Goal: Use online tool/utility: Utilize a website feature to perform a specific function

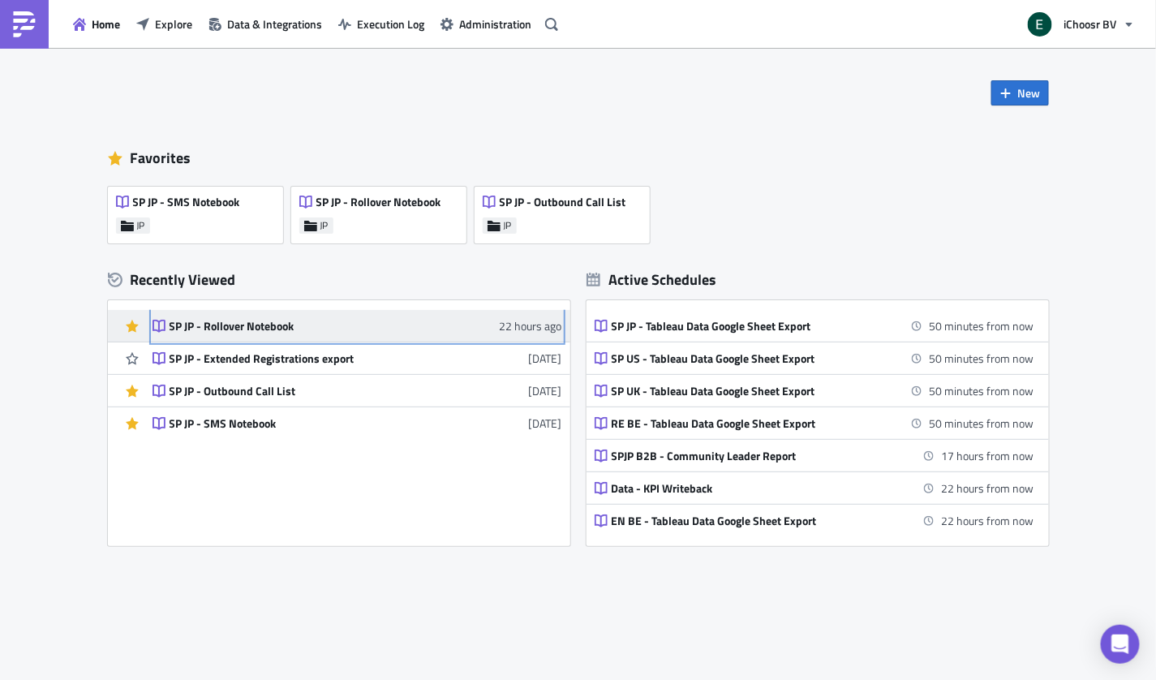
click at [249, 326] on div "SP JP - Rollover Notebook" at bounding box center [311, 326] width 284 height 15
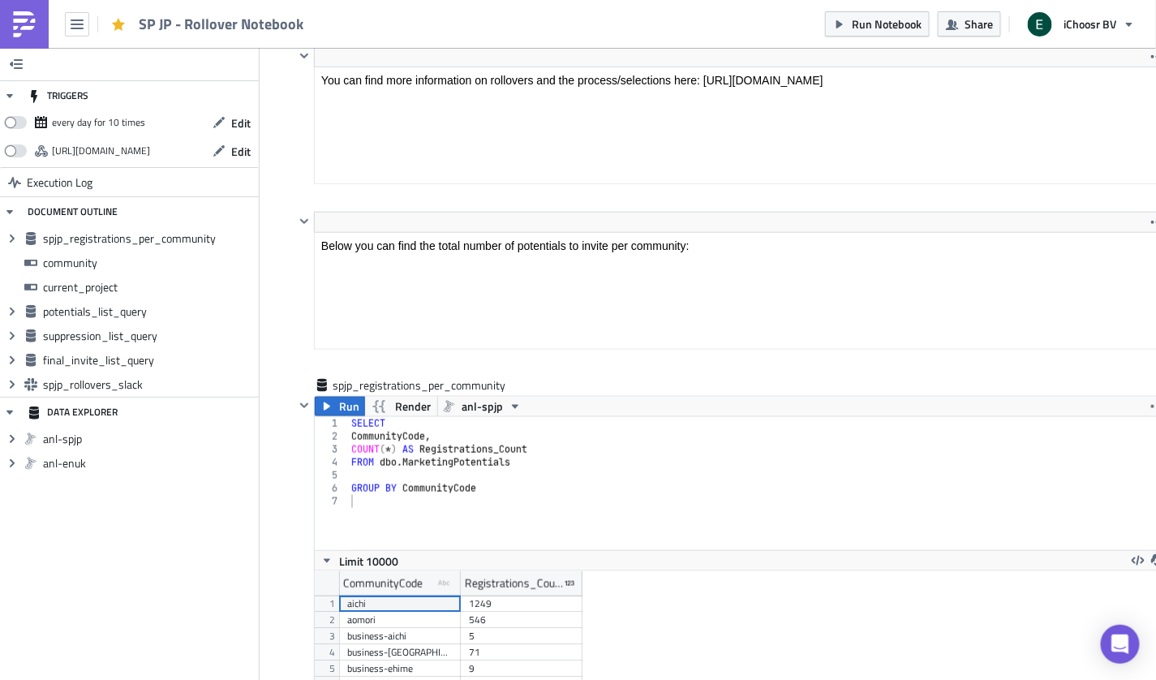
scroll to position [451, 0]
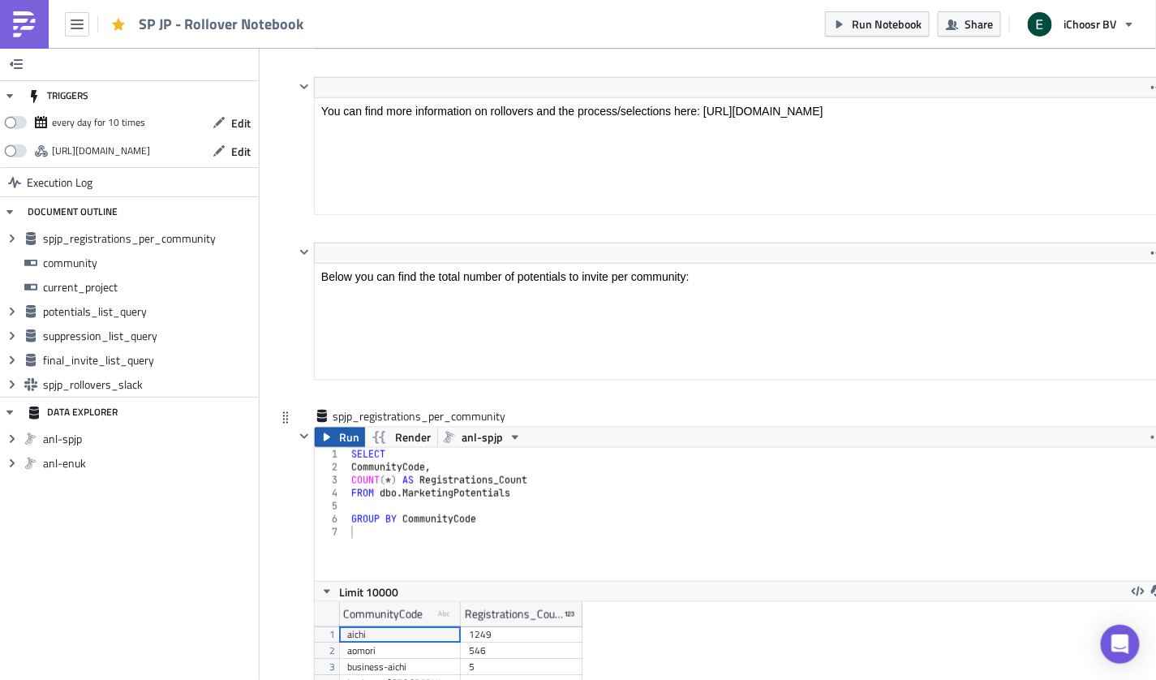
click at [332, 434] on icon "button" at bounding box center [326, 437] width 13 height 13
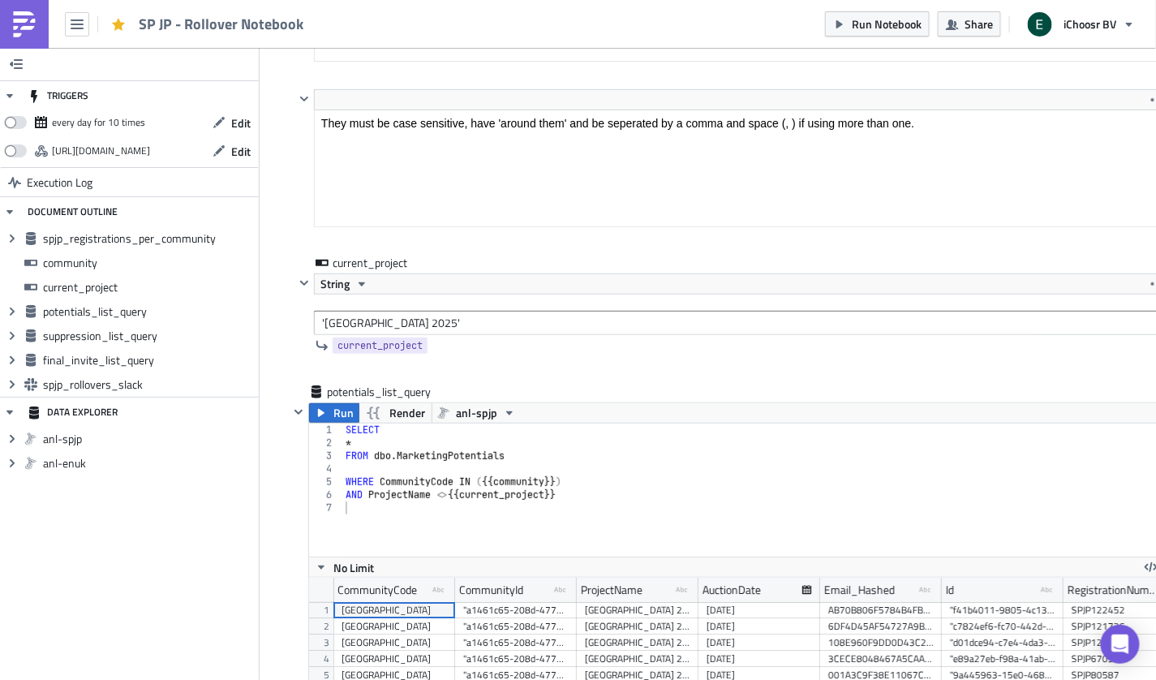
scroll to position [2282, 0]
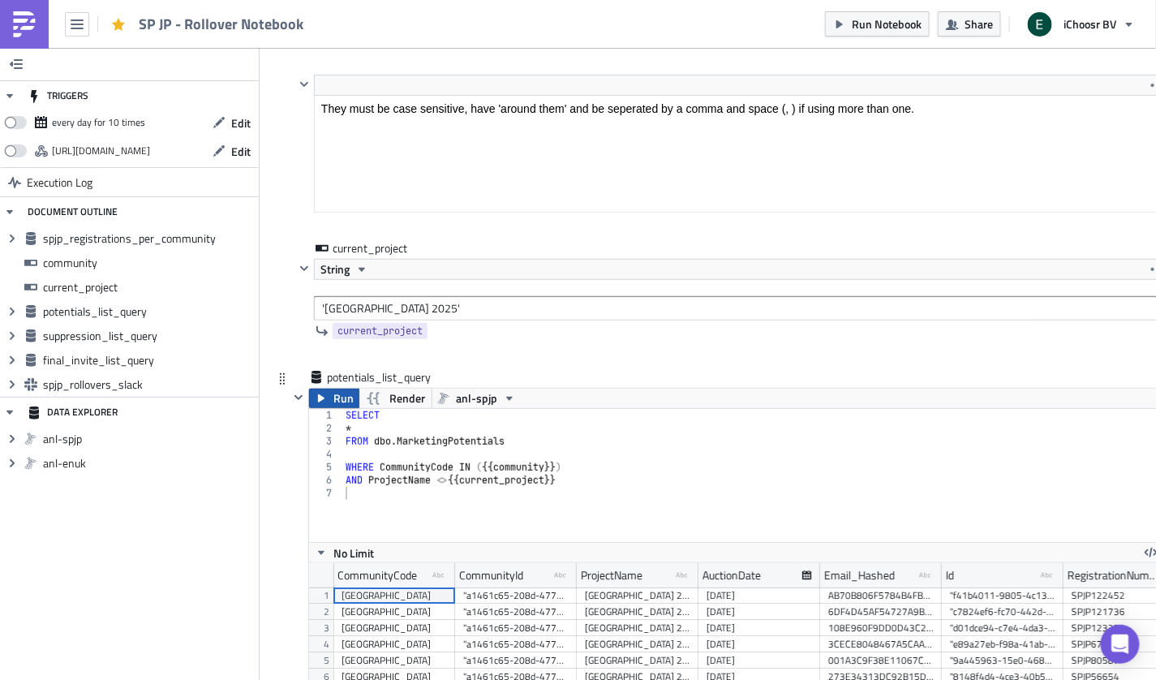
click at [332, 393] on button "Run" at bounding box center [334, 397] width 50 height 19
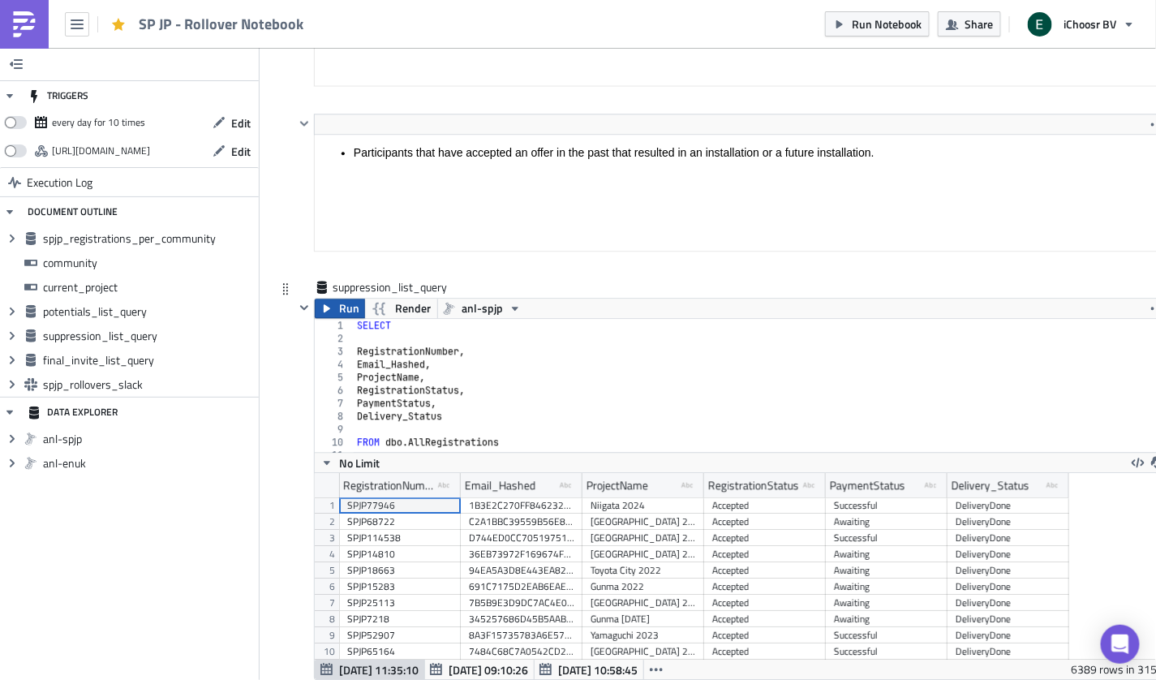
click at [328, 304] on icon "button" at bounding box center [327, 308] width 6 height 8
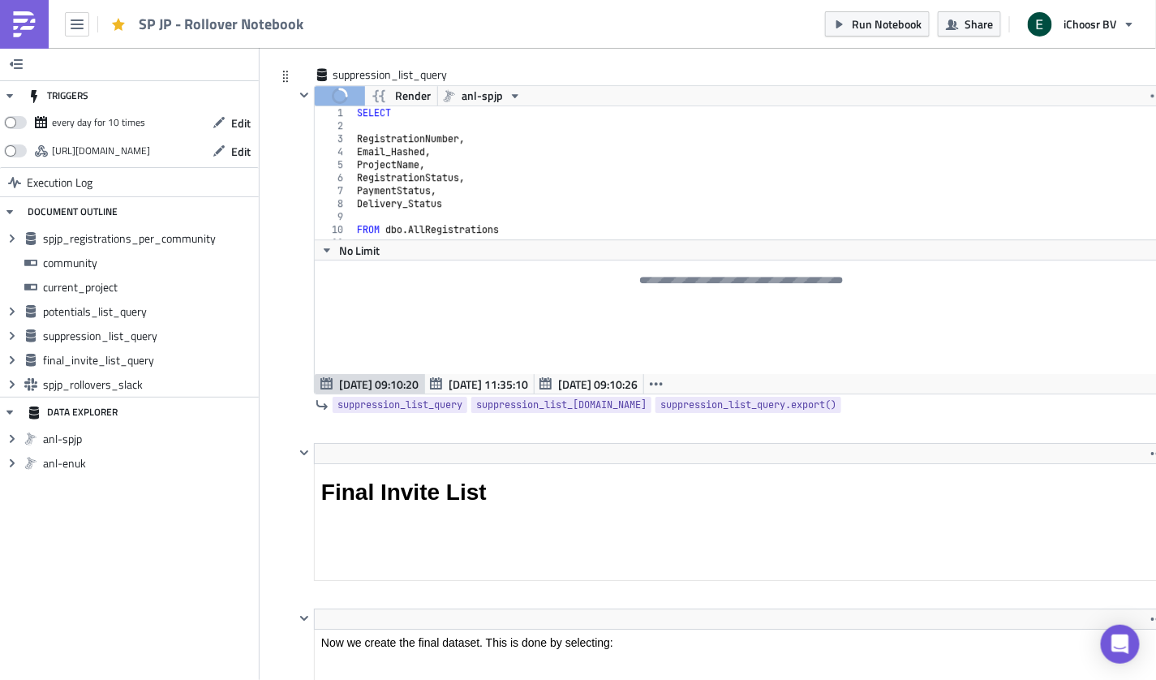
click at [285, 157] on div "suppression_list_query Run Render anl-spjp 1 2 3 4 5 6 7 8 9 10 11 12 SELECT Re…" at bounding box center [722, 254] width 892 height 376
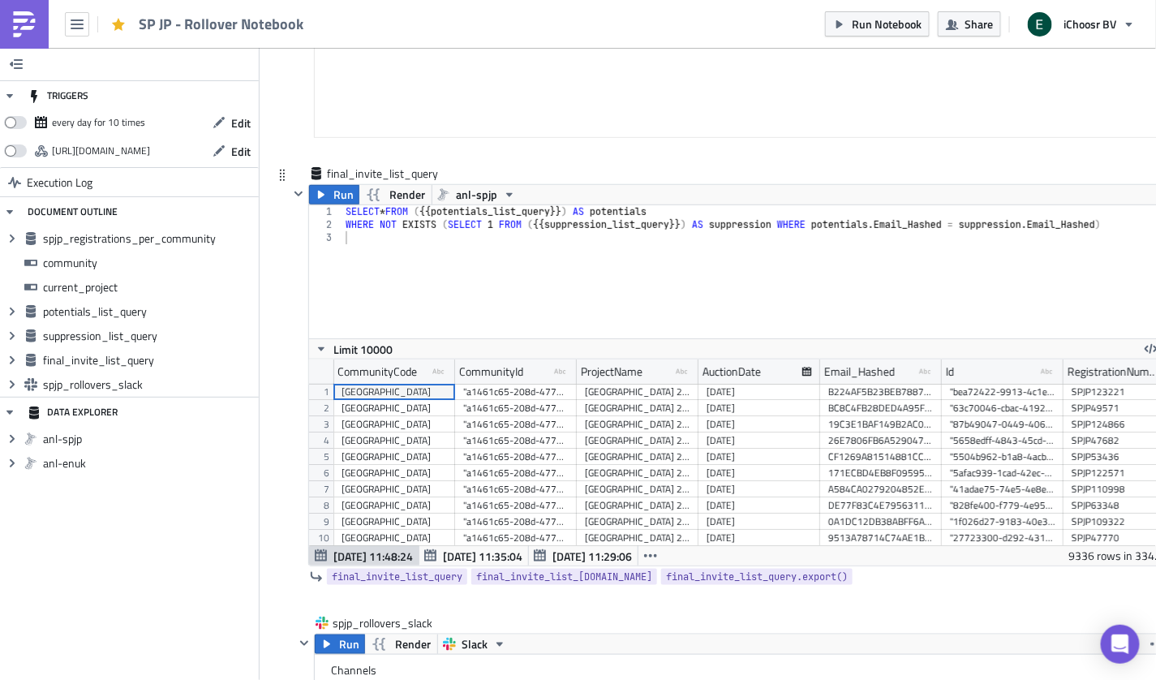
scroll to position [4476, 0]
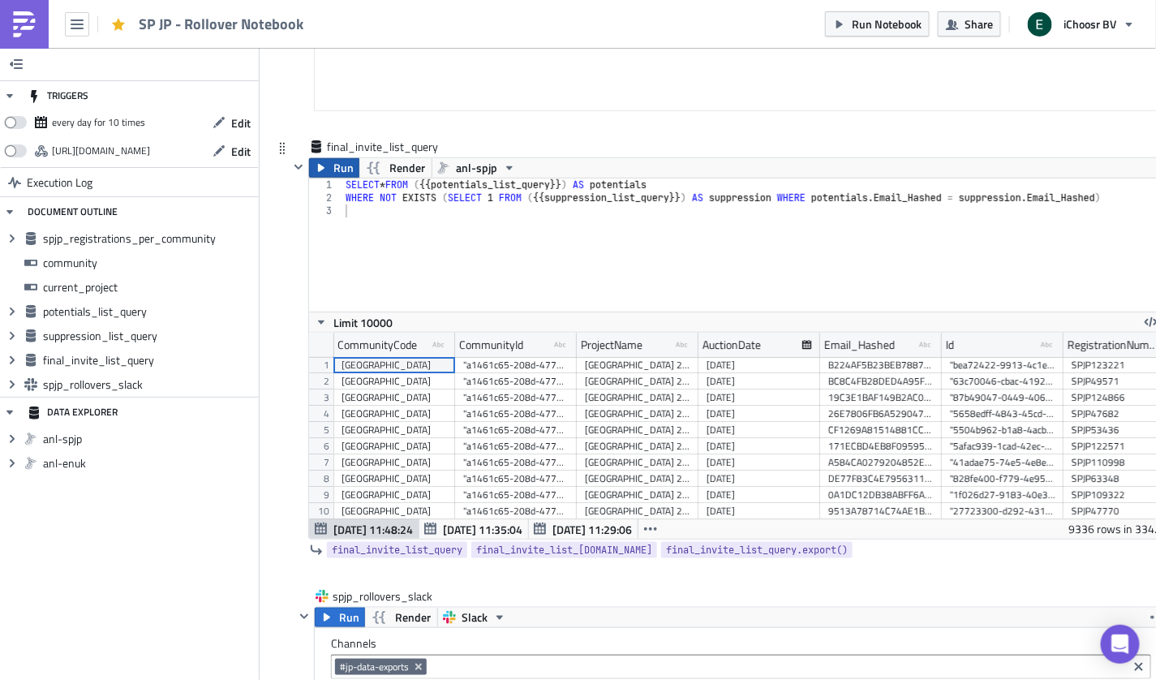
click at [325, 161] on icon "button" at bounding box center [321, 167] width 13 height 13
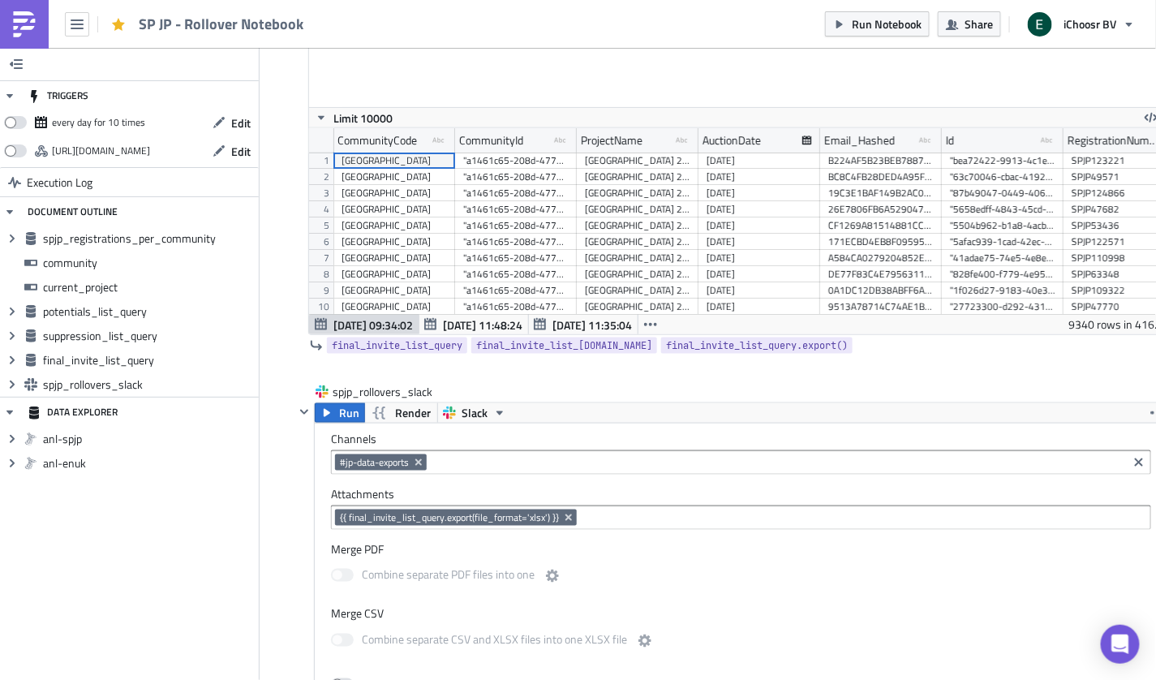
scroll to position [4745, 0]
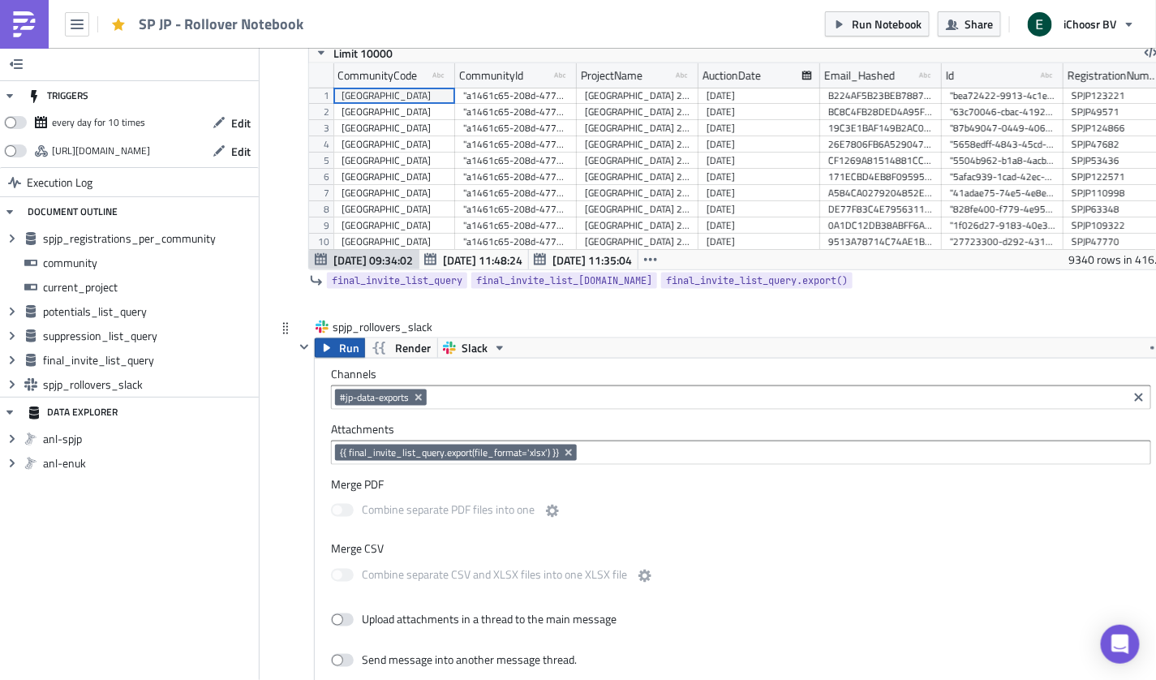
click at [334, 338] on button "Run" at bounding box center [340, 347] width 50 height 19
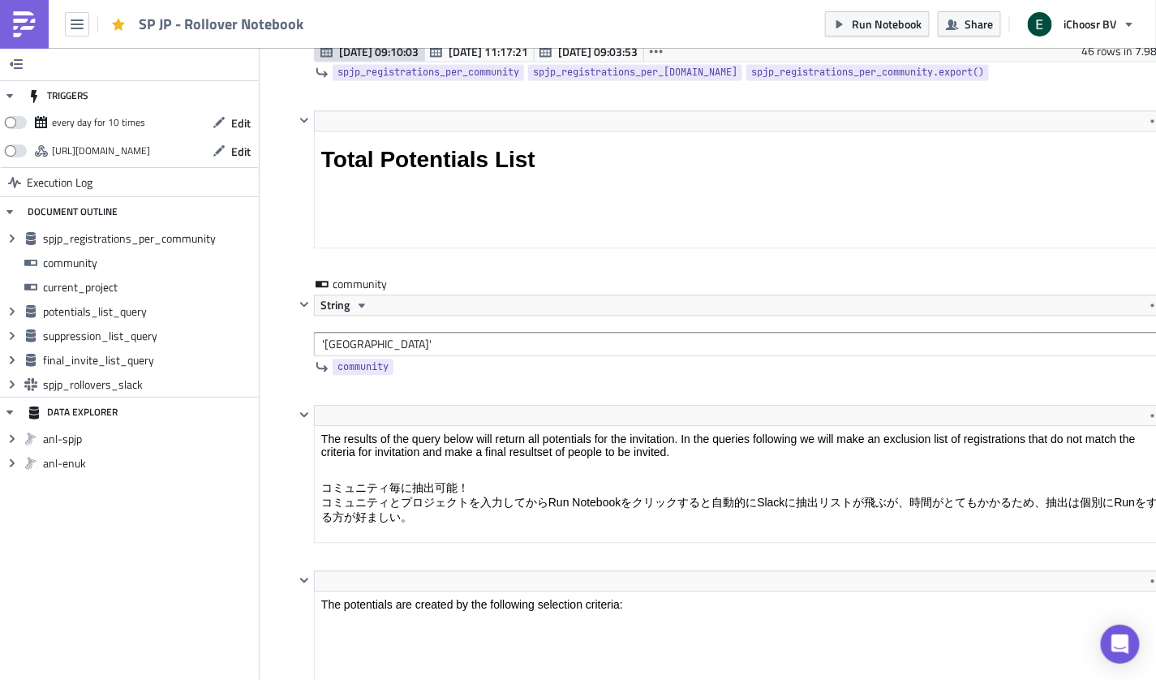
scroll to position [1213, 0]
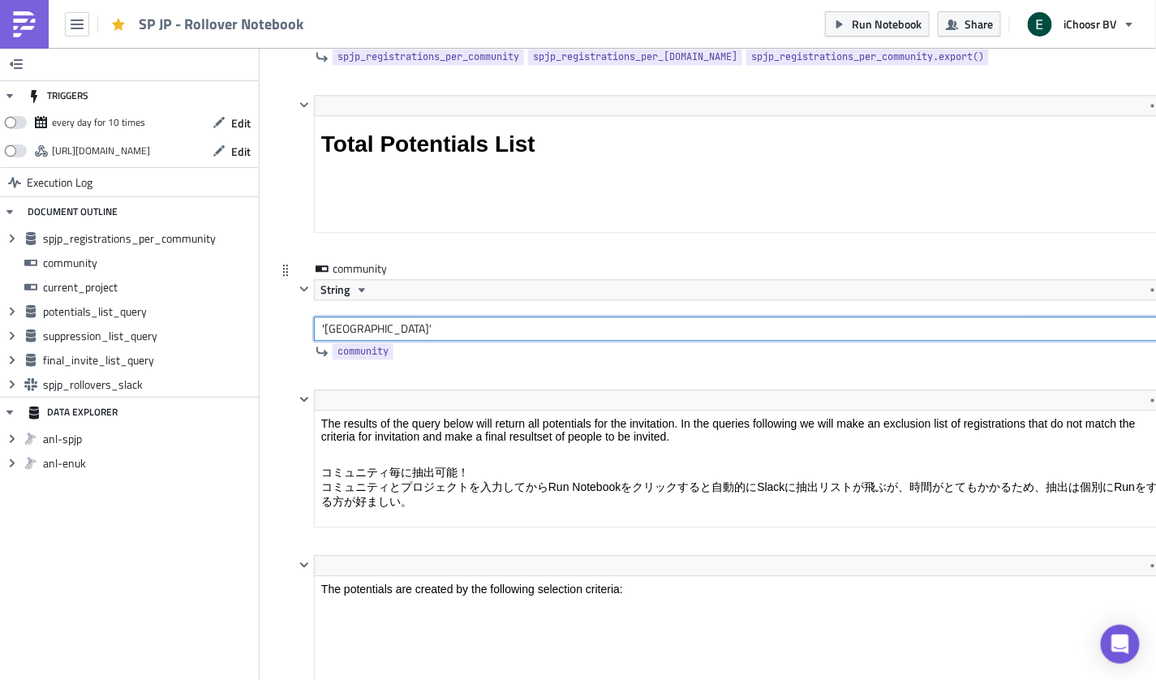
click at [336, 320] on input "'[GEOGRAPHIC_DATA]'" at bounding box center [741, 328] width 854 height 24
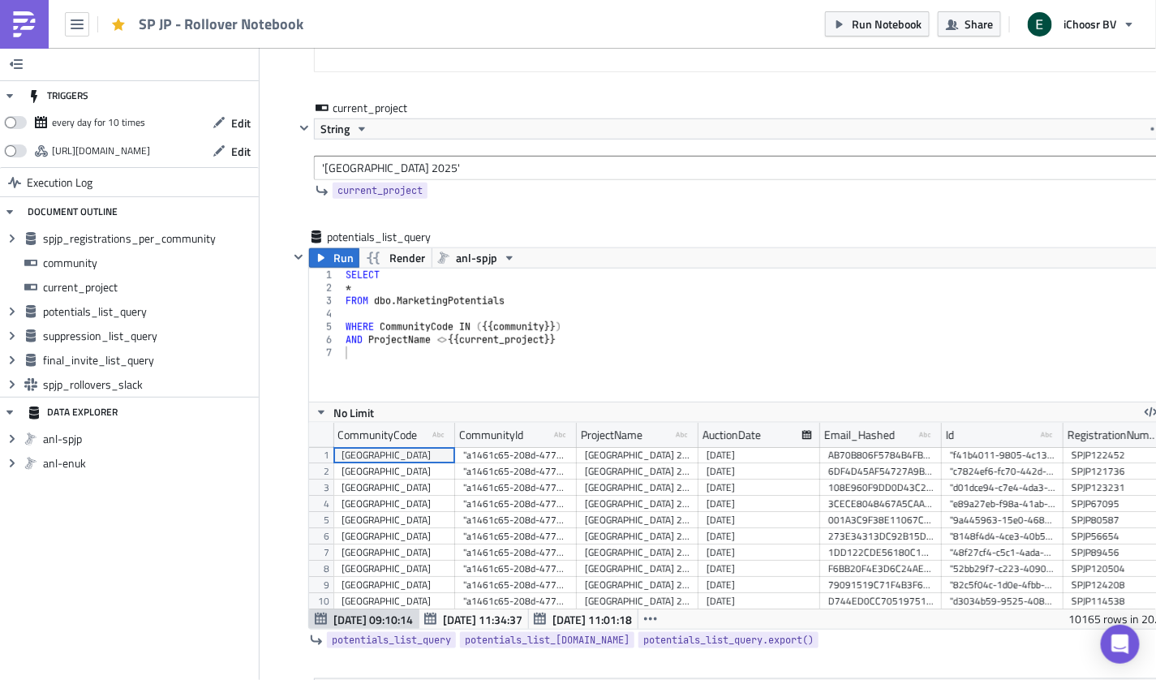
scroll to position [2411, 0]
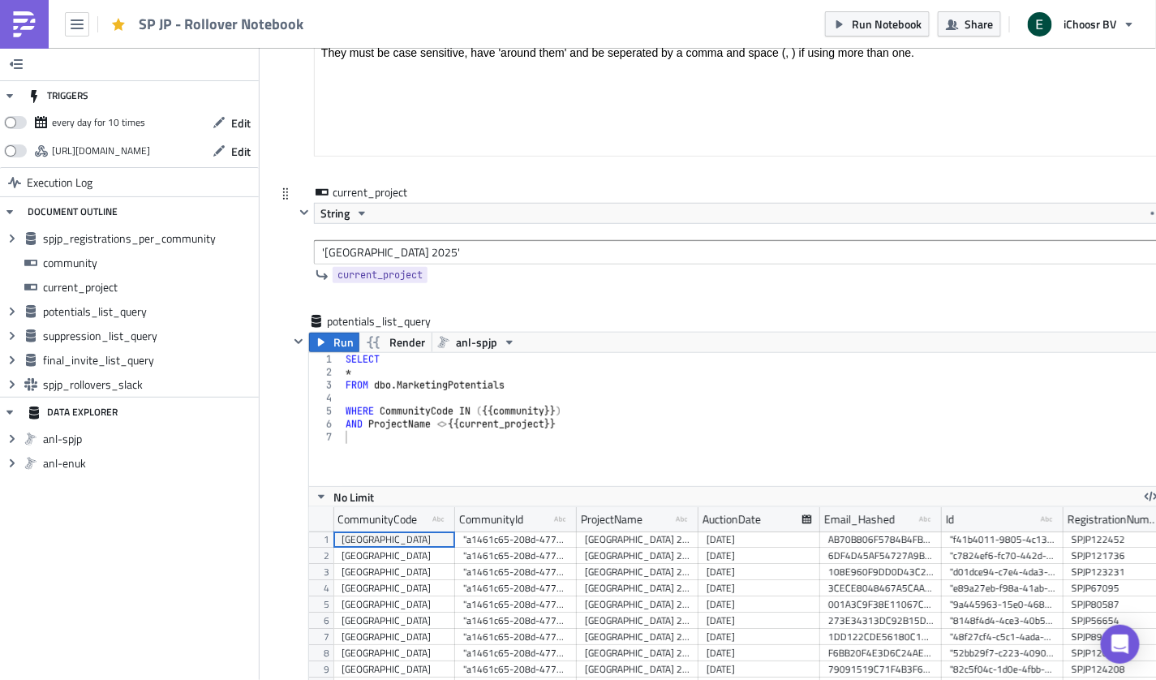
type input "'kanagawa'"
click at [332, 240] on input "'[GEOGRAPHIC_DATA] 2025'" at bounding box center [741, 252] width 854 height 24
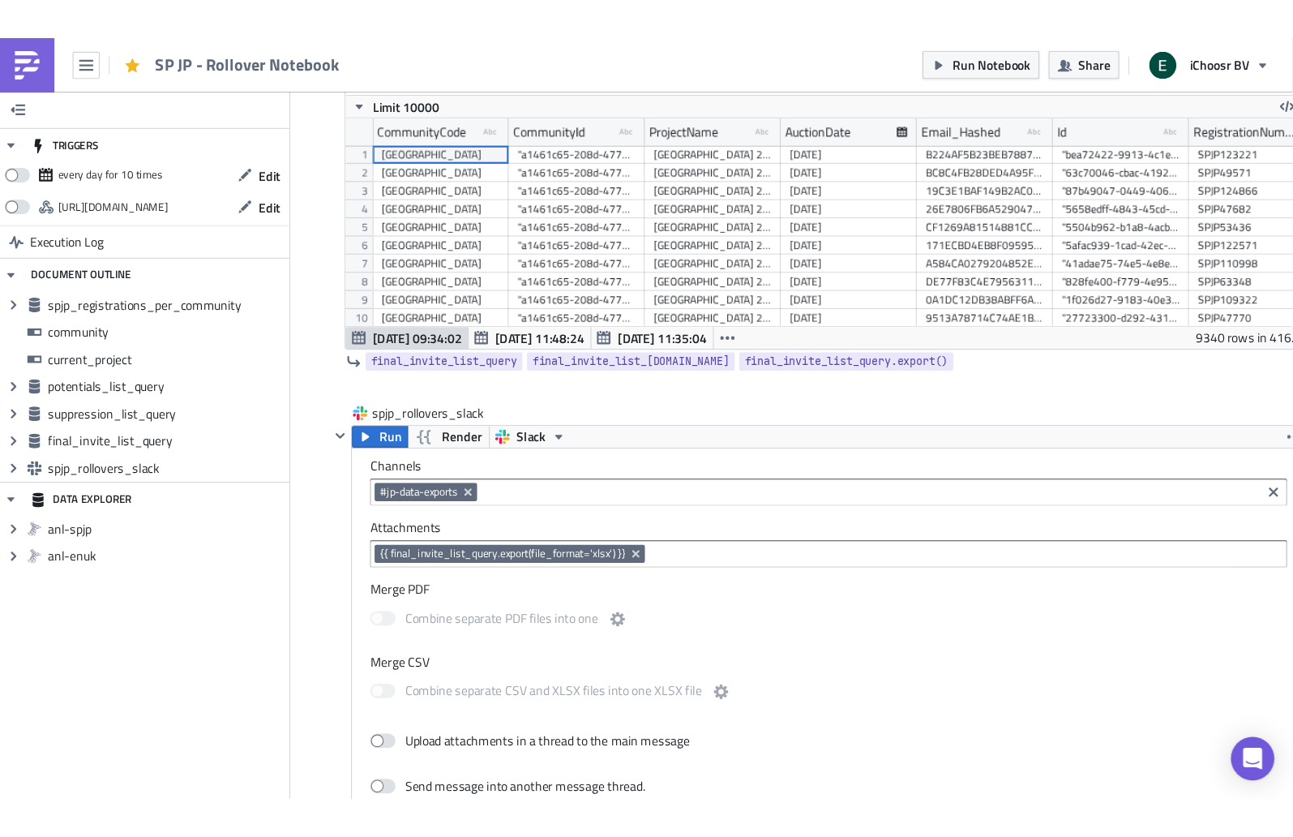
scroll to position [4389, 0]
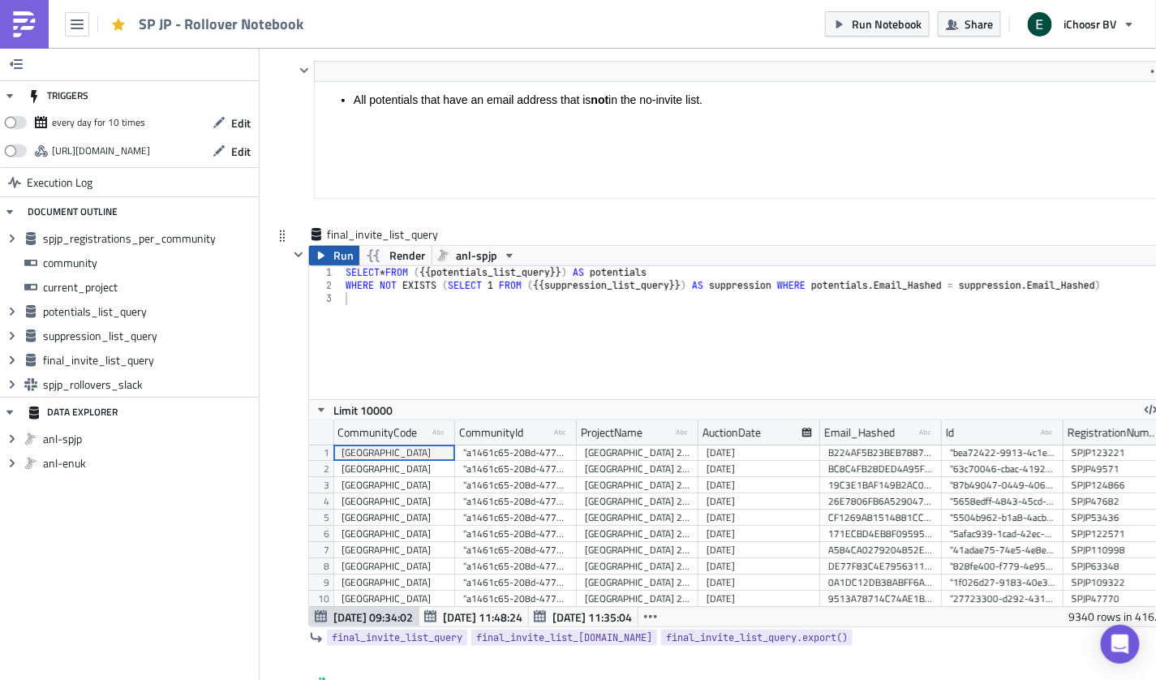
type input "'[GEOGRAPHIC_DATA] 2025'"
click at [333, 246] on span "Run" at bounding box center [343, 255] width 20 height 19
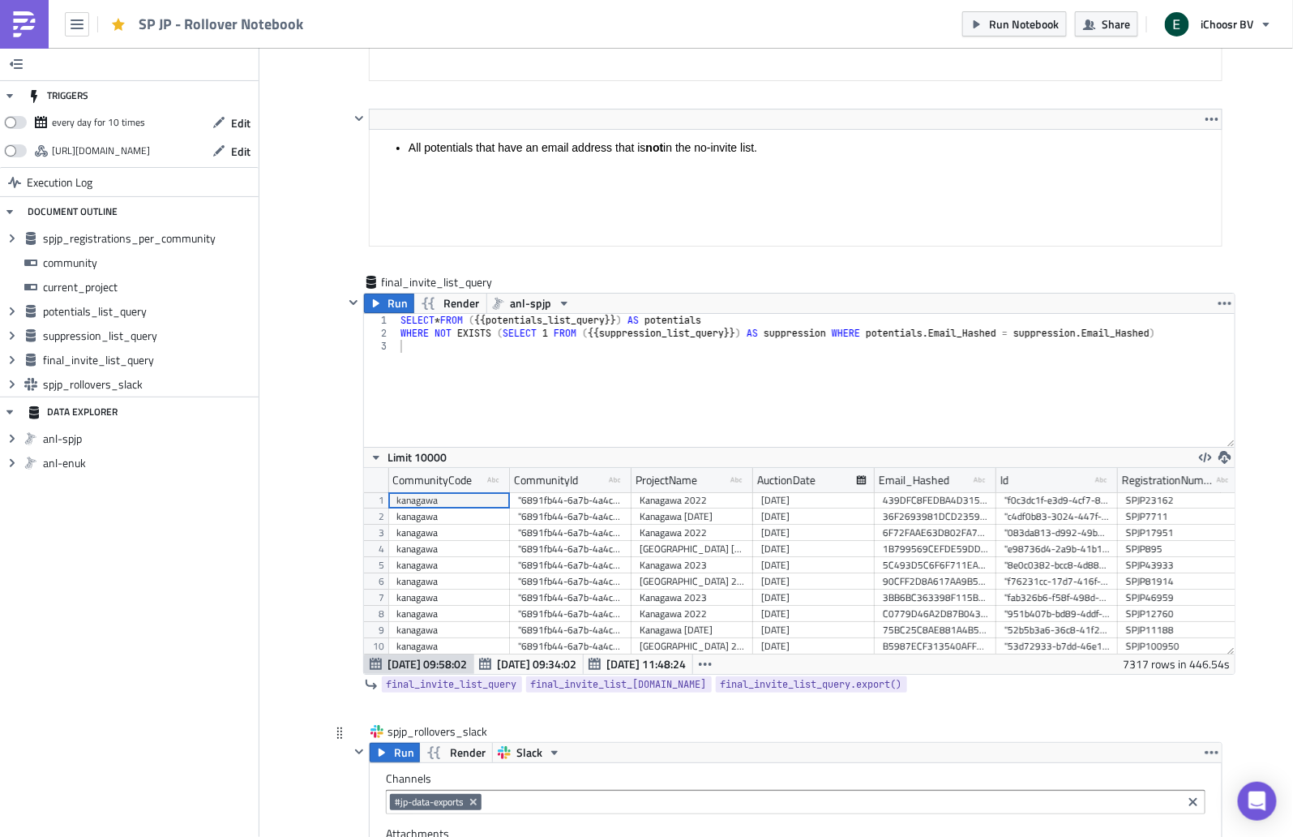
scroll to position [185, 872]
click at [385, 679] on button "Run" at bounding box center [395, 752] width 50 height 19
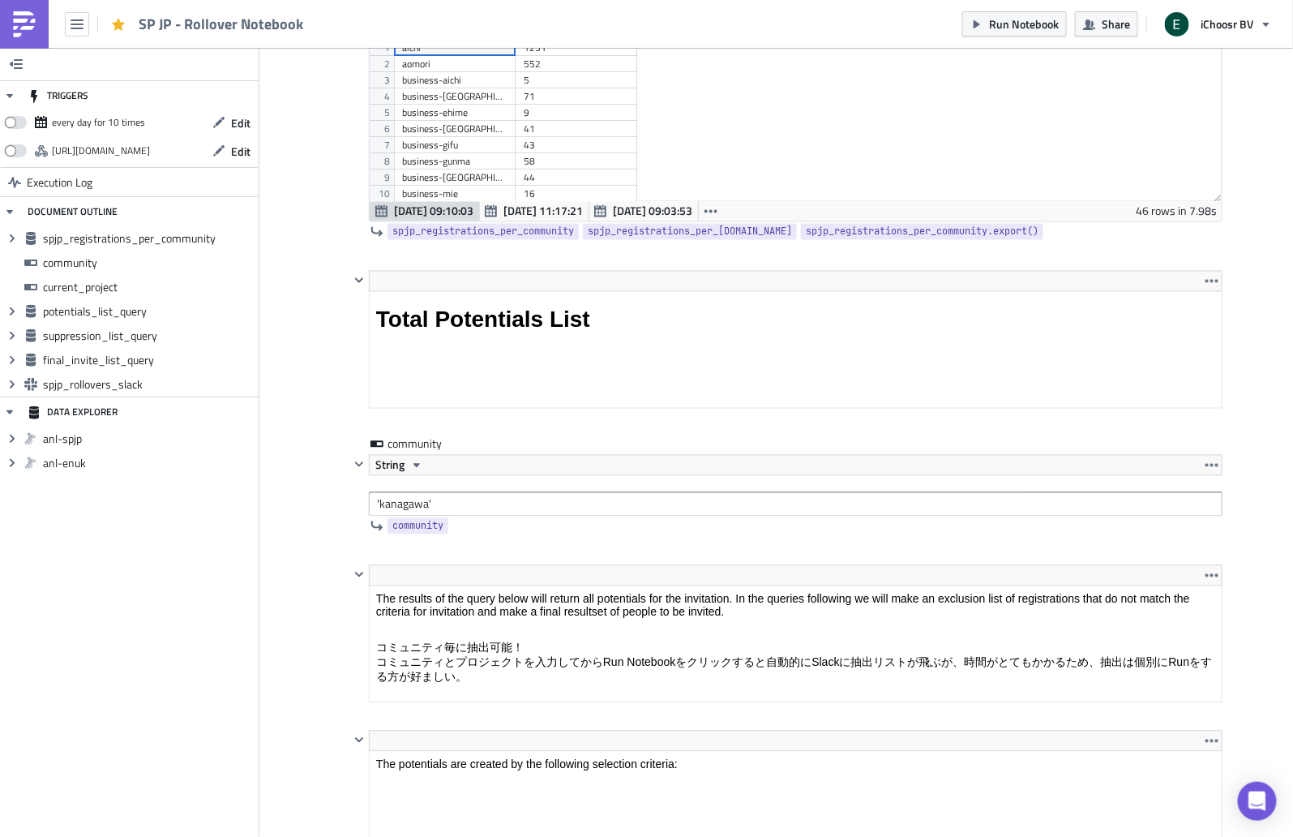
scroll to position [1111, 0]
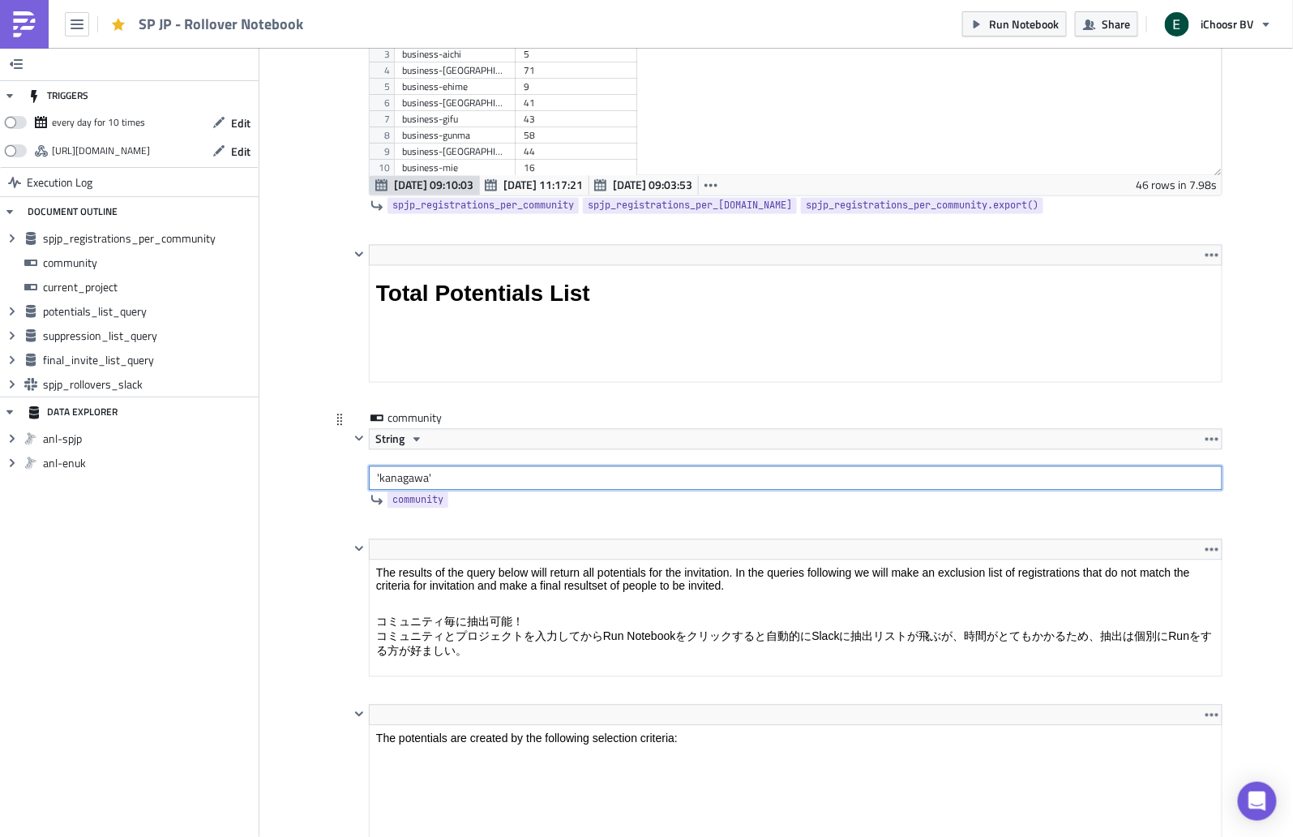
click at [399, 475] on input "'kanagawa'" at bounding box center [796, 478] width 854 height 24
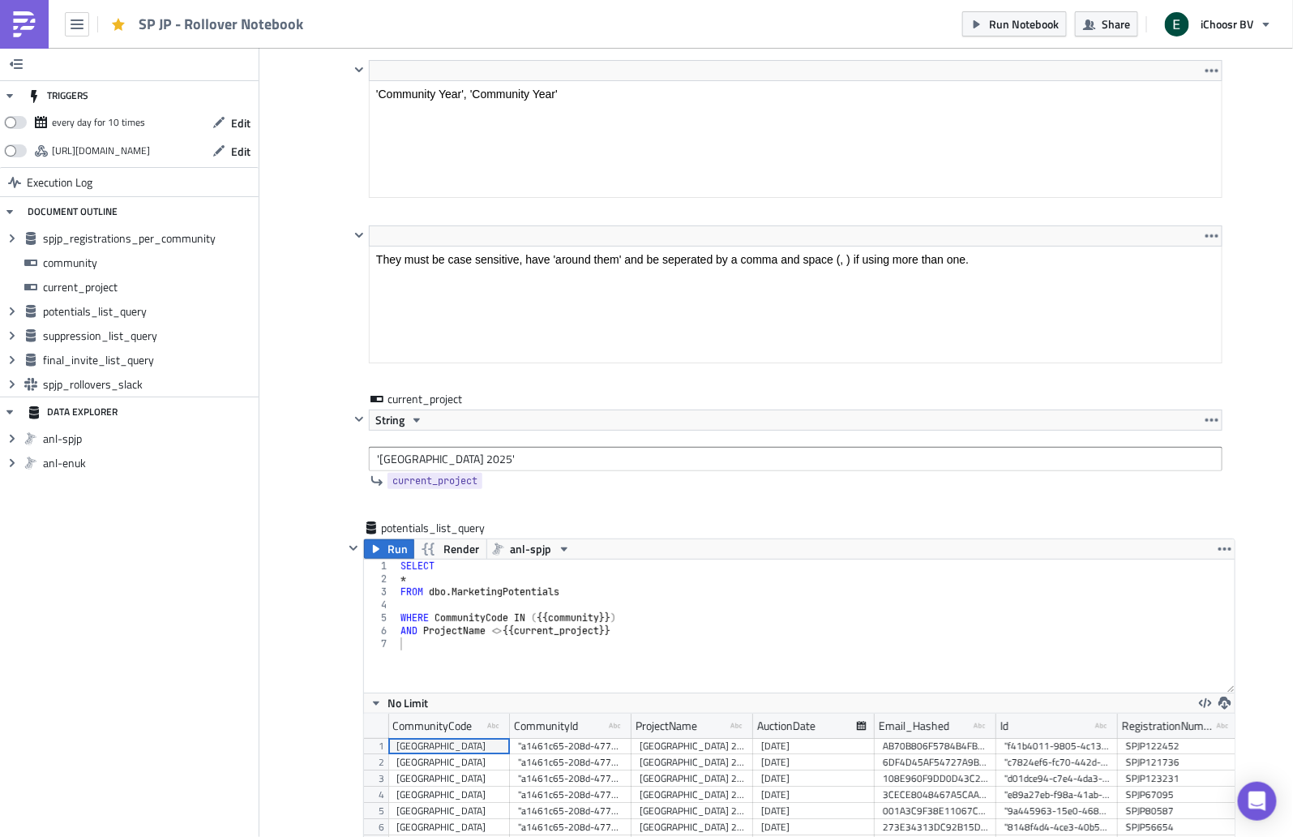
scroll to position [2291, 0]
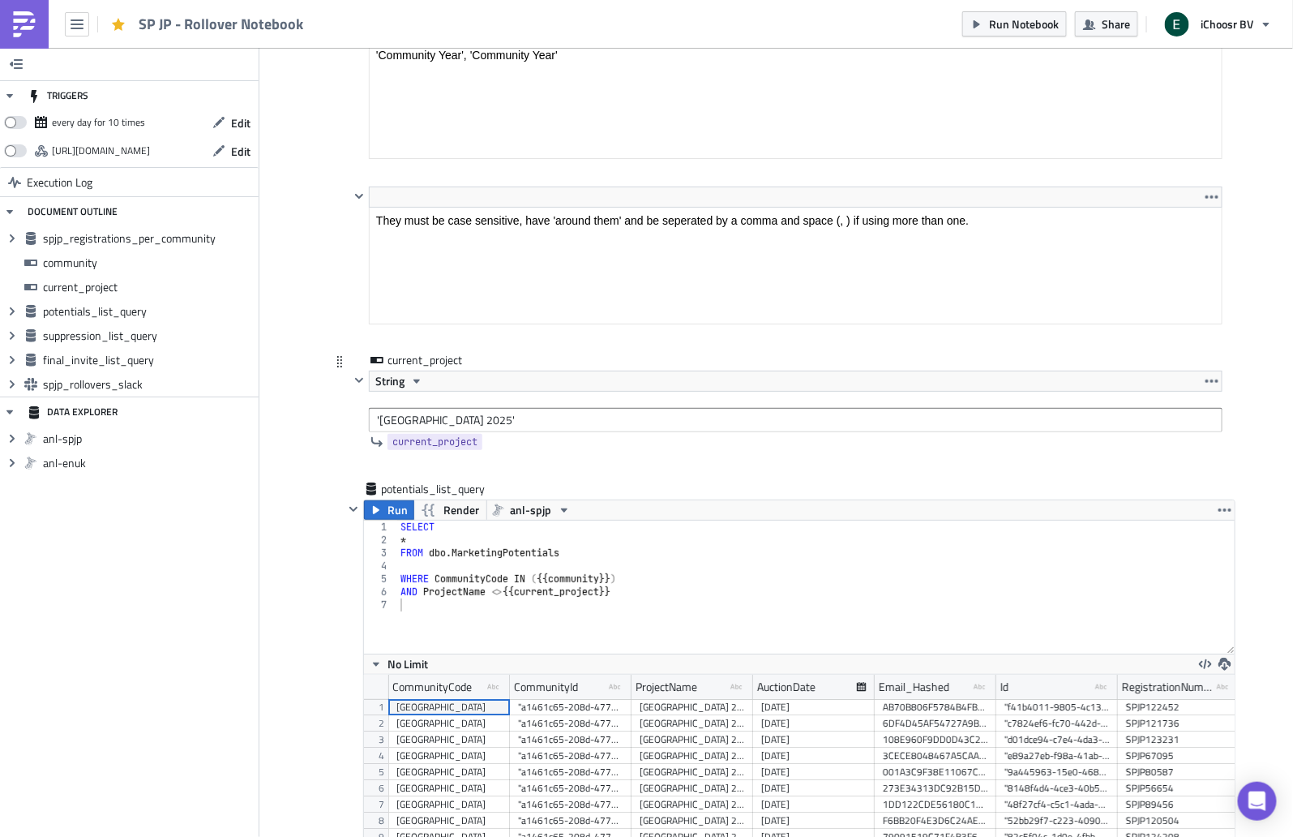
type input "'chiba'"
click at [398, 412] on input "'[GEOGRAPHIC_DATA] 2025'" at bounding box center [796, 420] width 854 height 24
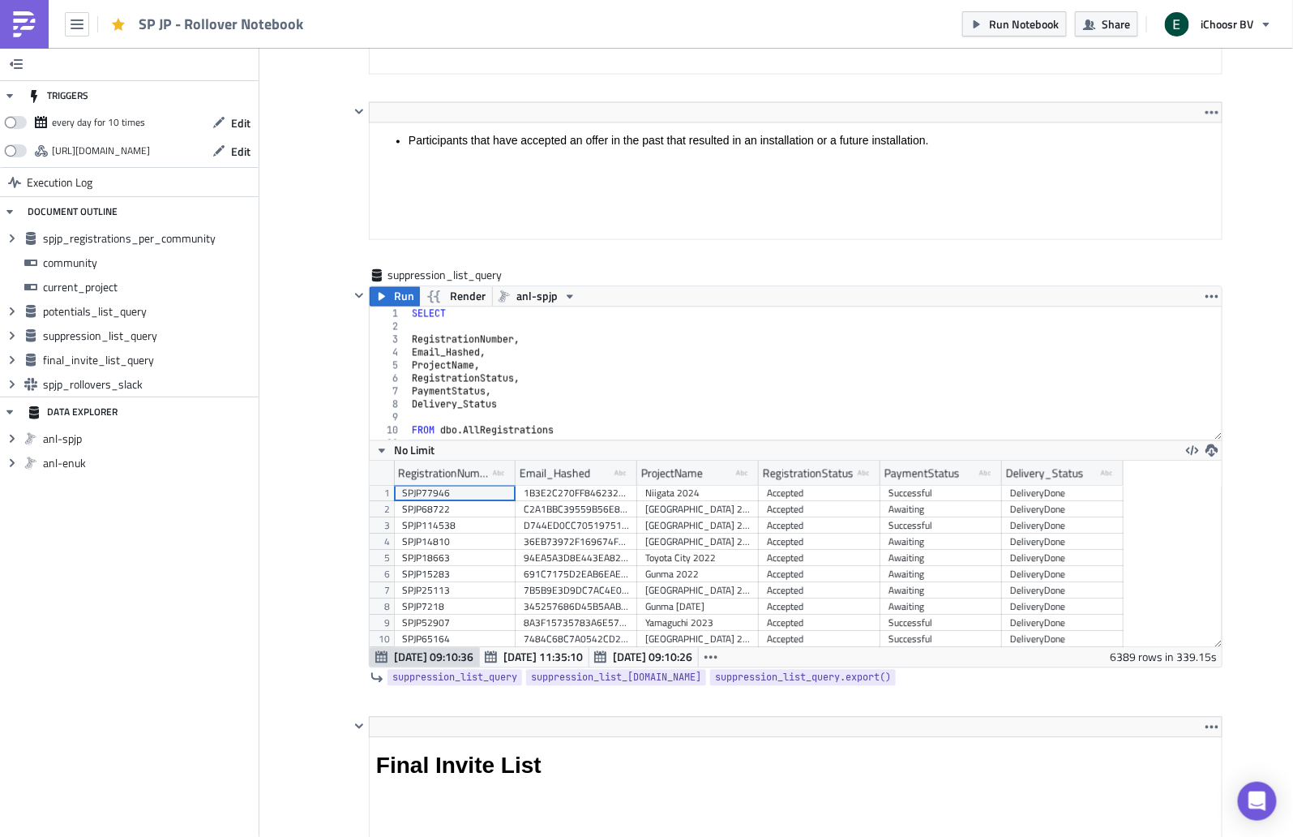
scroll to position [4454, 0]
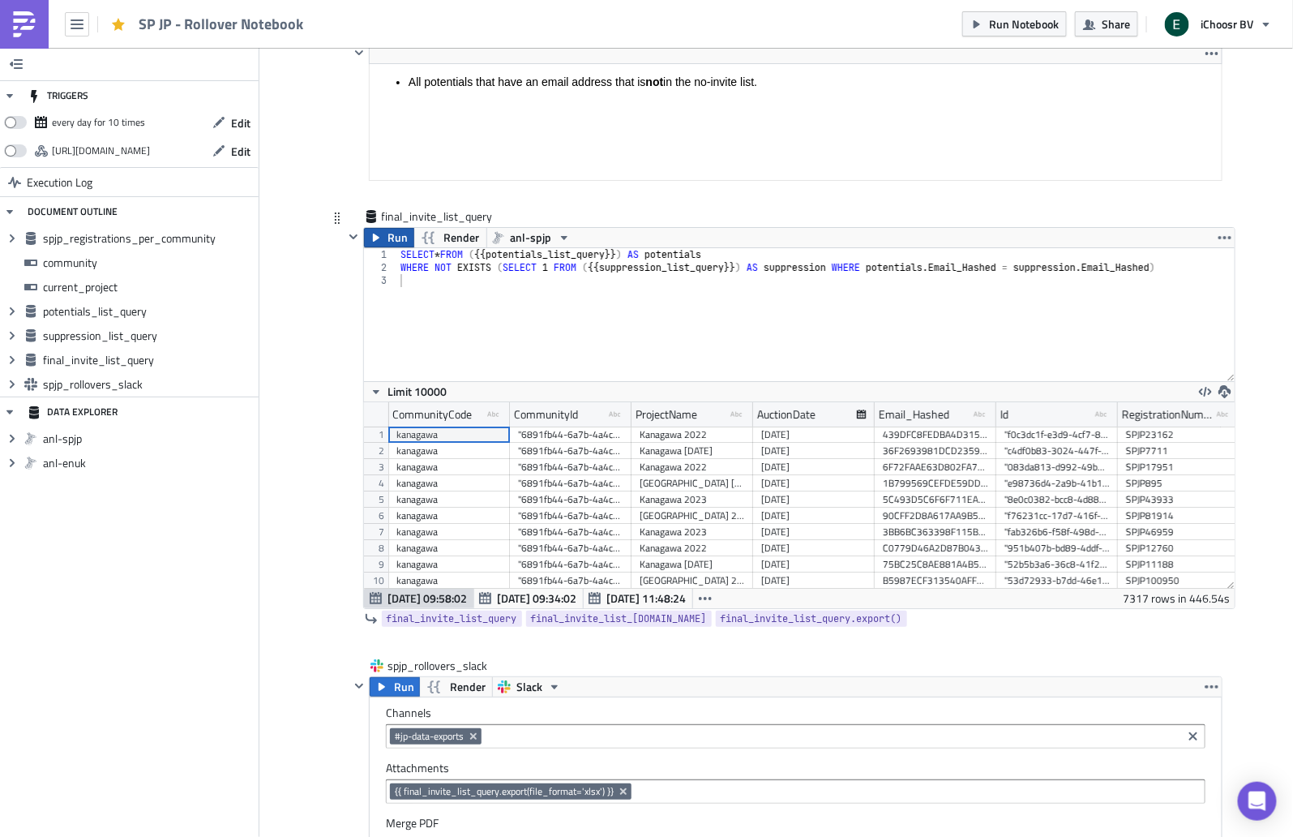
type input "'Chiba 2025'"
click at [378, 228] on button "Run" at bounding box center [389, 237] width 50 height 19
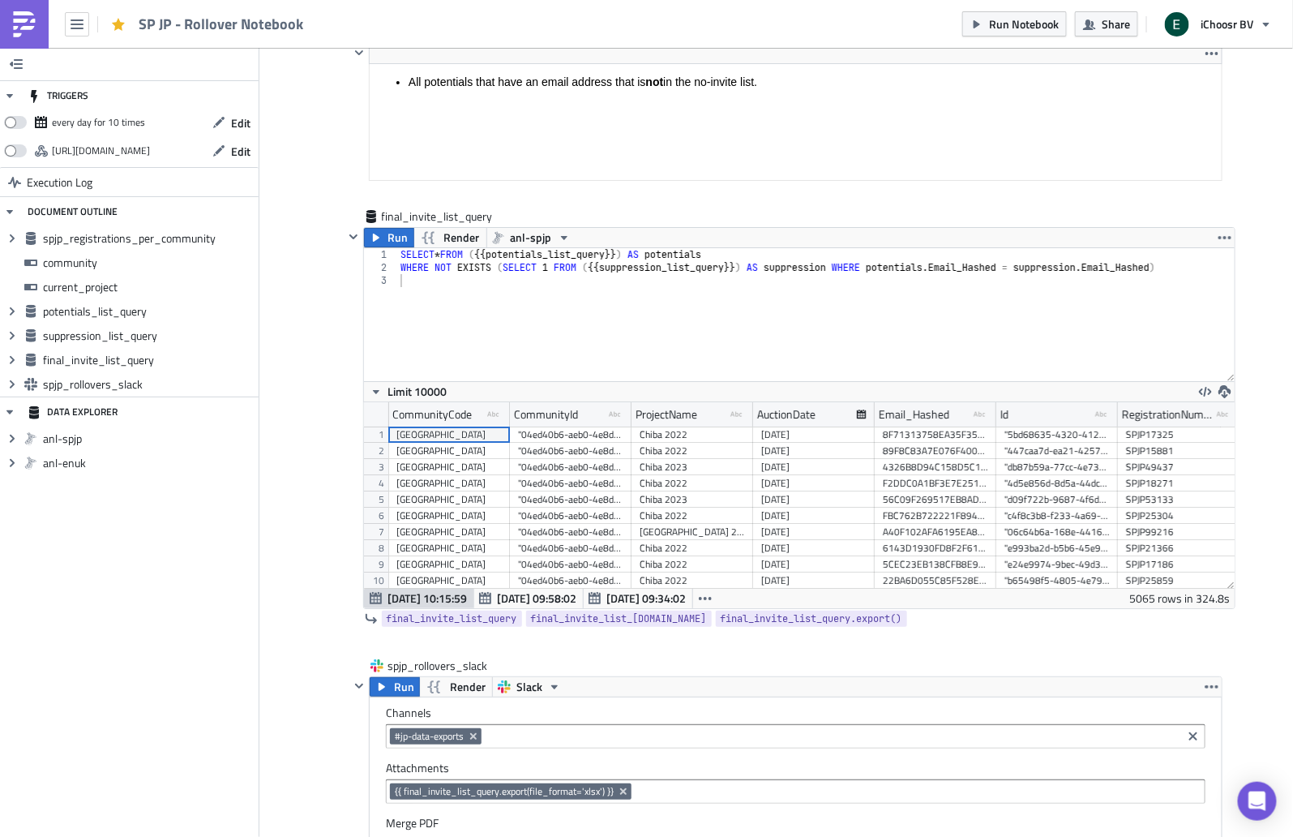
scroll to position [185, 872]
click at [386, 677] on button "Run" at bounding box center [395, 686] width 50 height 19
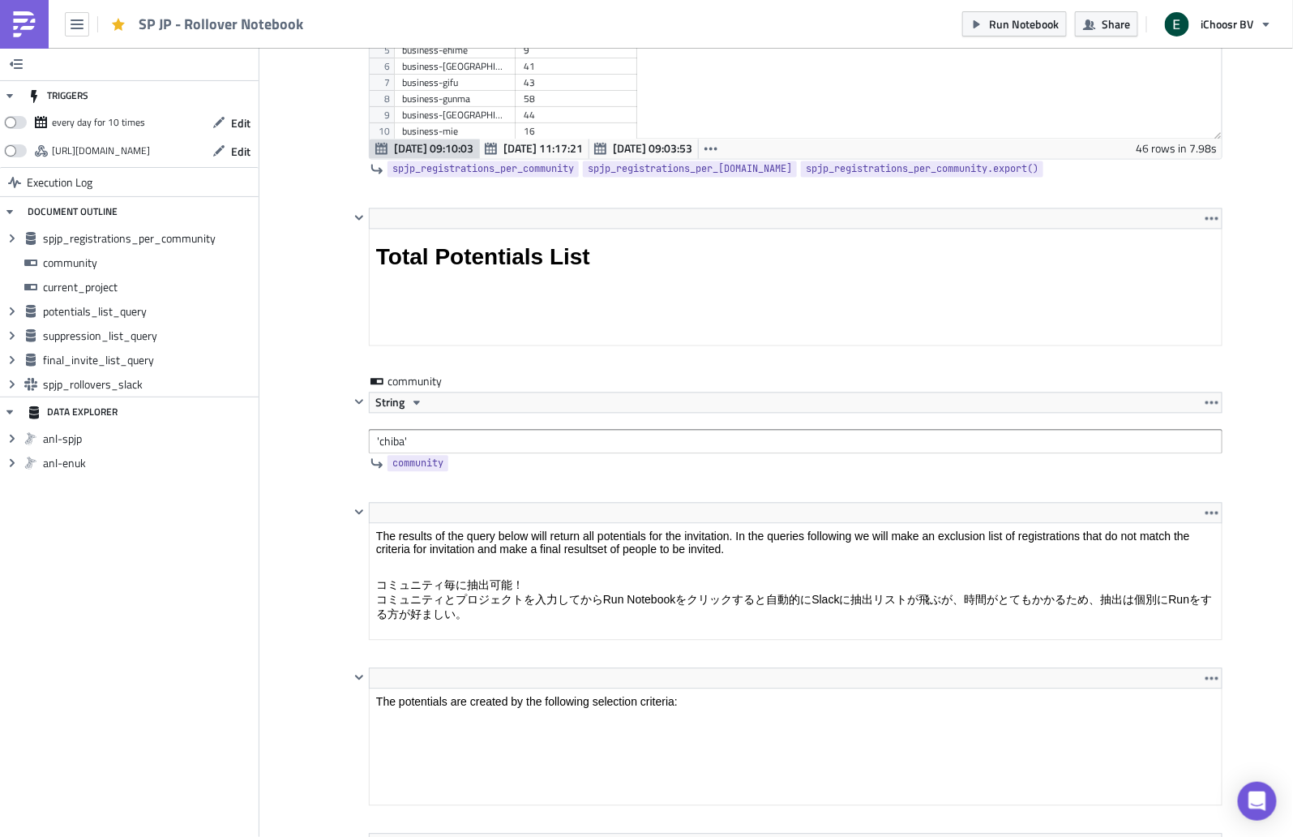
scroll to position [1271, 0]
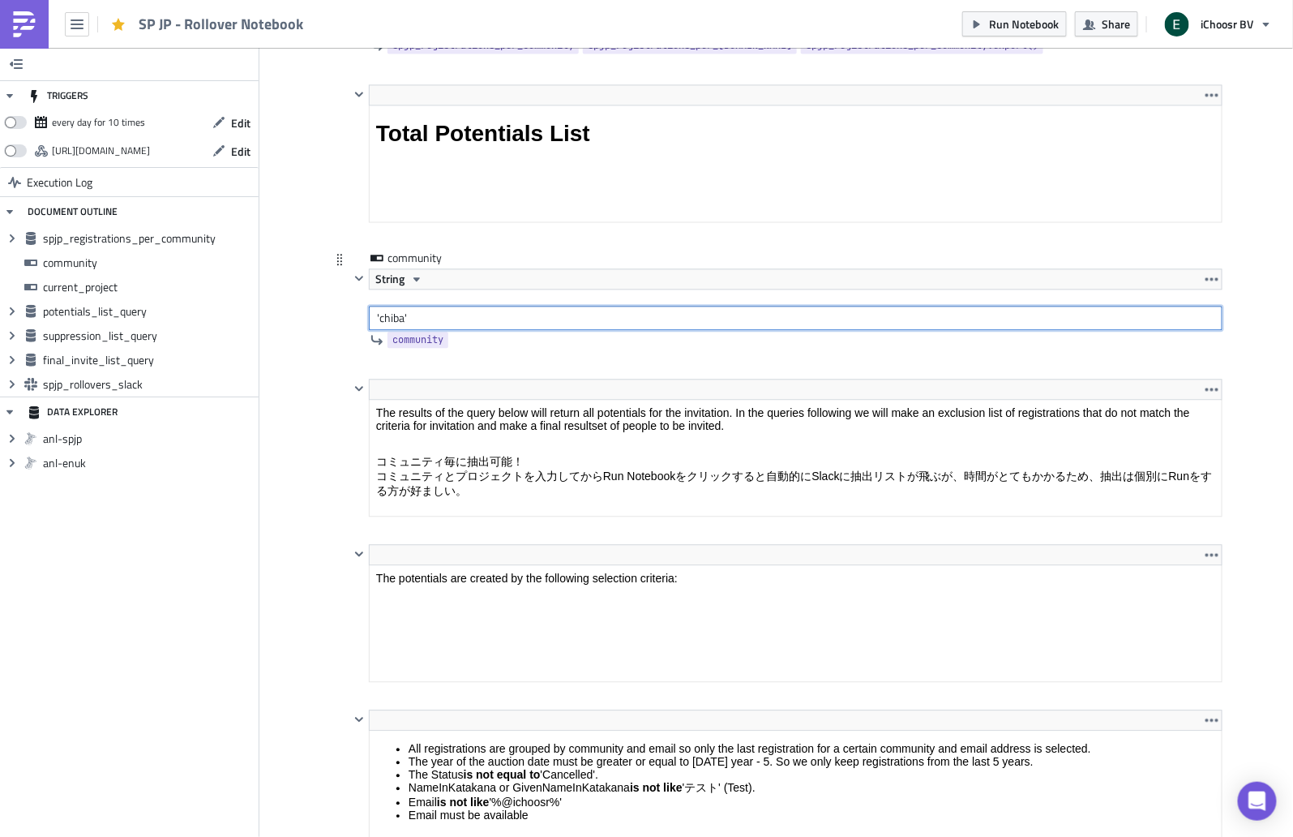
click at [384, 313] on input "'chiba'" at bounding box center [796, 318] width 854 height 24
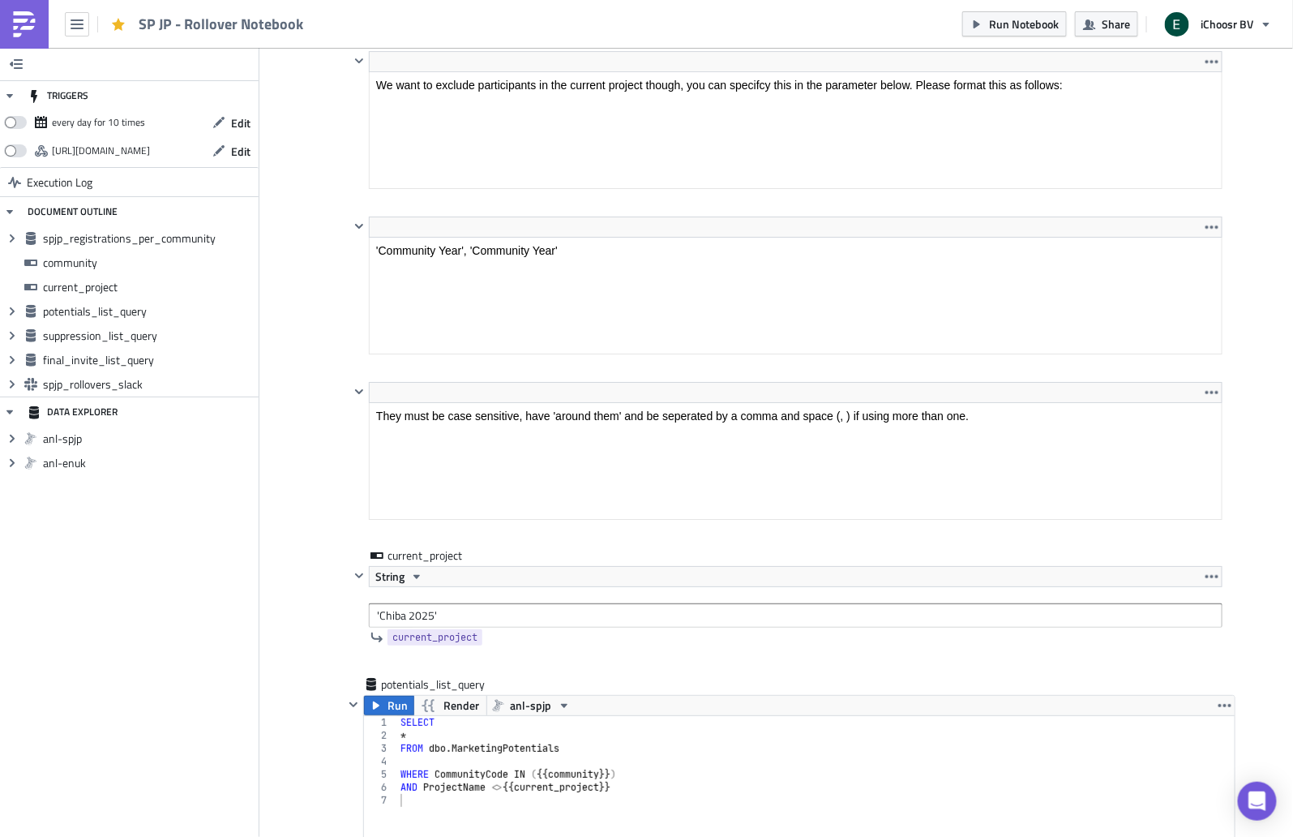
scroll to position [2312, 0]
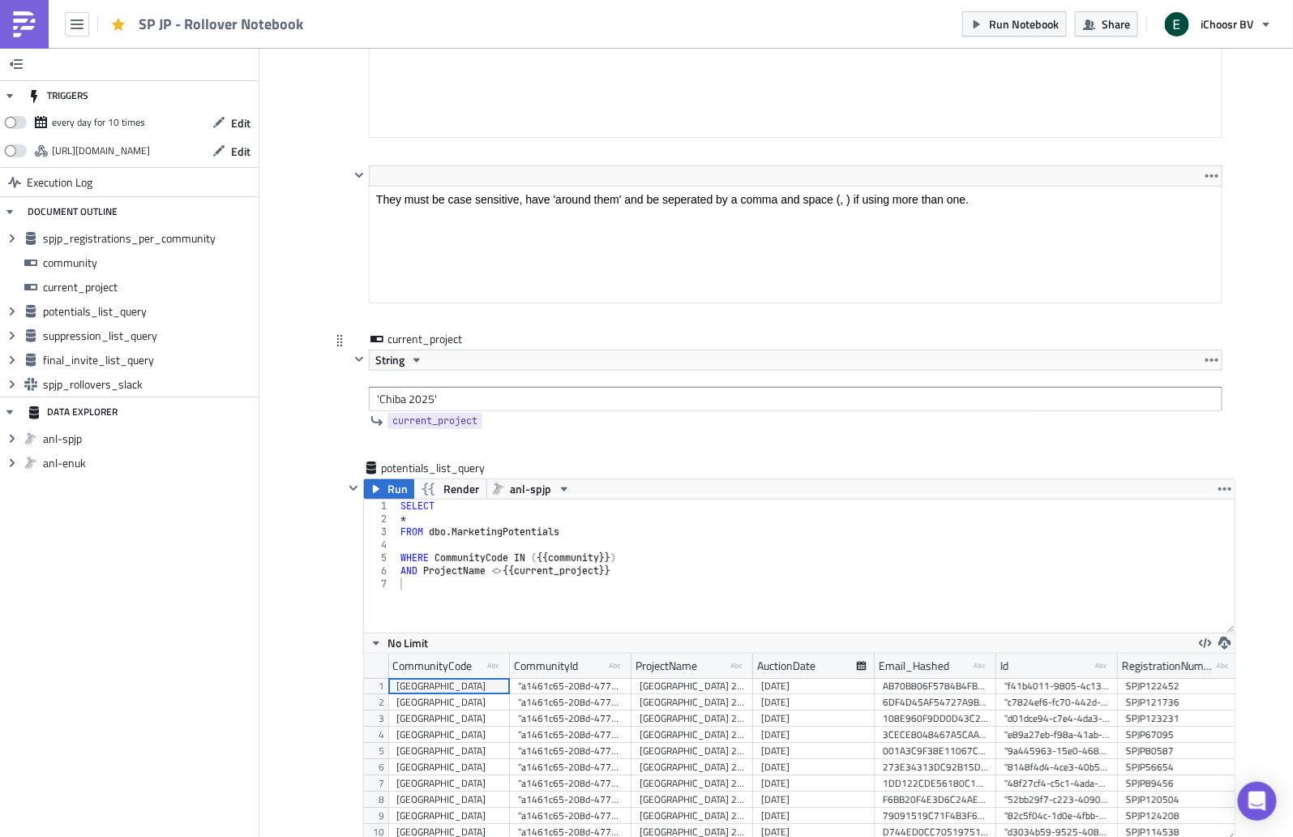
type input "'yamanashi'"
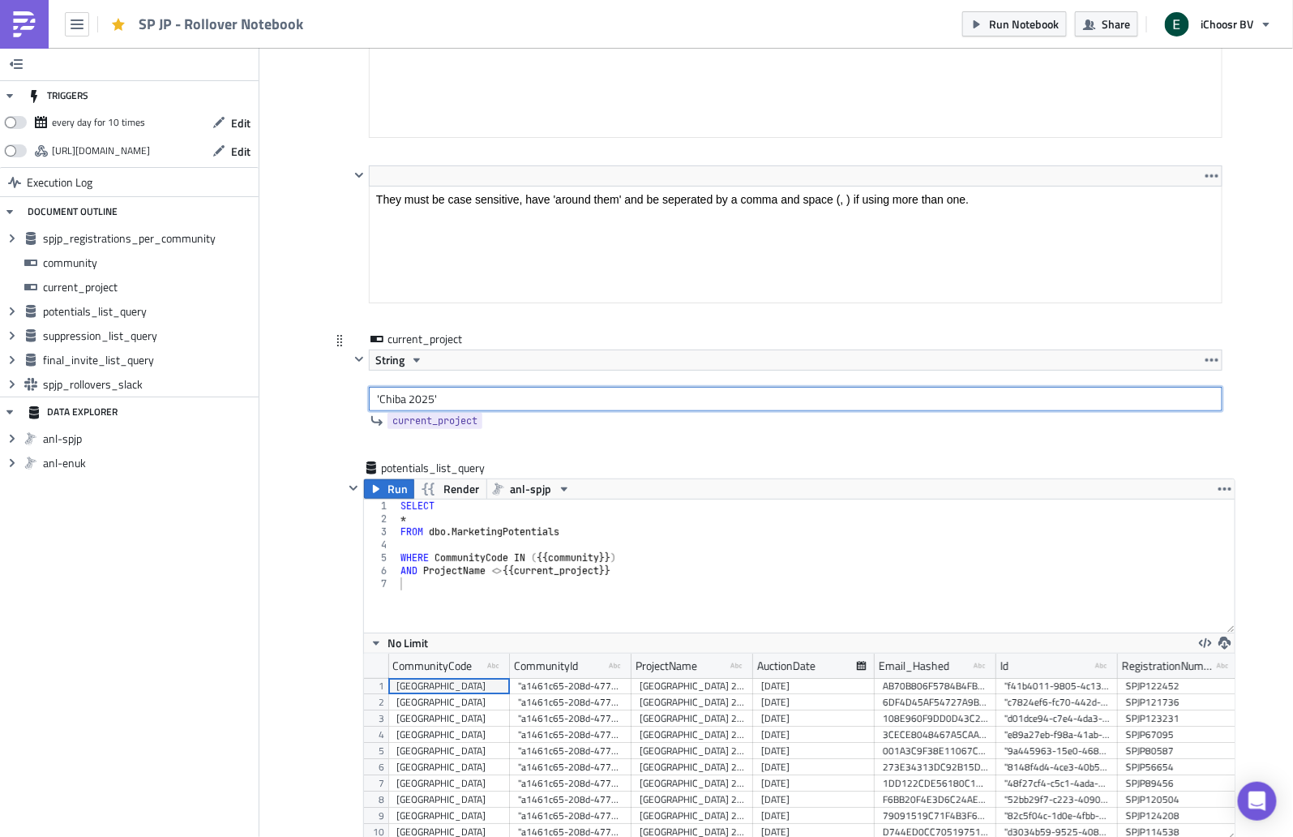
click at [380, 392] on input "'Chiba 2025'" at bounding box center [796, 399] width 854 height 24
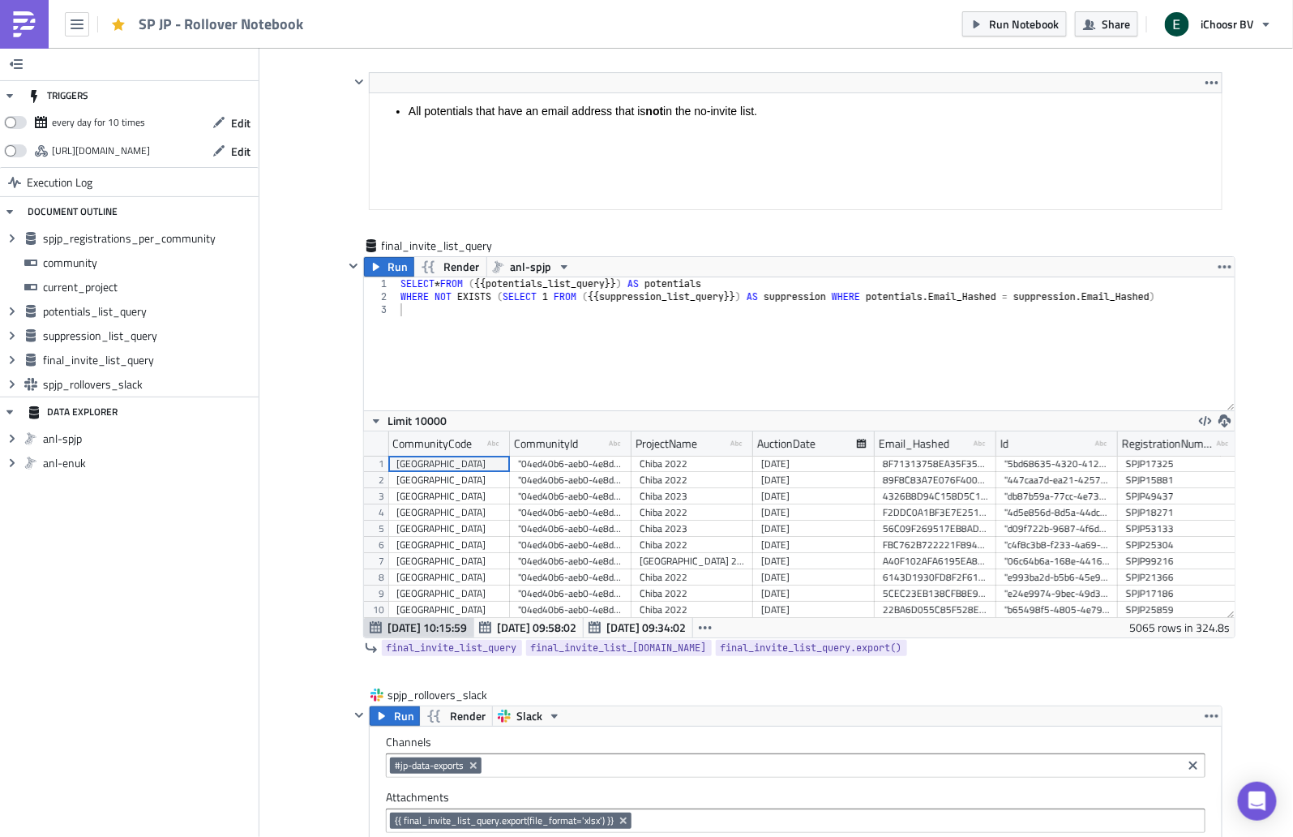
scroll to position [4297, 0]
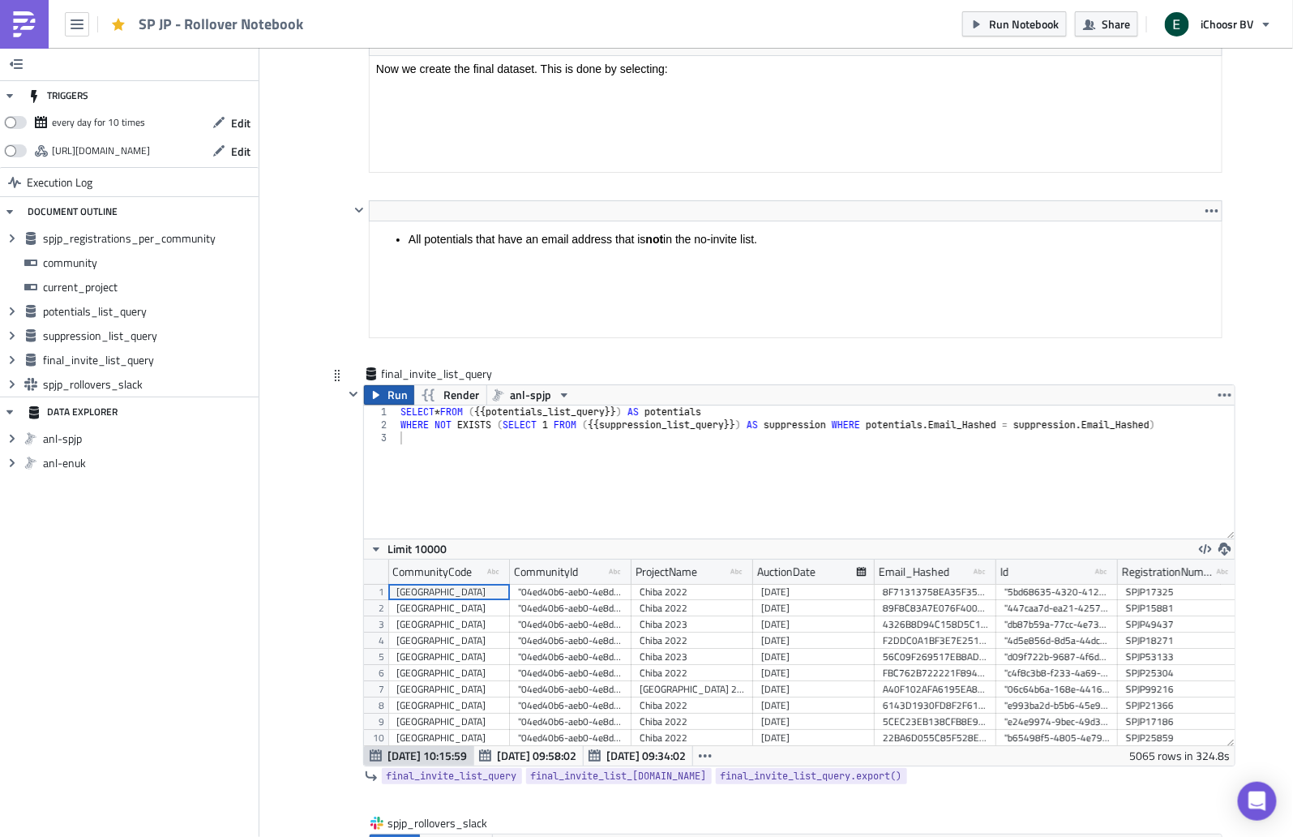
type input "'Yamanashi 2025'"
click at [376, 385] on button "Run" at bounding box center [389, 394] width 50 height 19
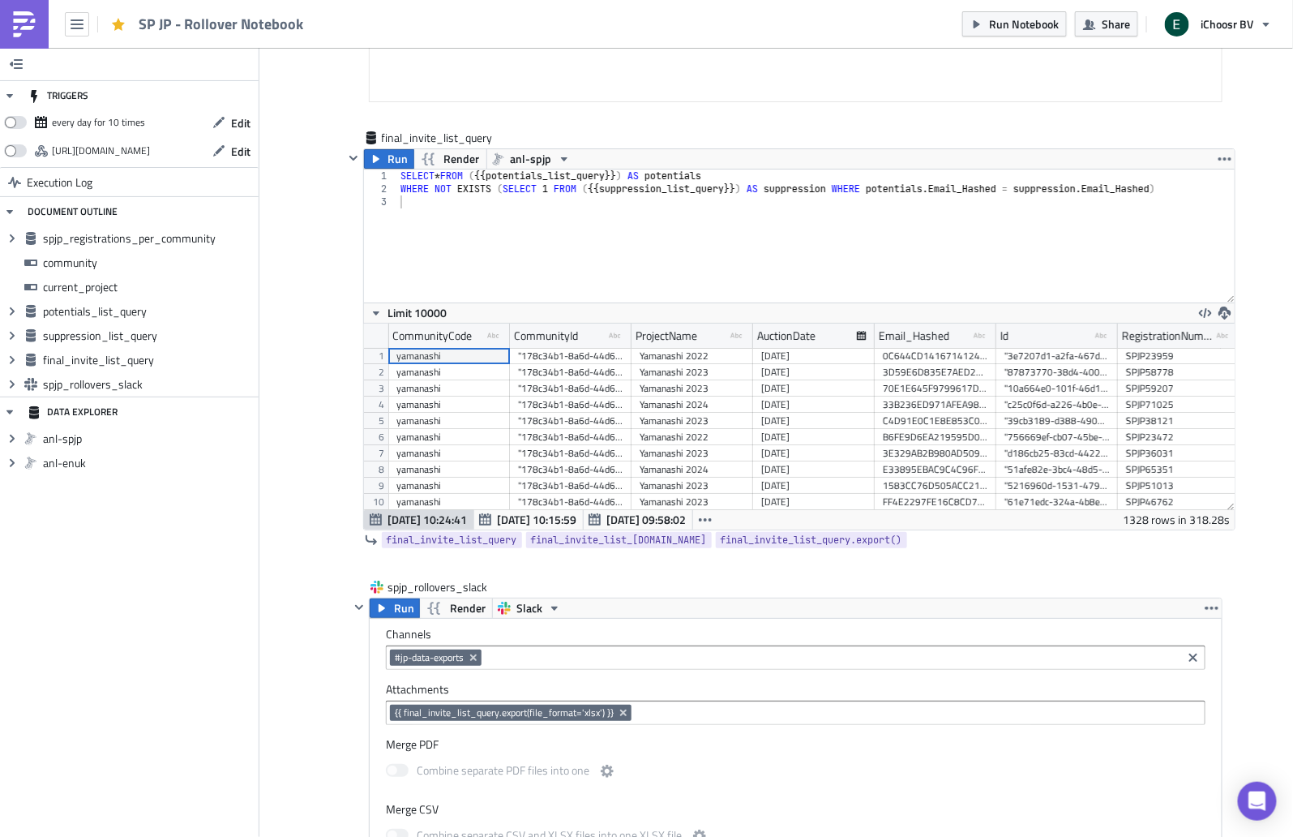
scroll to position [4551, 0]
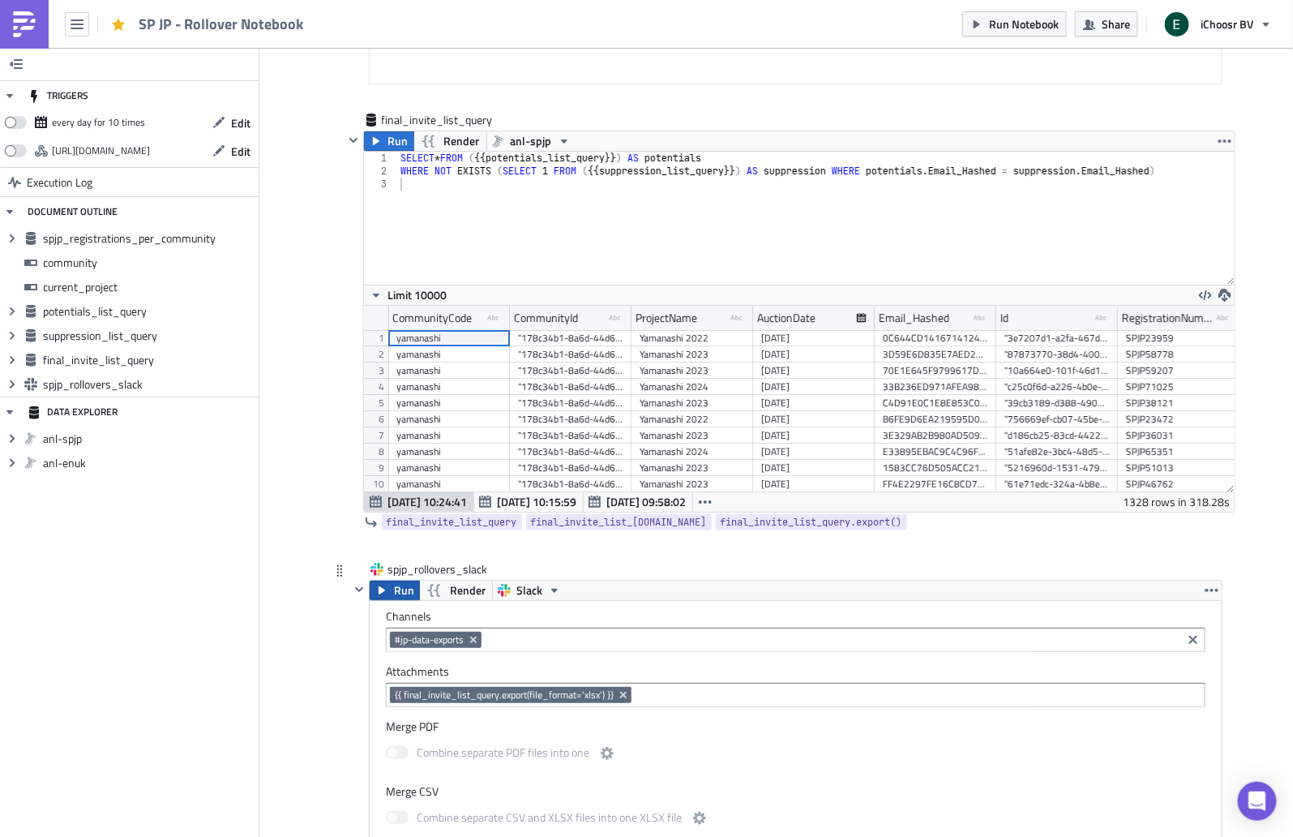
click at [384, 581] on button "Run" at bounding box center [395, 590] width 50 height 19
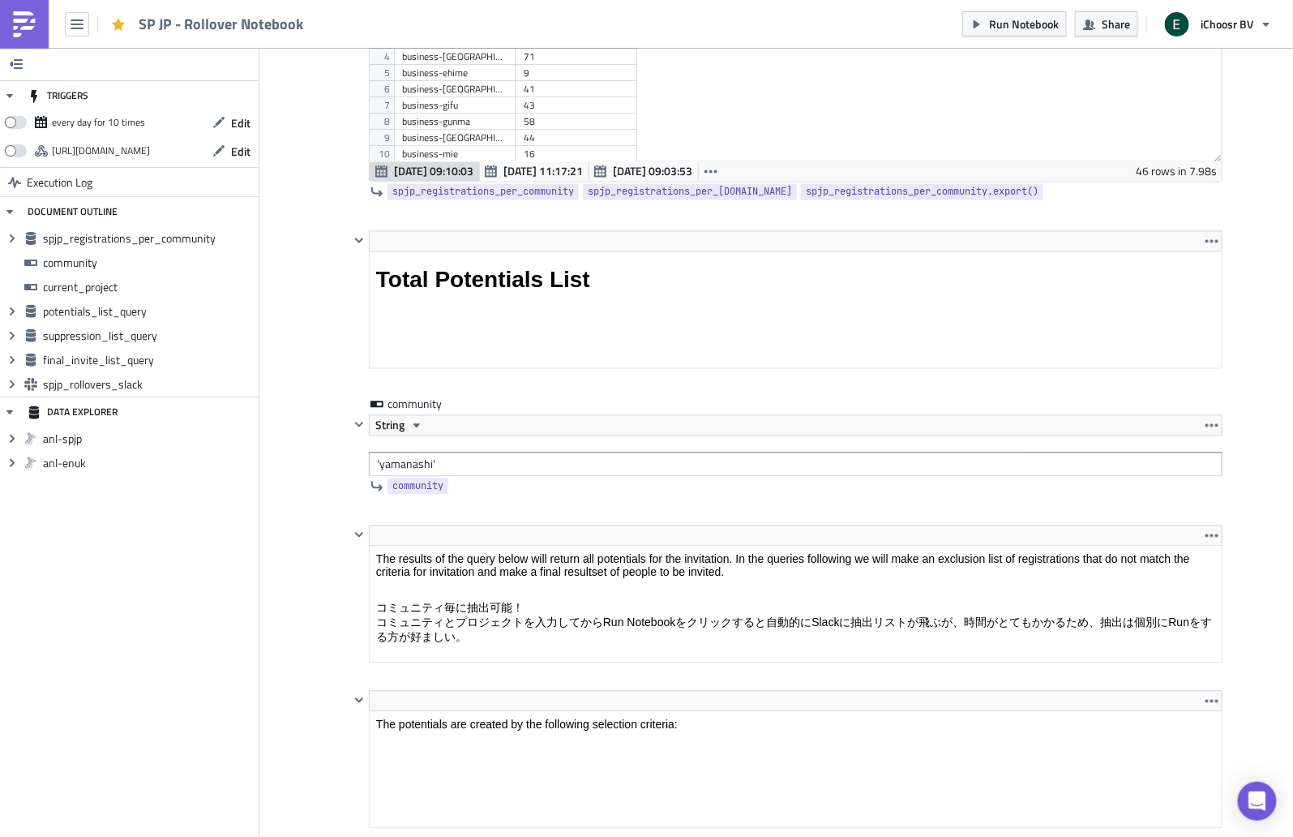
scroll to position [1173, 0]
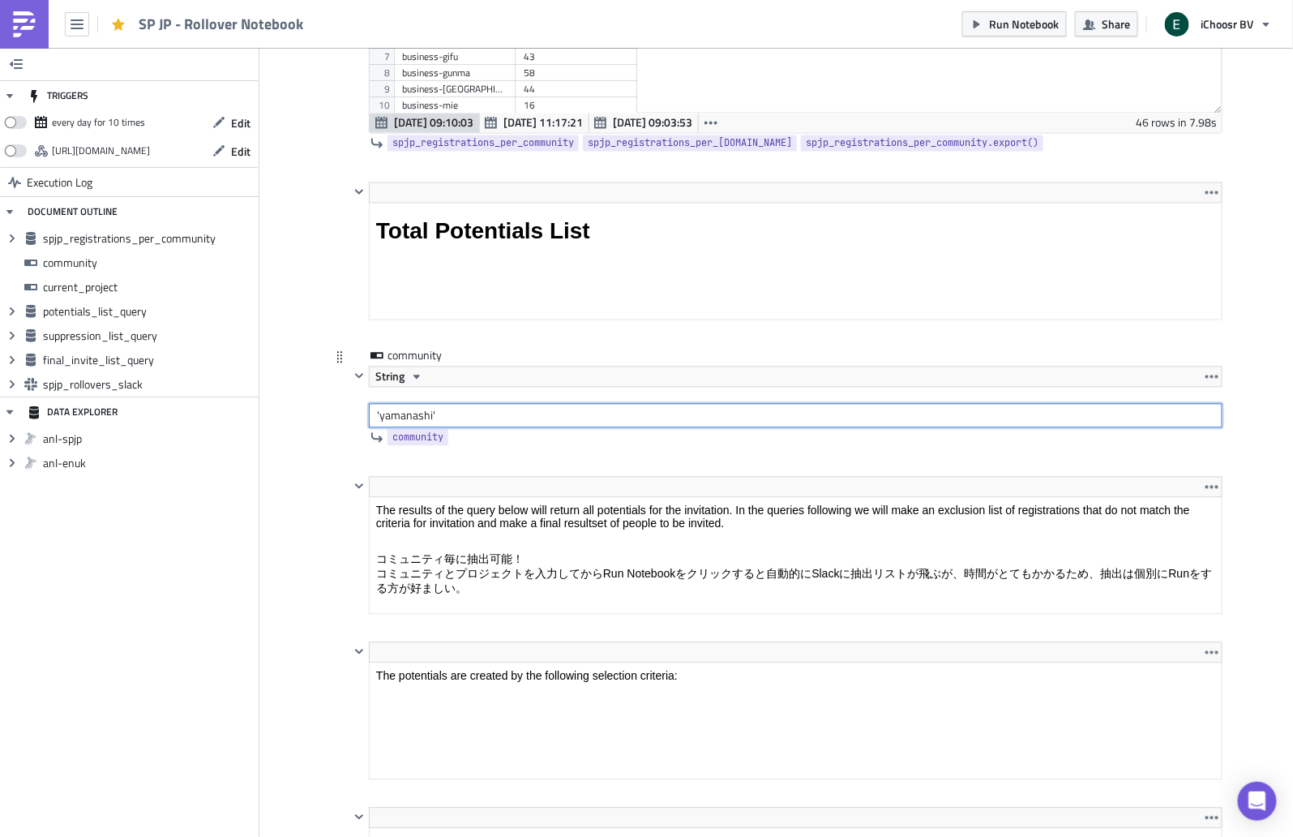
click at [397, 409] on input "'yamanashi'" at bounding box center [796, 416] width 854 height 24
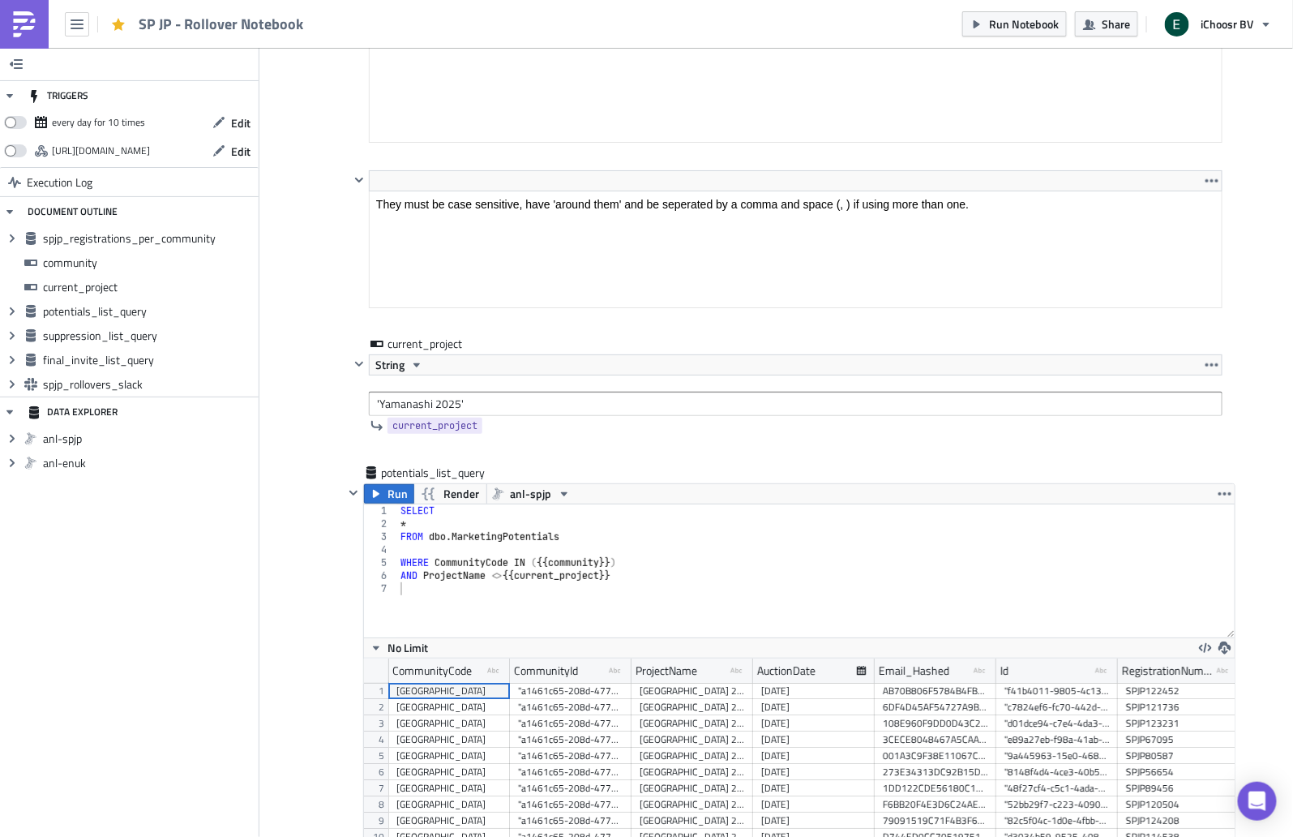
scroll to position [2393, 0]
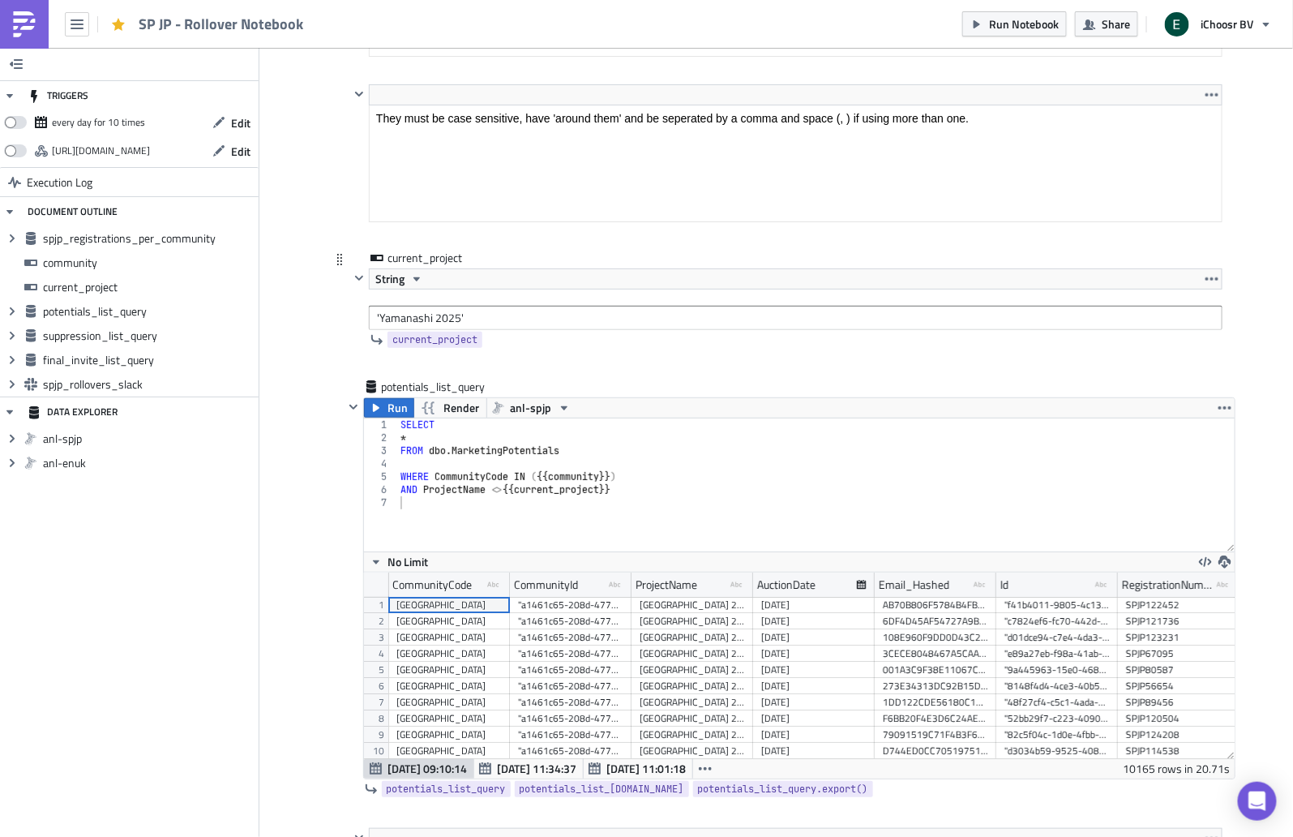
type input "'gunma'"
click at [391, 311] on input "'Yamanashi 2025'" at bounding box center [796, 318] width 854 height 24
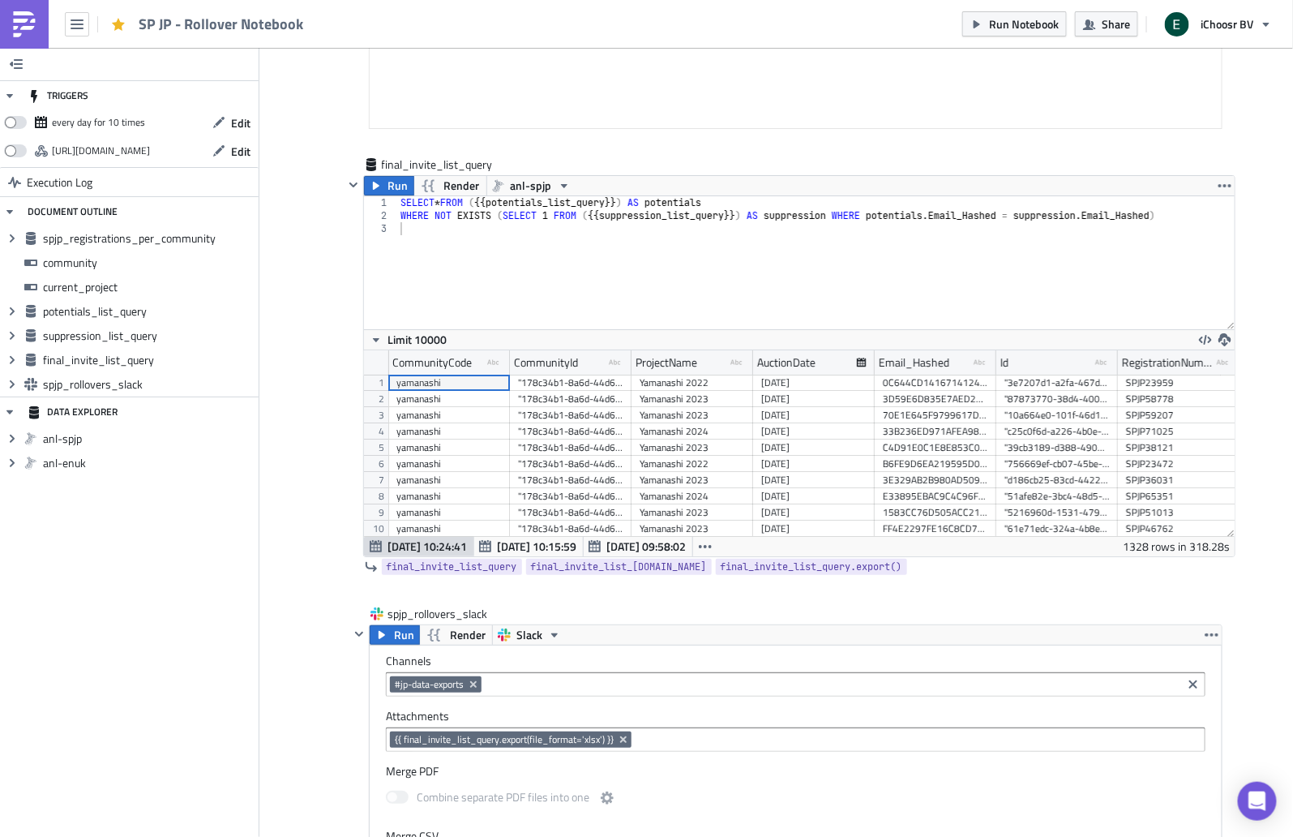
scroll to position [4476, 0]
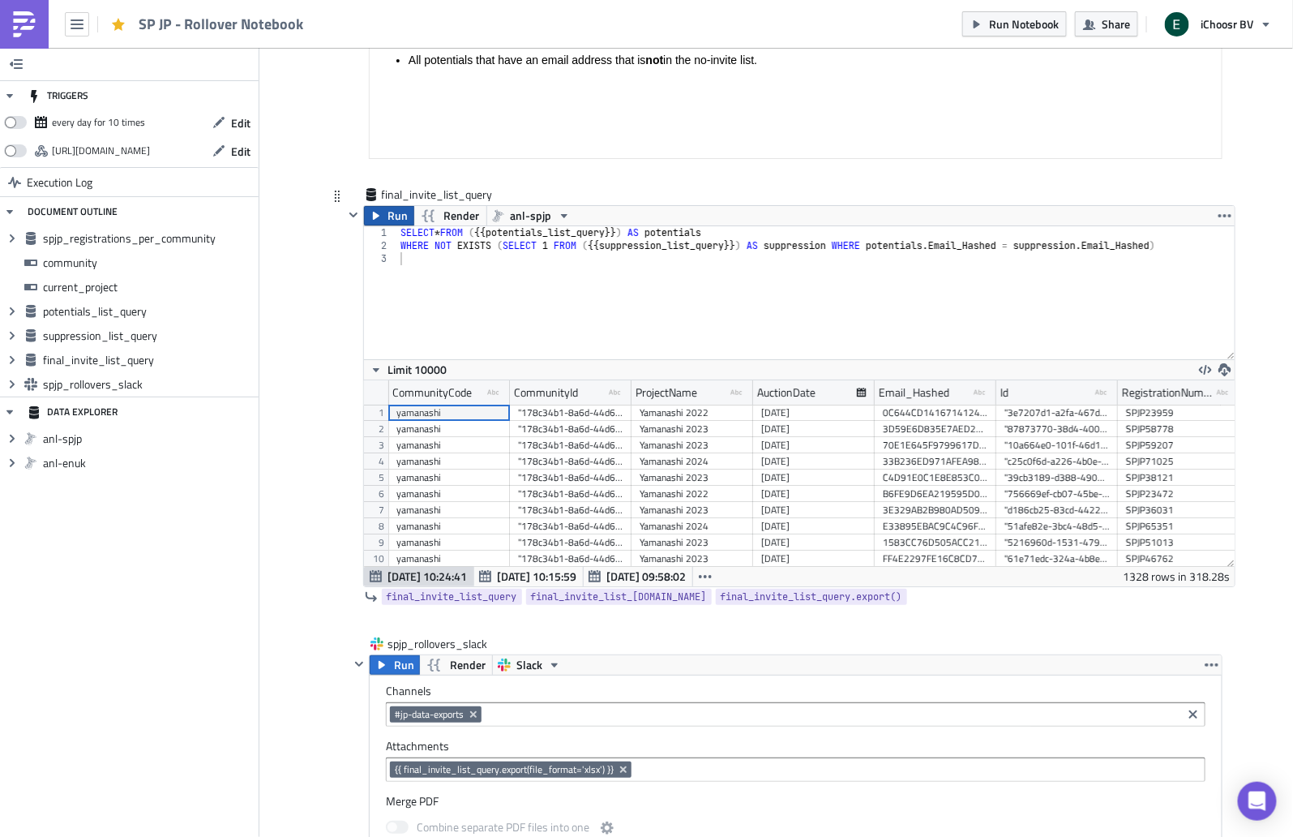
type input "'Gunma 2025'"
click at [388, 206] on span "Run" at bounding box center [398, 215] width 20 height 19
click at [394, 655] on span "Run" at bounding box center [404, 664] width 20 height 19
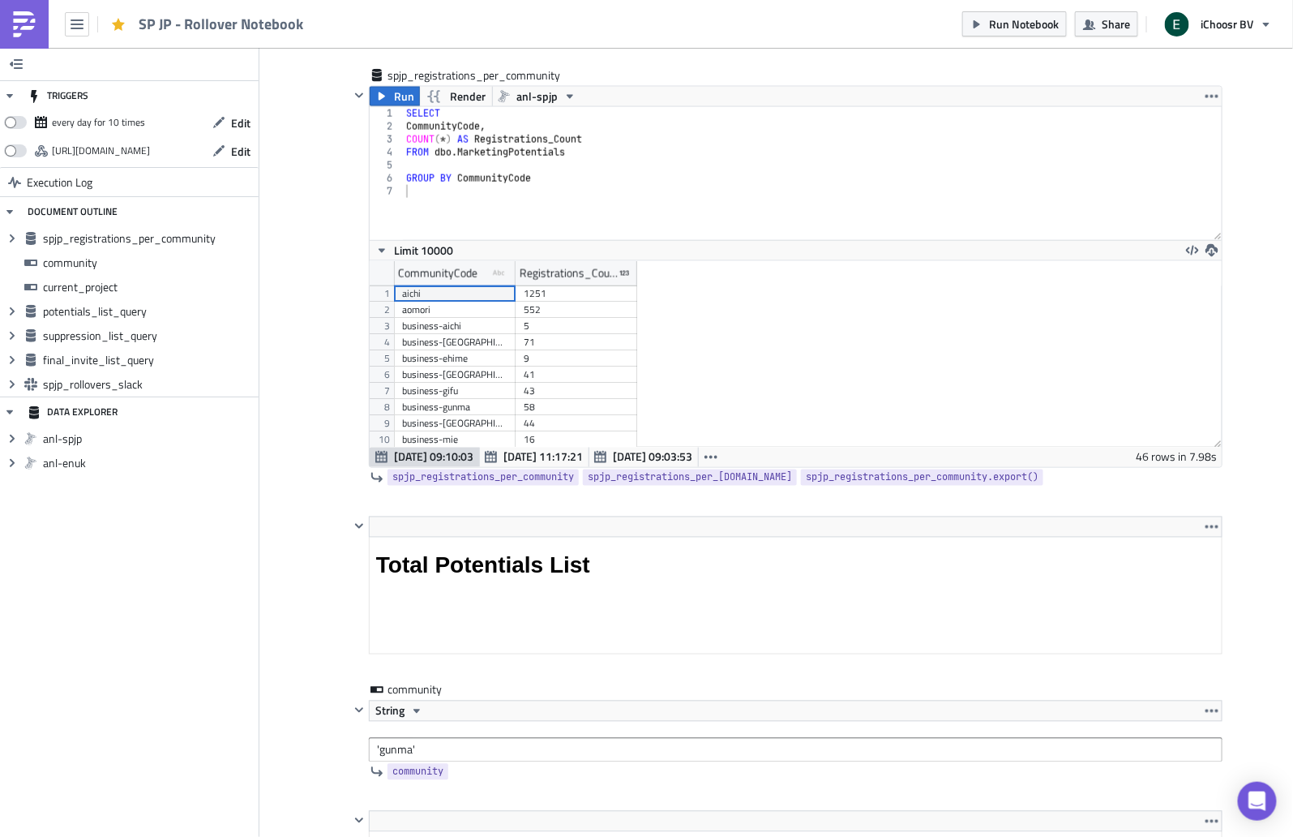
scroll to position [1052, 0]
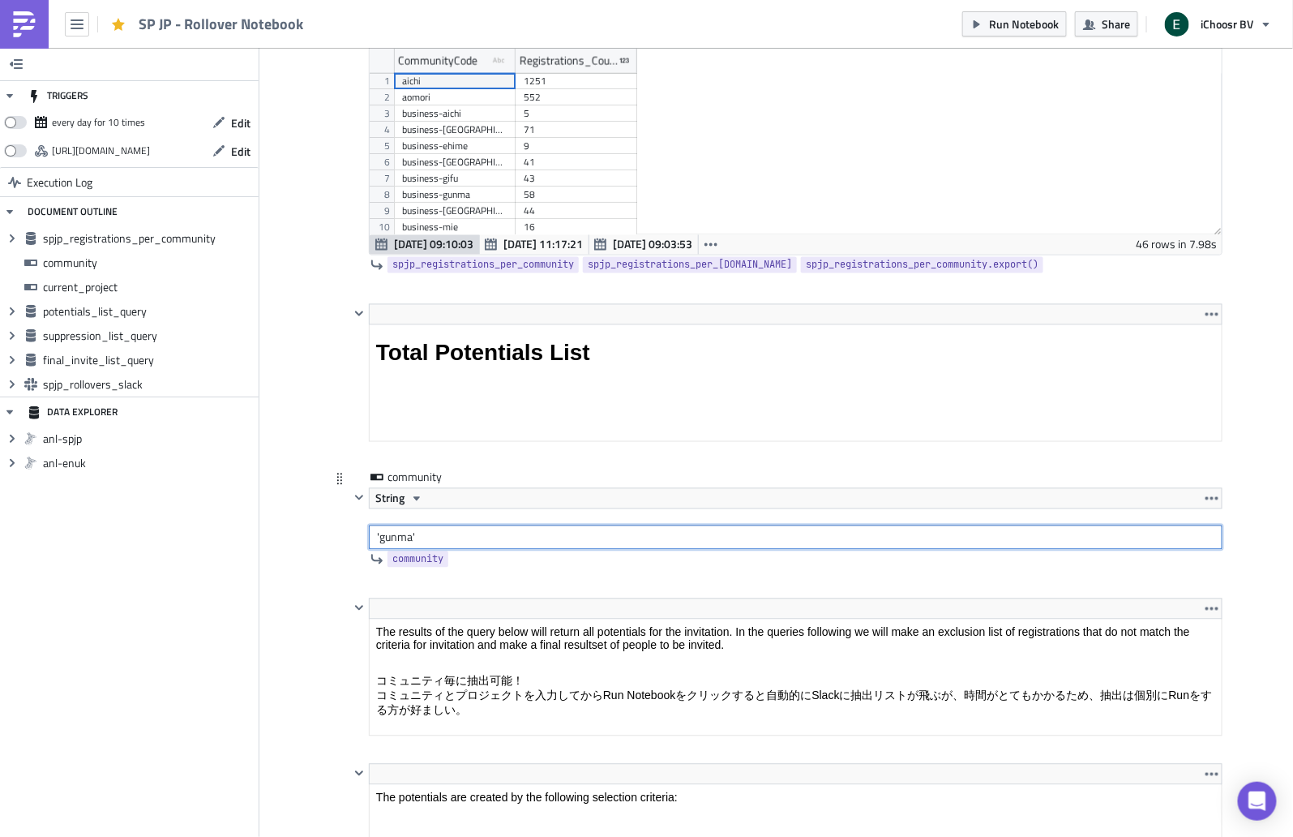
click at [388, 530] on input "'gunma'" at bounding box center [796, 537] width 854 height 24
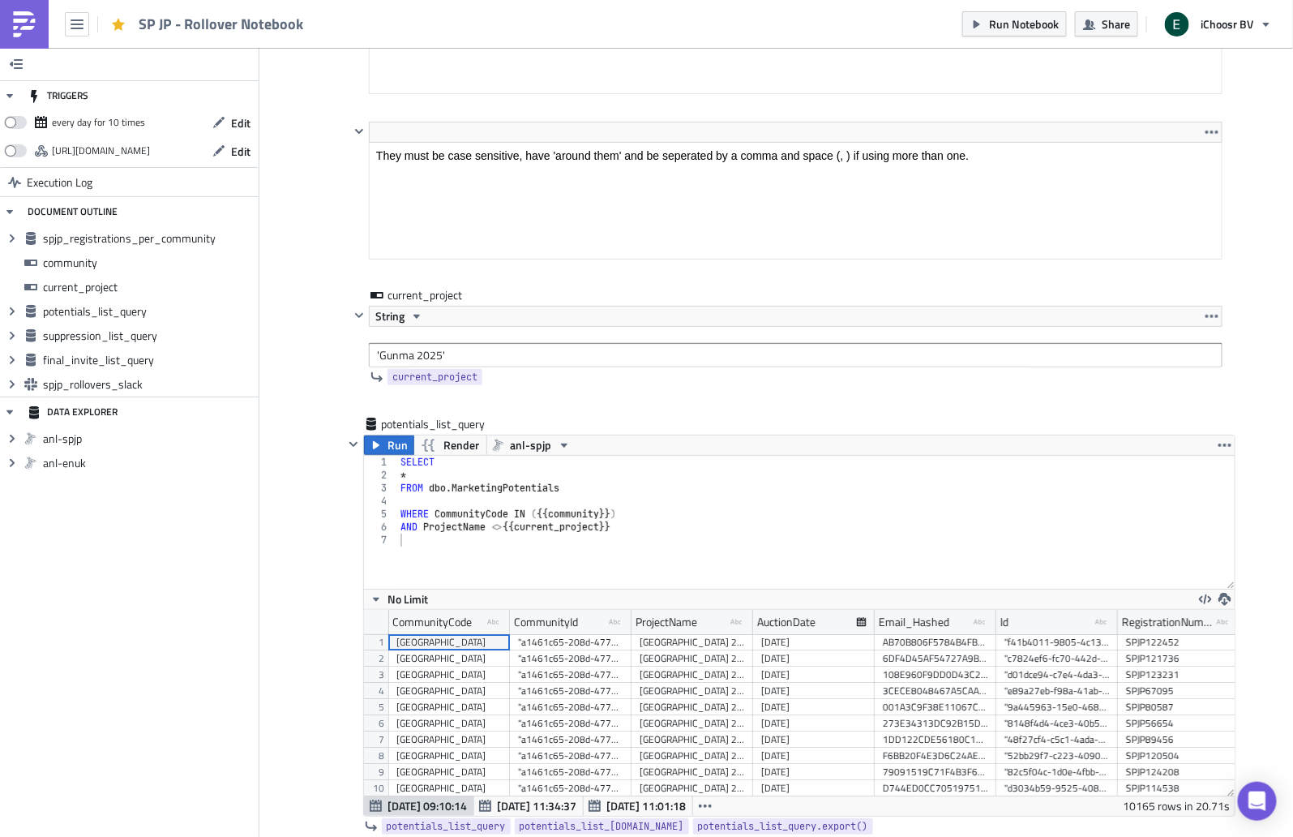
scroll to position [2412, 0]
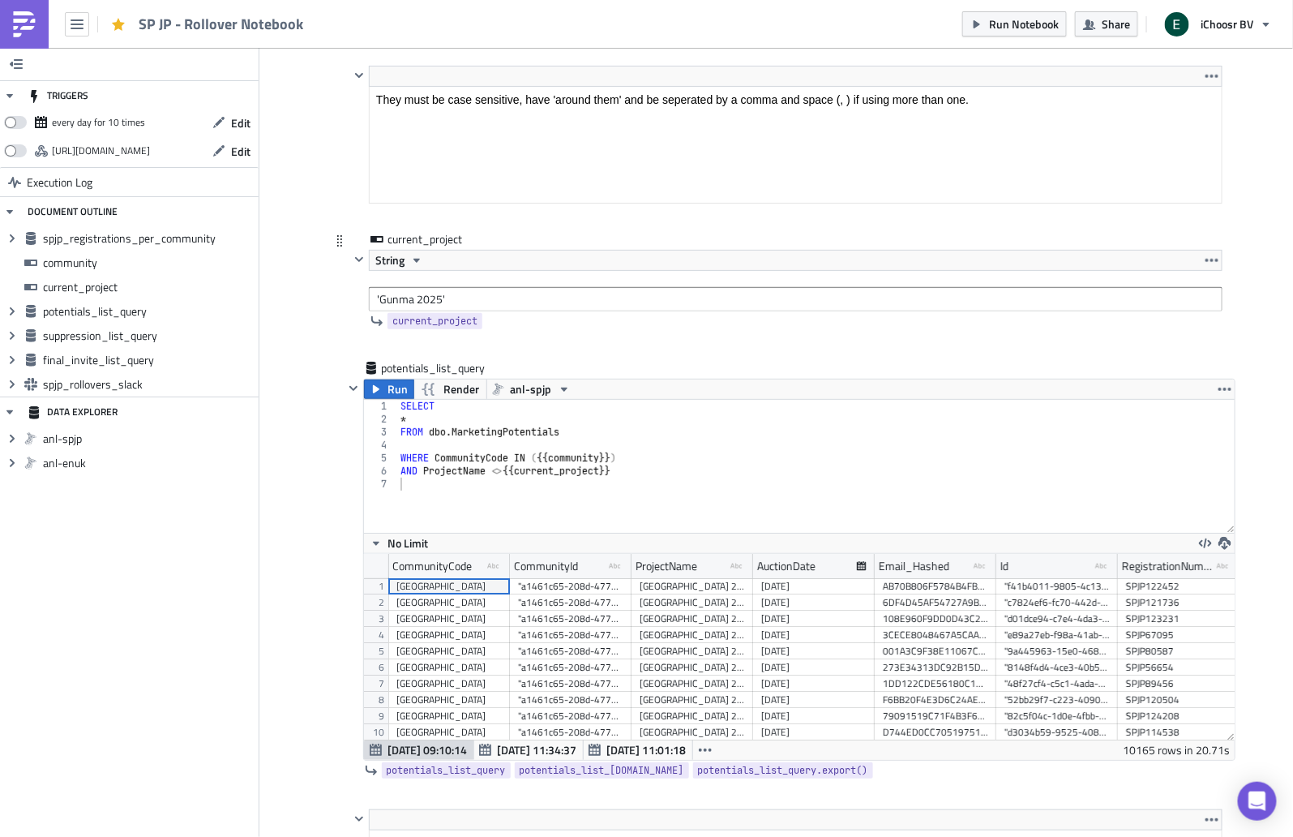
type input "'gifu'"
click at [392, 287] on input "'Gunma 2025'" at bounding box center [796, 299] width 854 height 24
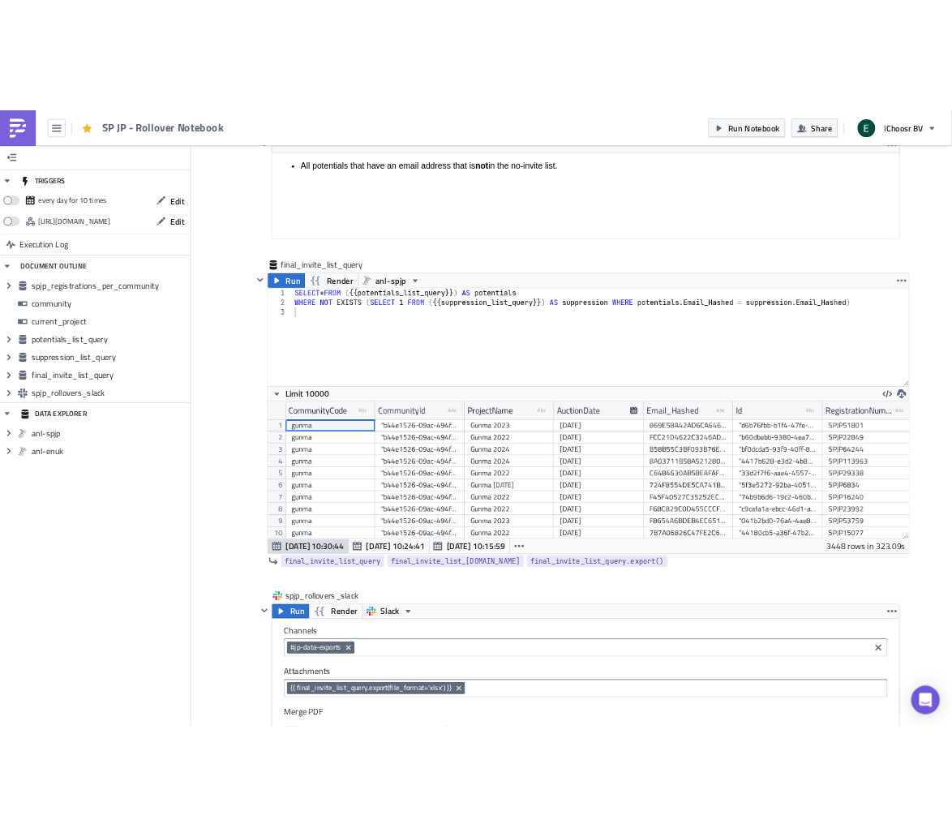
scroll to position [4462, 0]
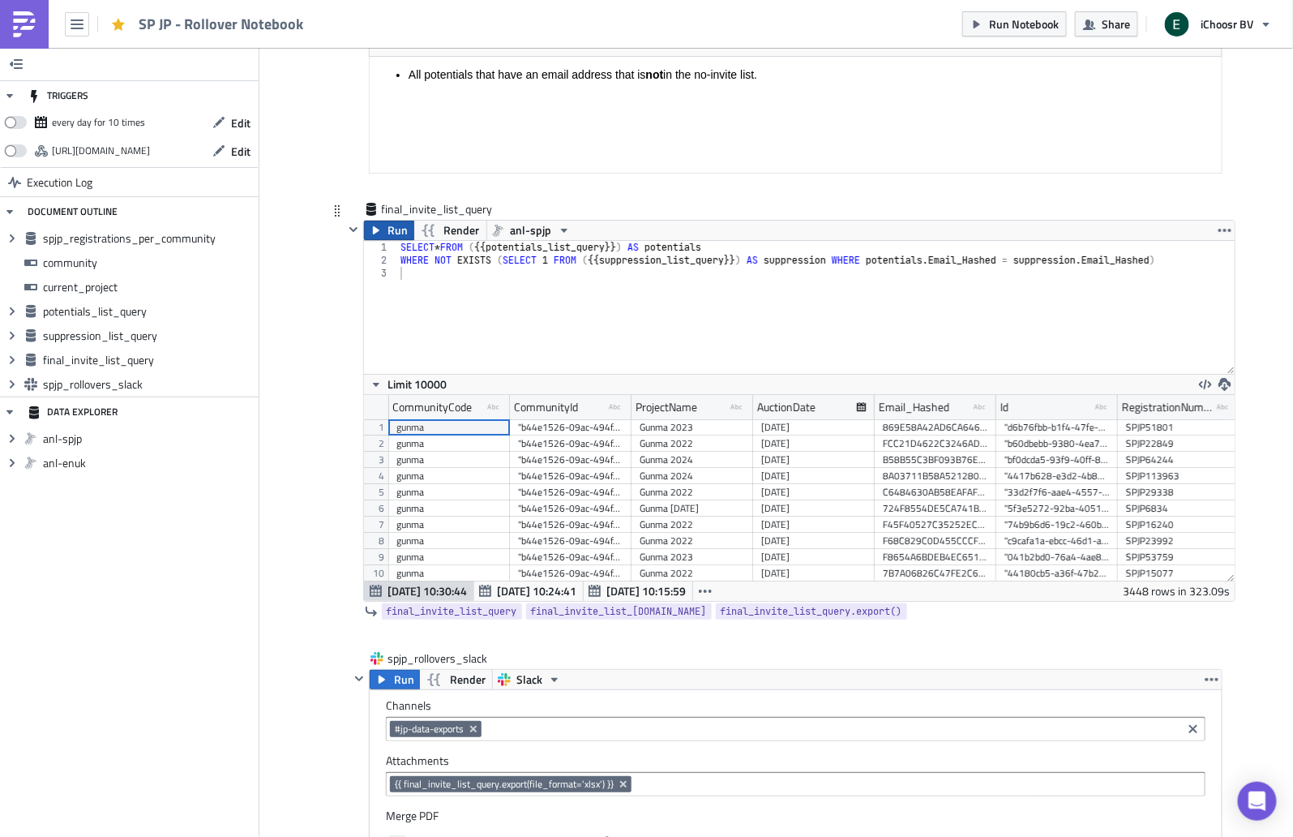
type input "'Gifu 2025'"
click at [375, 221] on button "Run" at bounding box center [389, 230] width 50 height 19
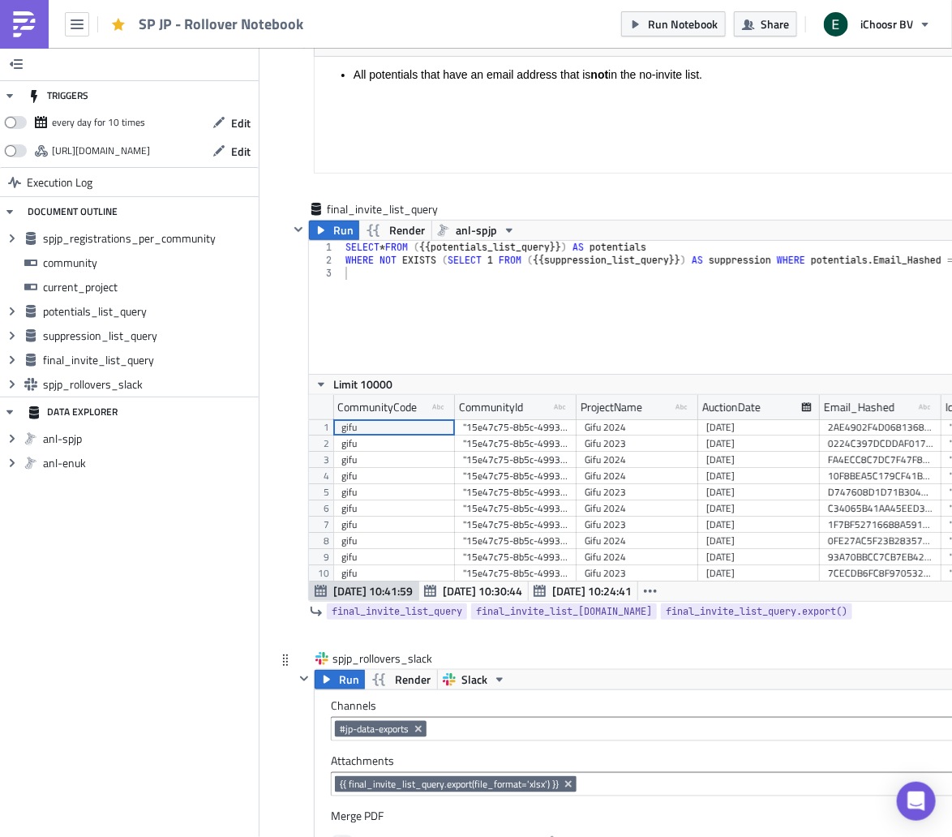
scroll to position [185, 872]
click at [337, 670] on button "Run" at bounding box center [340, 679] width 50 height 19
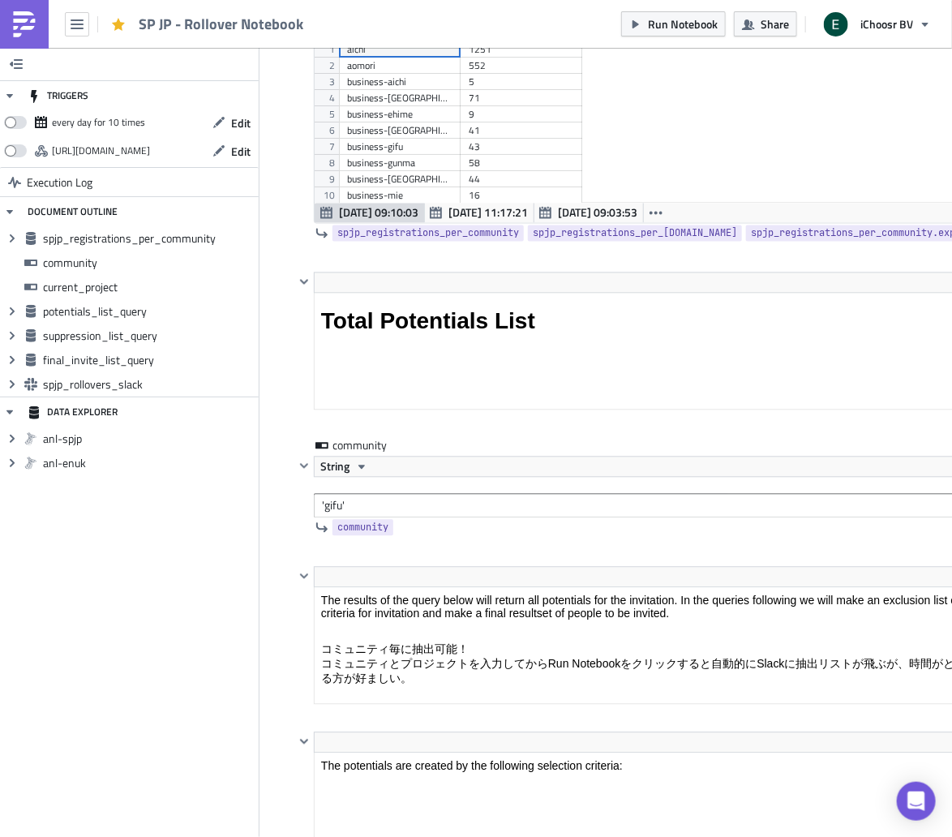
scroll to position [1106, 0]
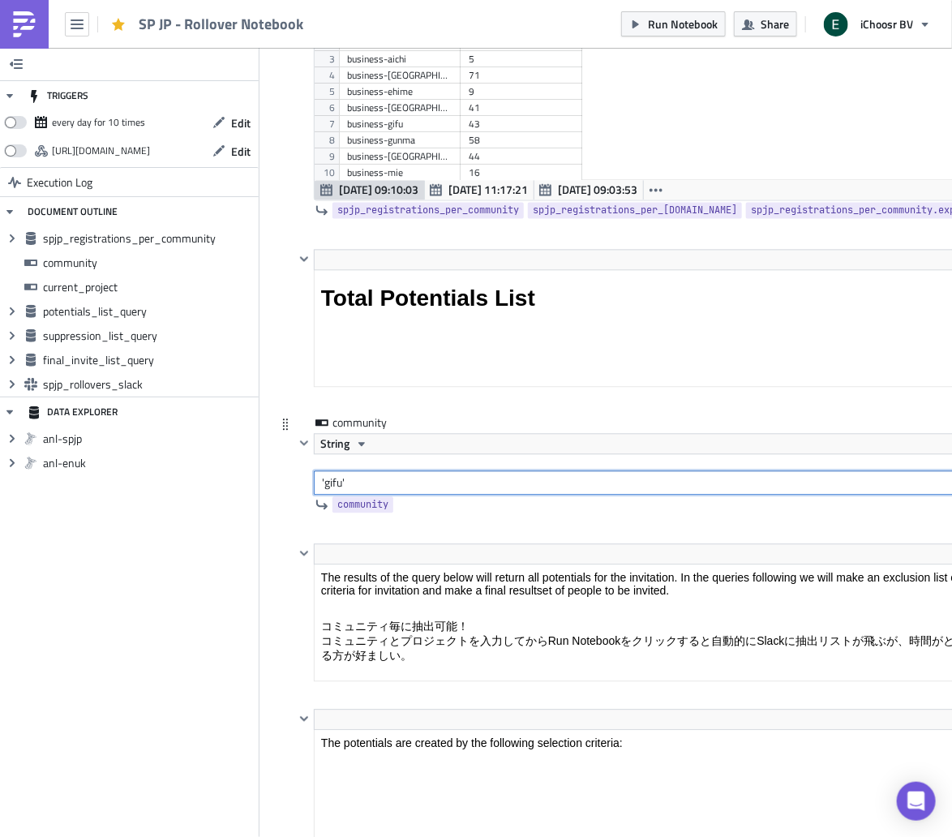
click at [332, 480] on input "'gifu'" at bounding box center [741, 483] width 854 height 24
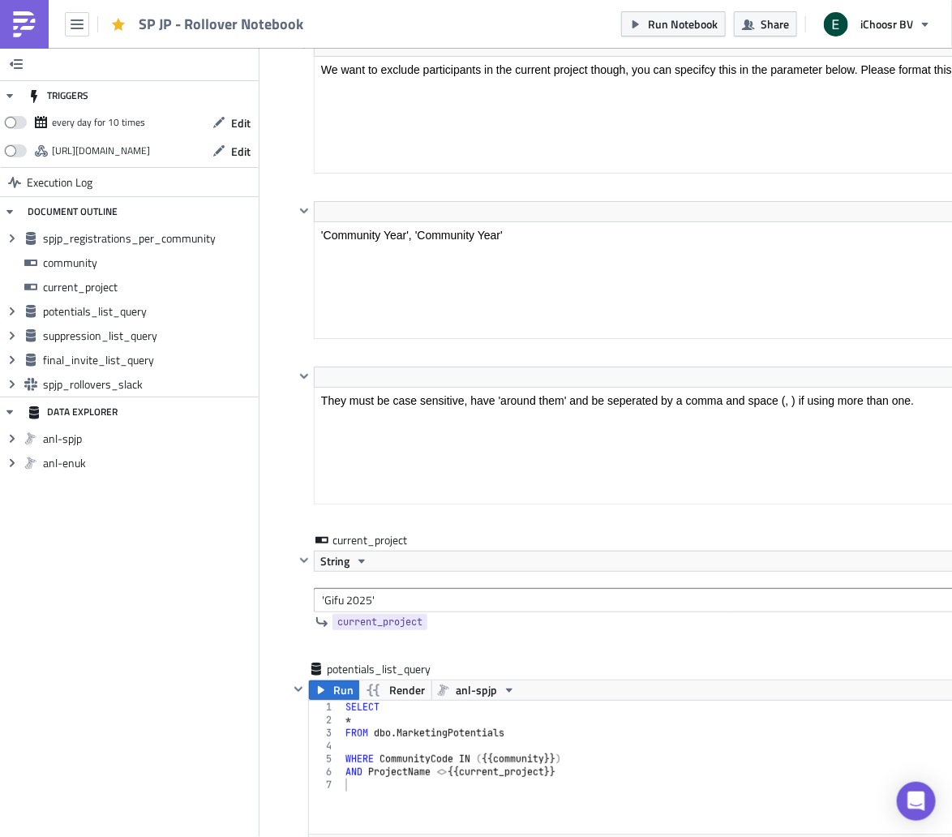
scroll to position [2138, 0]
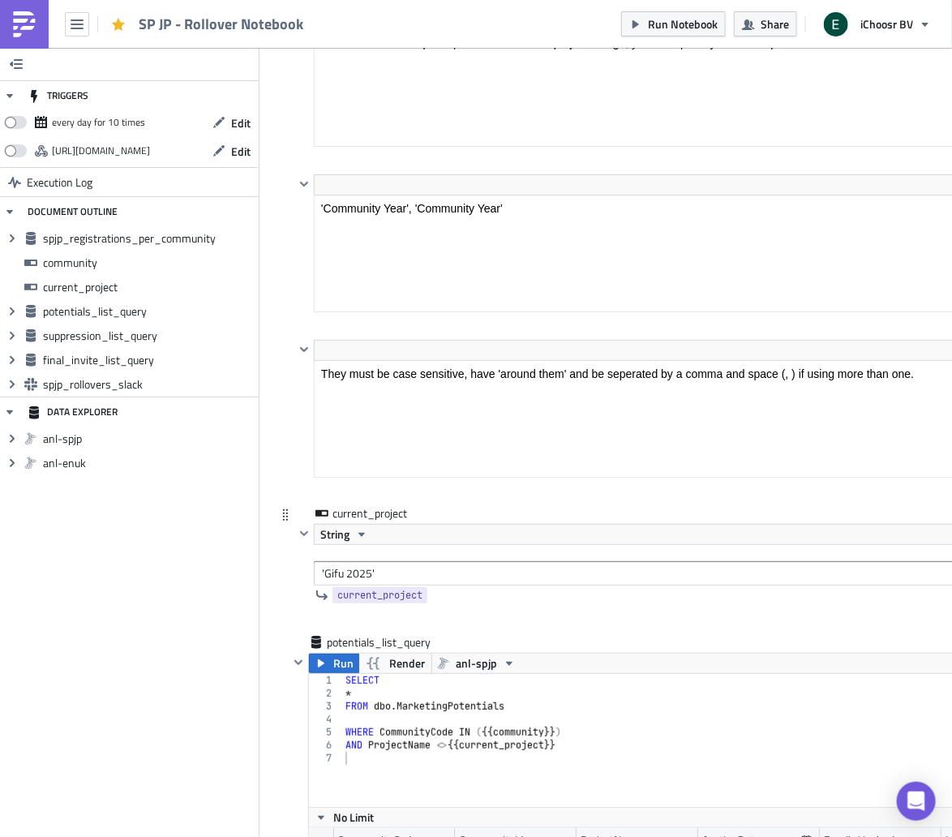
type input "'hyogo'"
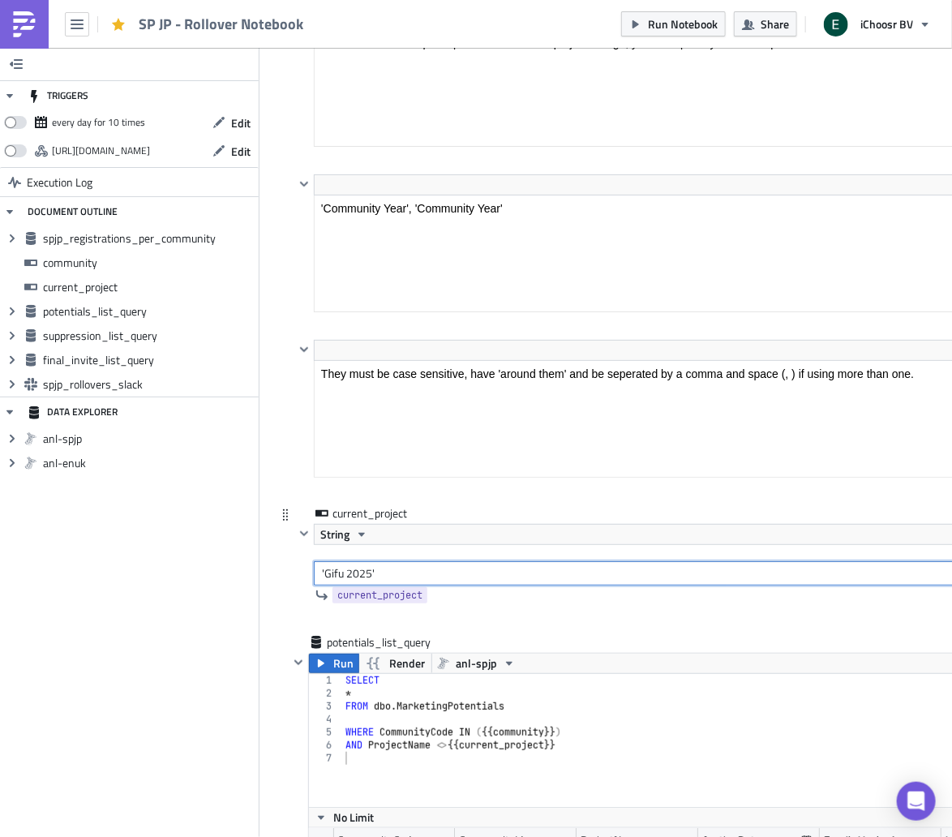
click at [328, 563] on input "'Gifu 2025'" at bounding box center [741, 573] width 854 height 24
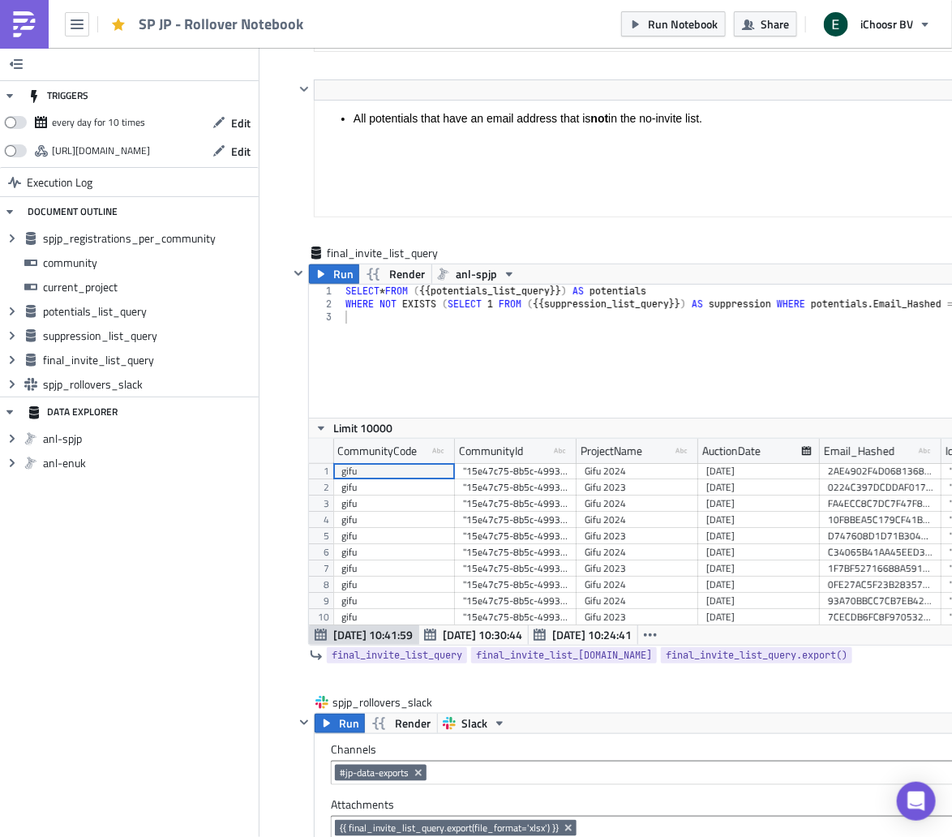
scroll to position [4416, 0]
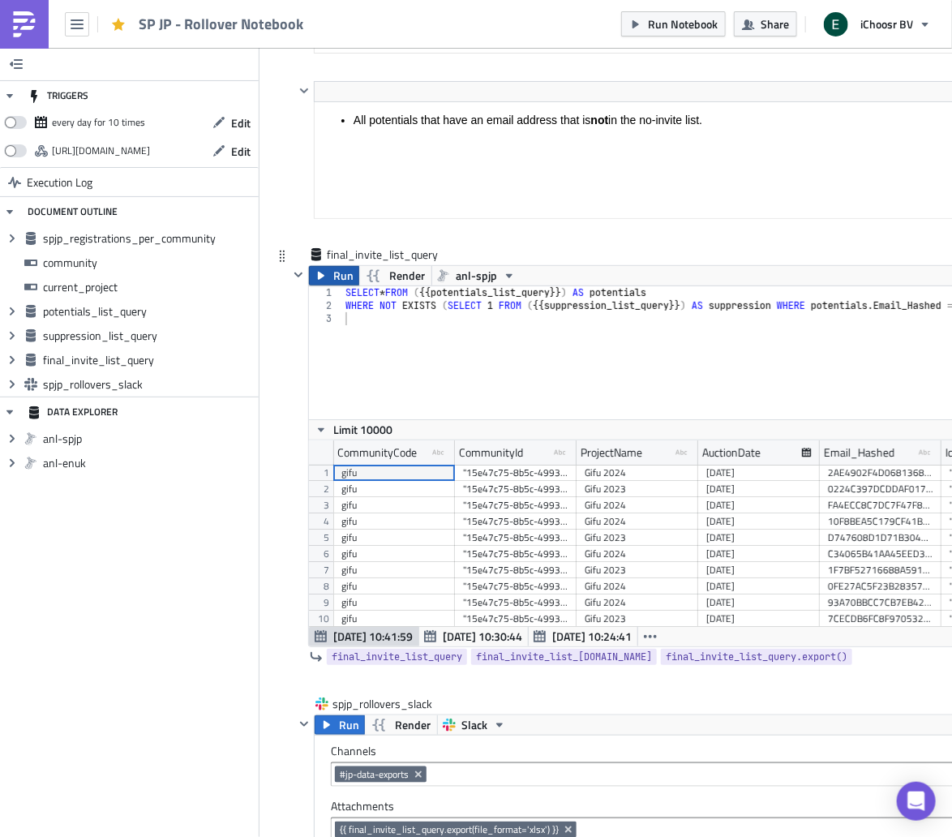
type input "'Hyogo 2025'"
click at [320, 272] on icon "button" at bounding box center [321, 276] width 6 height 8
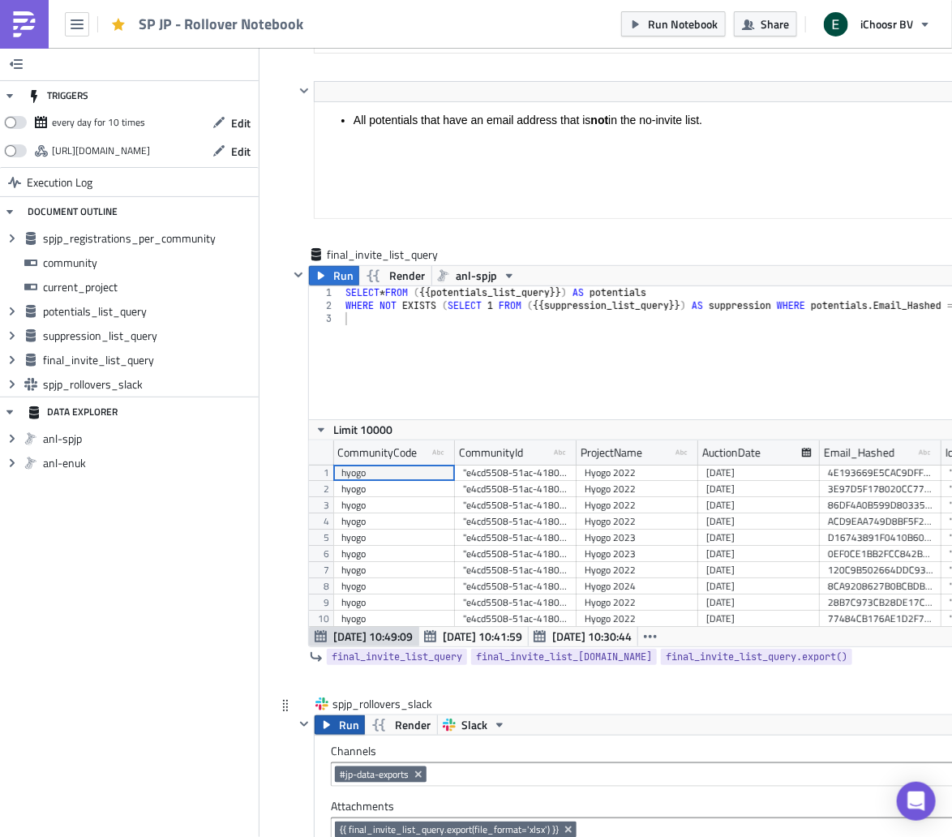
click at [337, 679] on button "Run" at bounding box center [340, 724] width 50 height 19
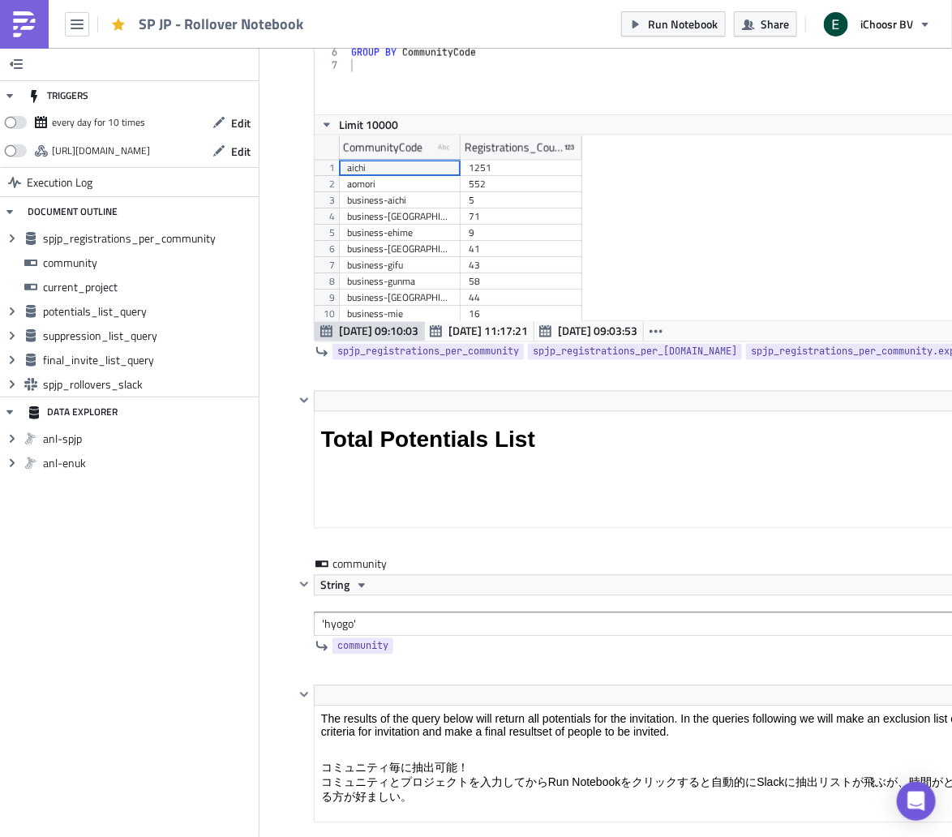
scroll to position [1023, 0]
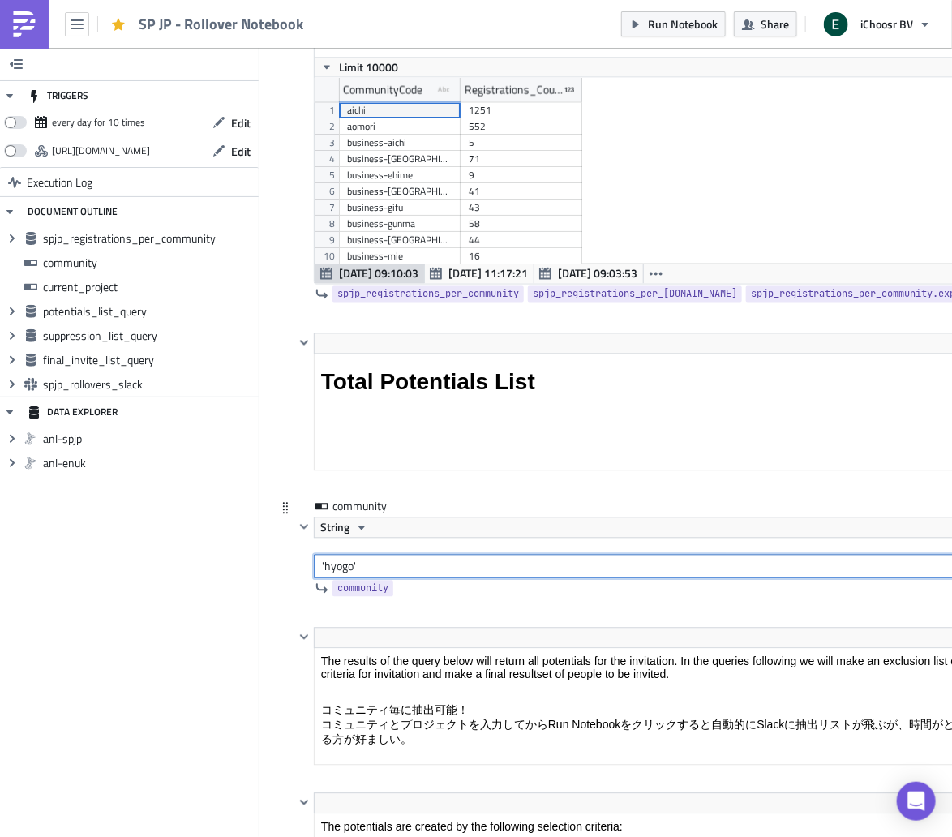
click at [336, 560] on input "'hyogo'" at bounding box center [741, 567] width 854 height 24
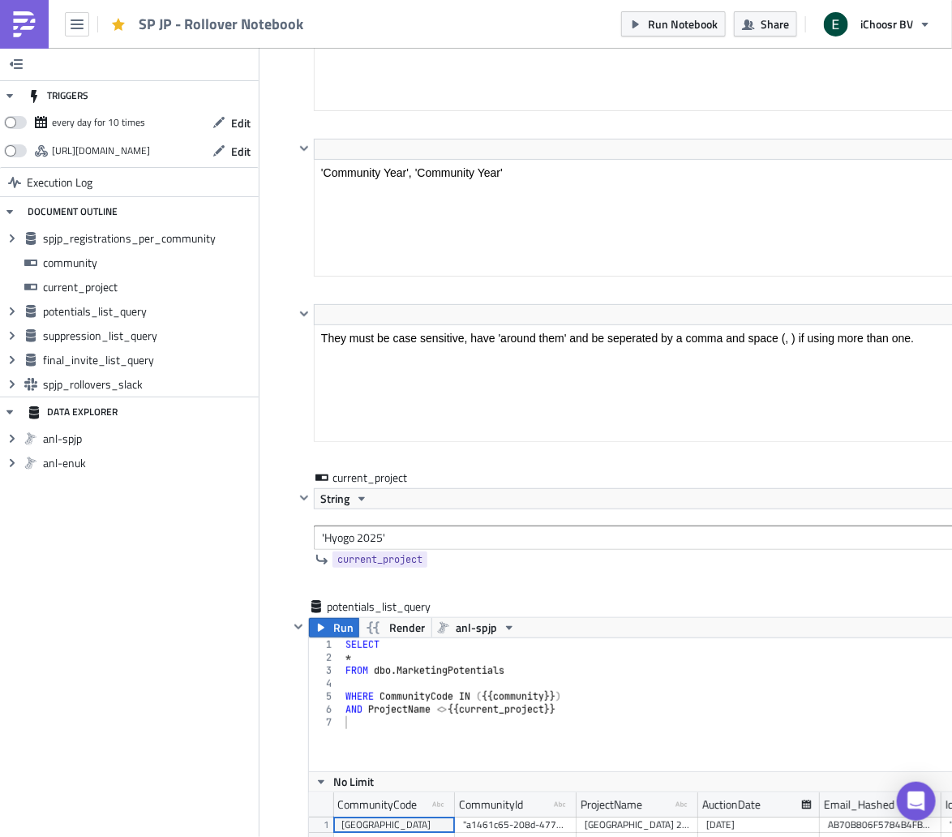
scroll to position [2176, 0]
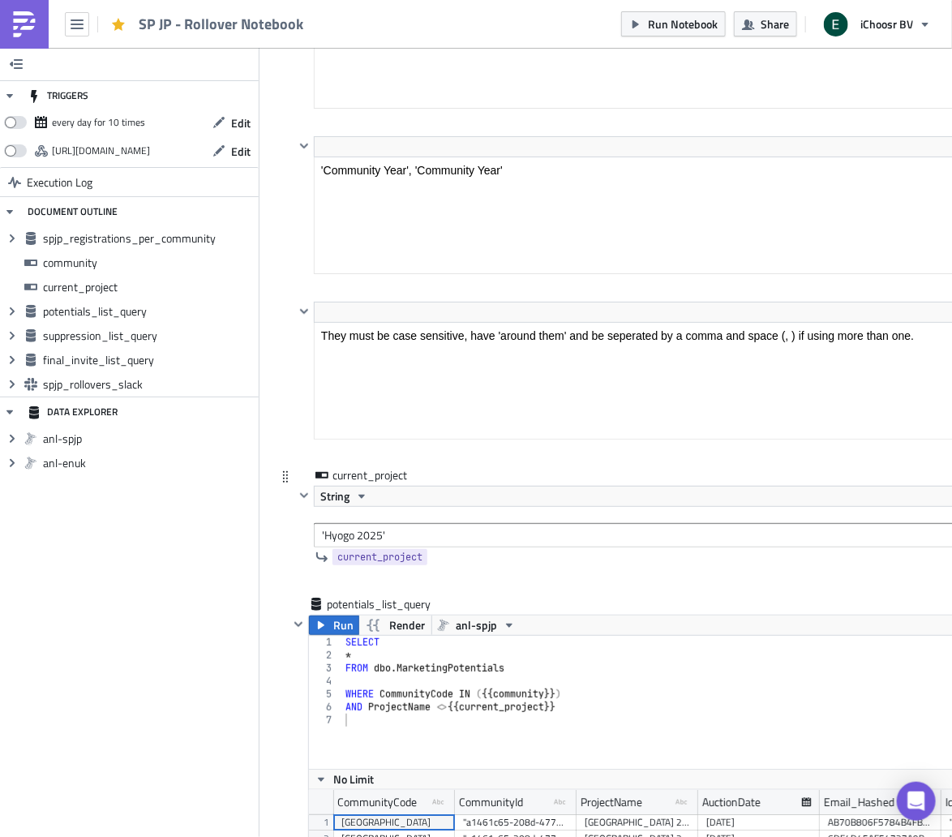
type input "'mie'"
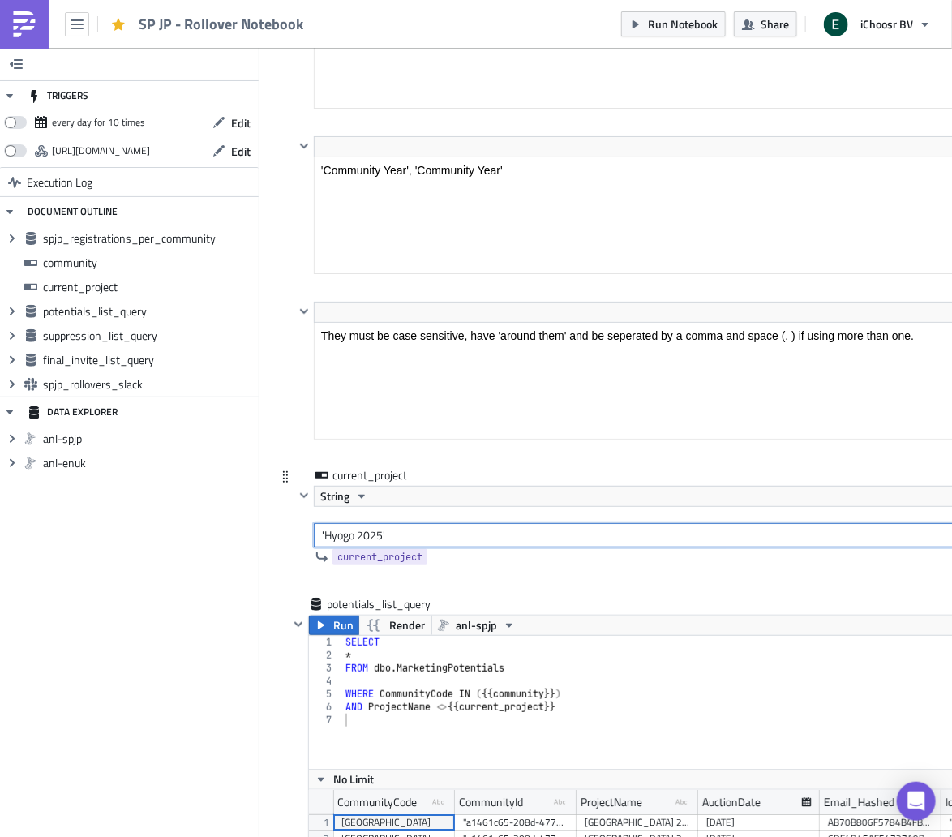
click at [341, 524] on input "'Hyogo 2025'" at bounding box center [741, 535] width 854 height 24
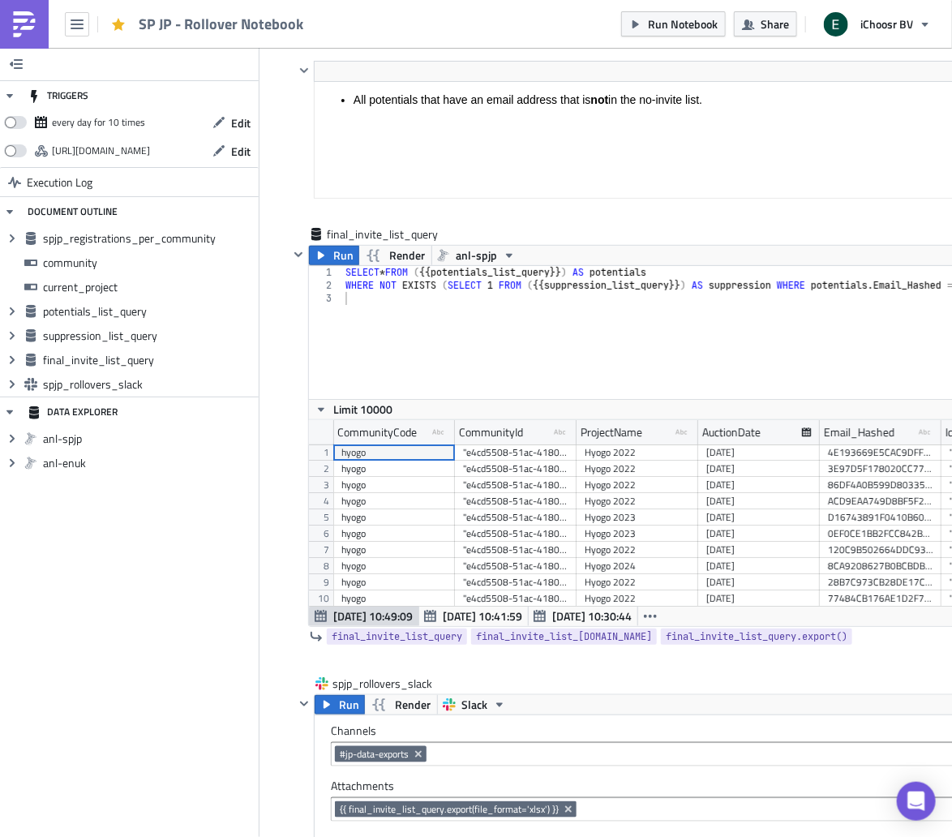
scroll to position [4372, 0]
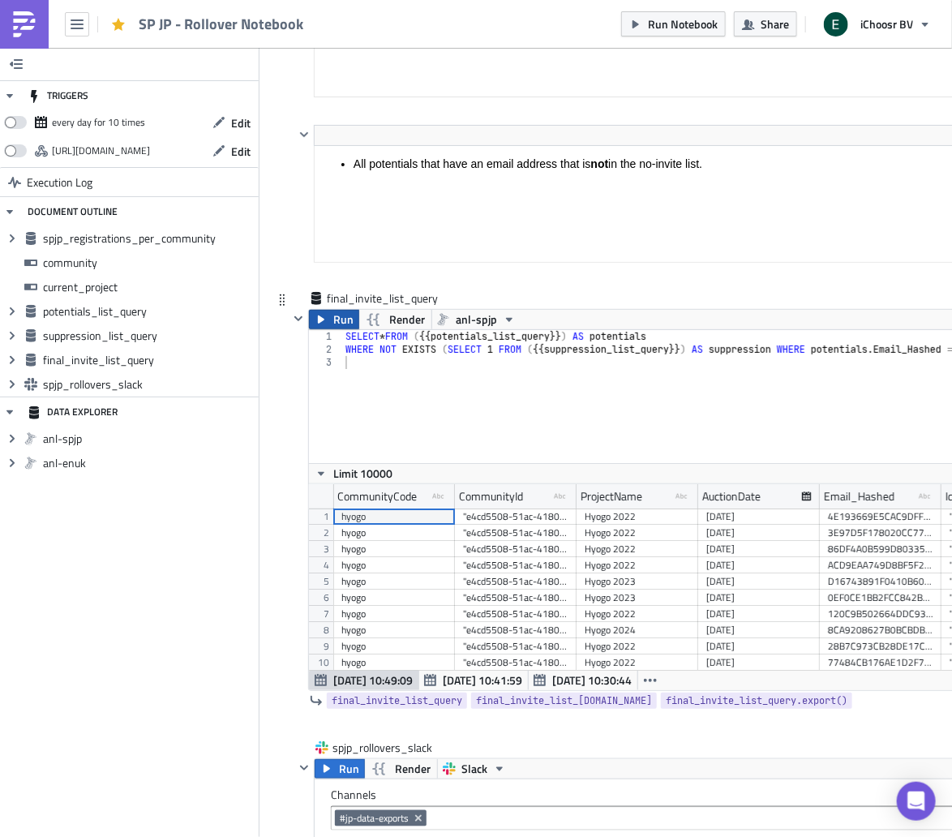
type input "'Mie 2025'"
click at [331, 310] on button "Run" at bounding box center [334, 319] width 50 height 19
click at [339, 679] on span "Run" at bounding box center [349, 768] width 20 height 19
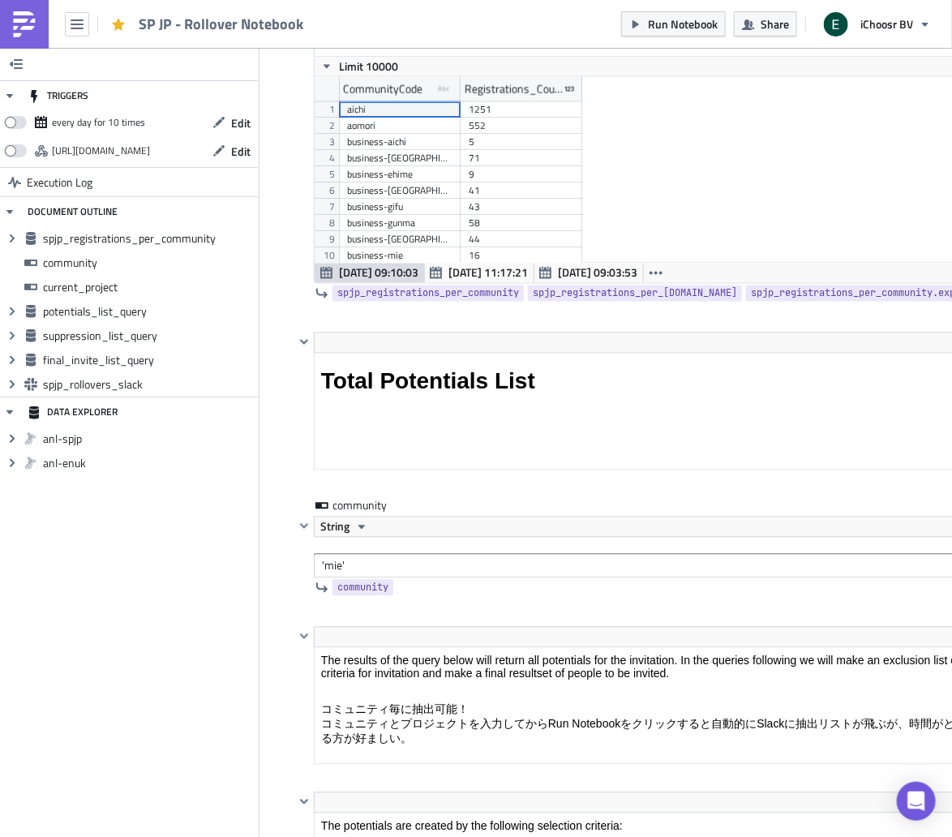
scroll to position [1058, 0]
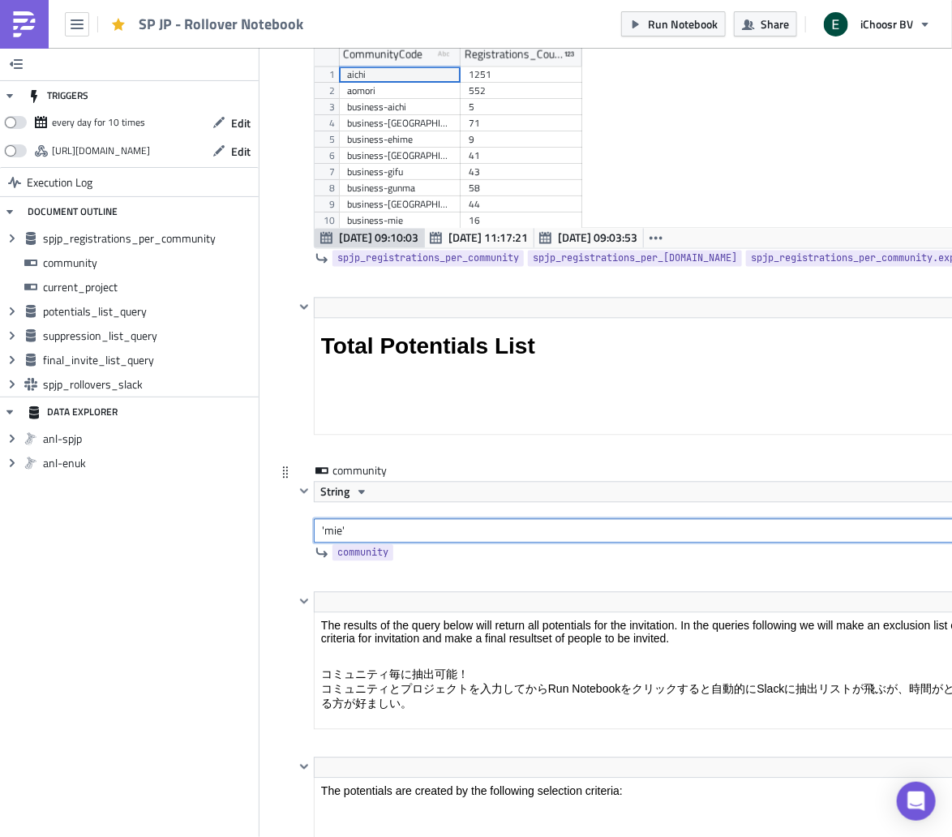
click at [332, 522] on input "'mie'" at bounding box center [741, 531] width 854 height 24
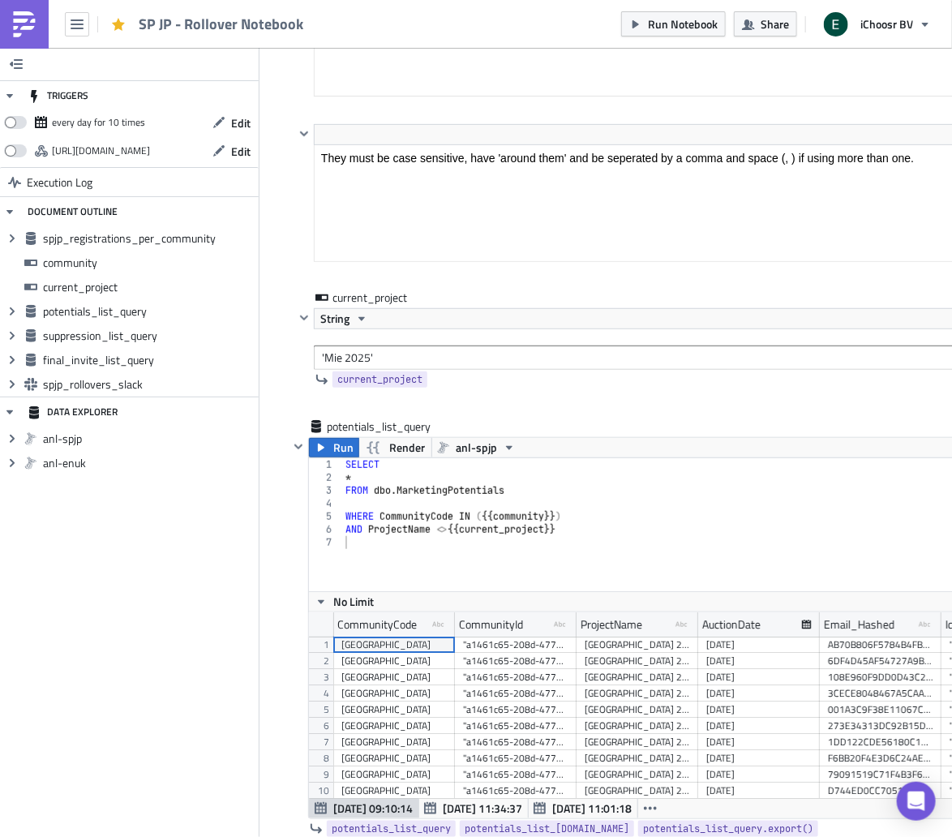
scroll to position [2407, 0]
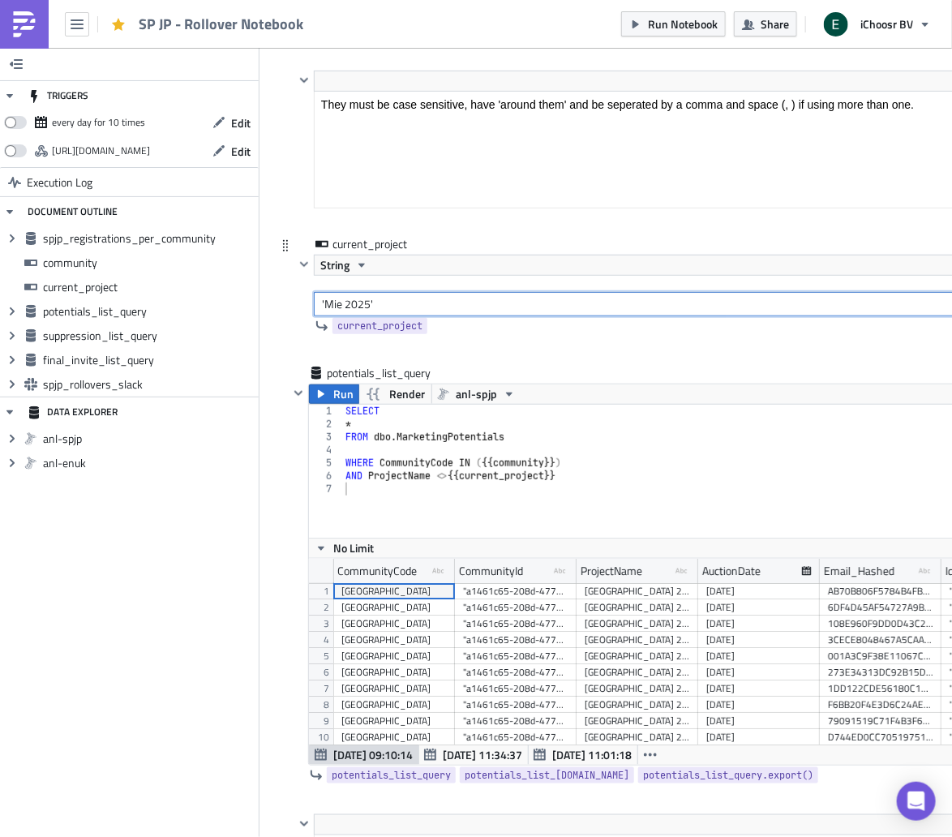
click at [332, 292] on input "'Mie 2025'" at bounding box center [741, 304] width 854 height 24
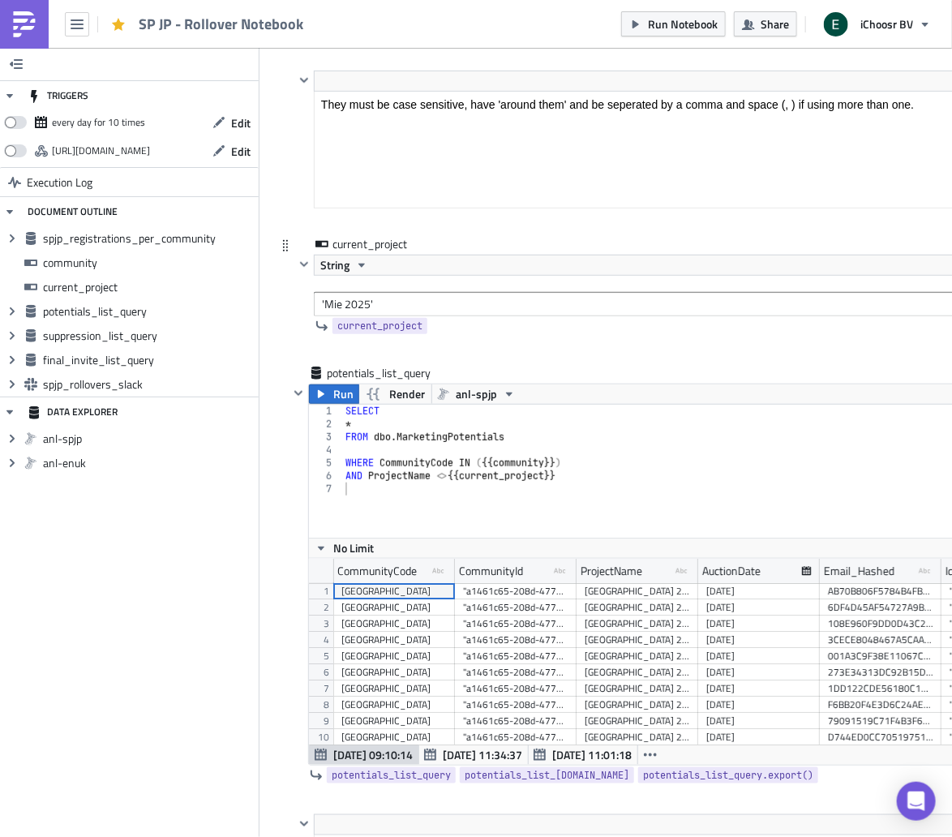
click at [297, 290] on div at bounding box center [303, 286] width 19 height 62
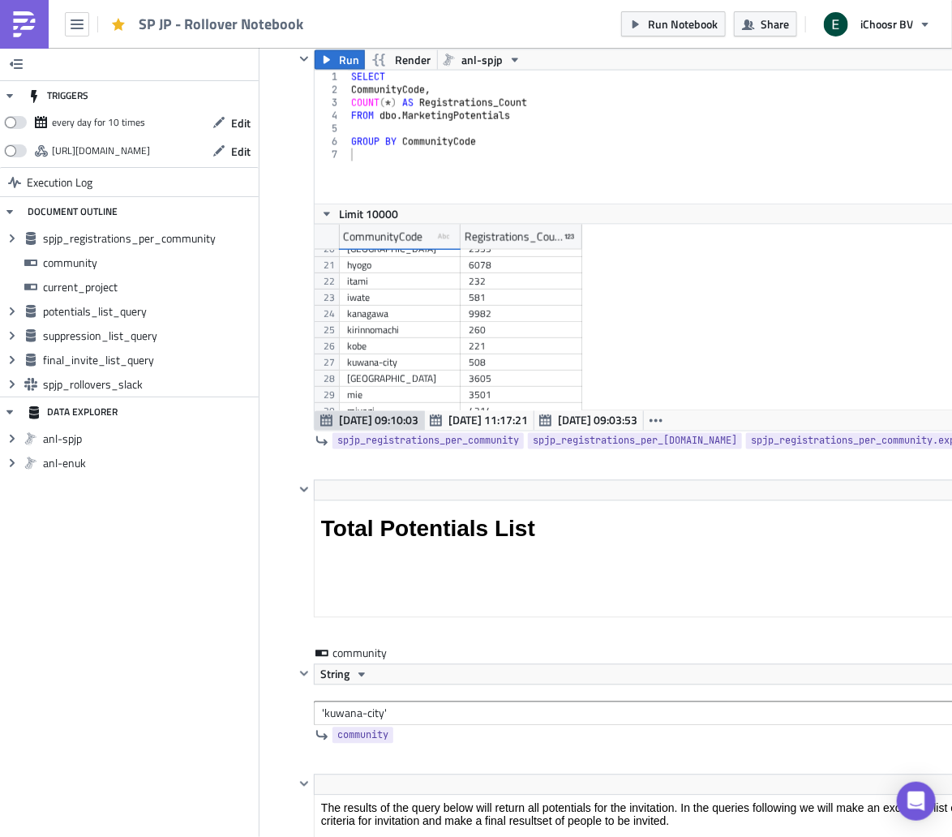
scroll to position [322, 0]
click at [286, 578] on div "<h1>Total Potentials List</h1> Edit Format Insert To open the popup, press Shif…" at bounding box center [722, 562] width 892 height 165
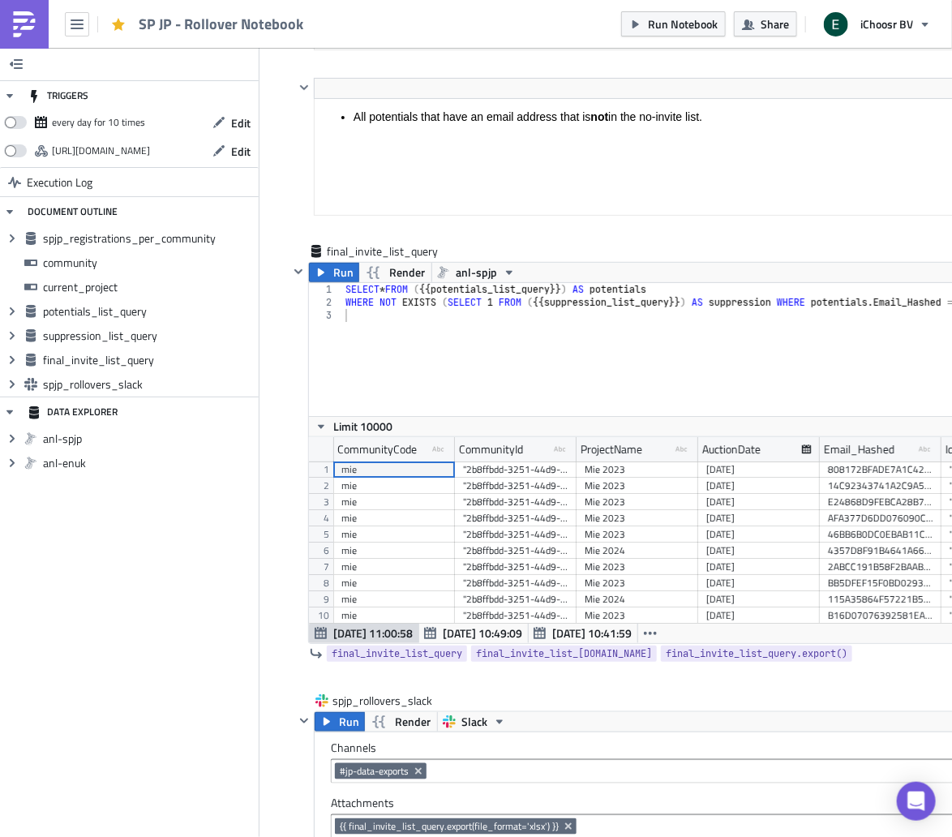
scroll to position [4429, 0]
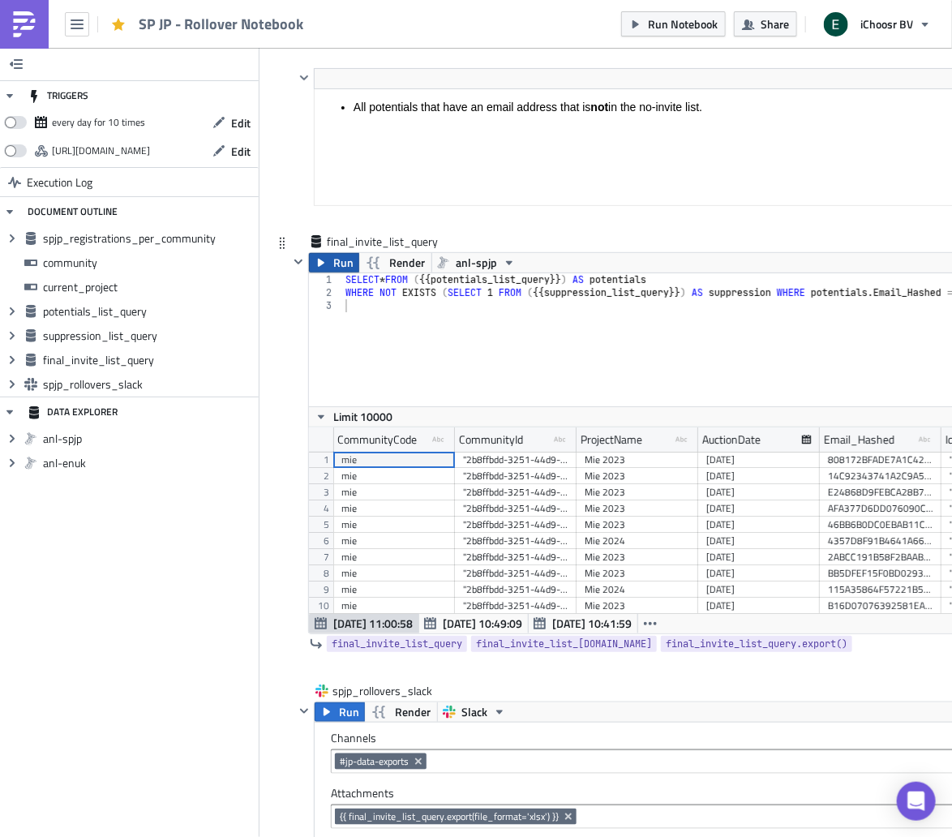
click at [327, 253] on button "Run" at bounding box center [334, 262] width 50 height 19
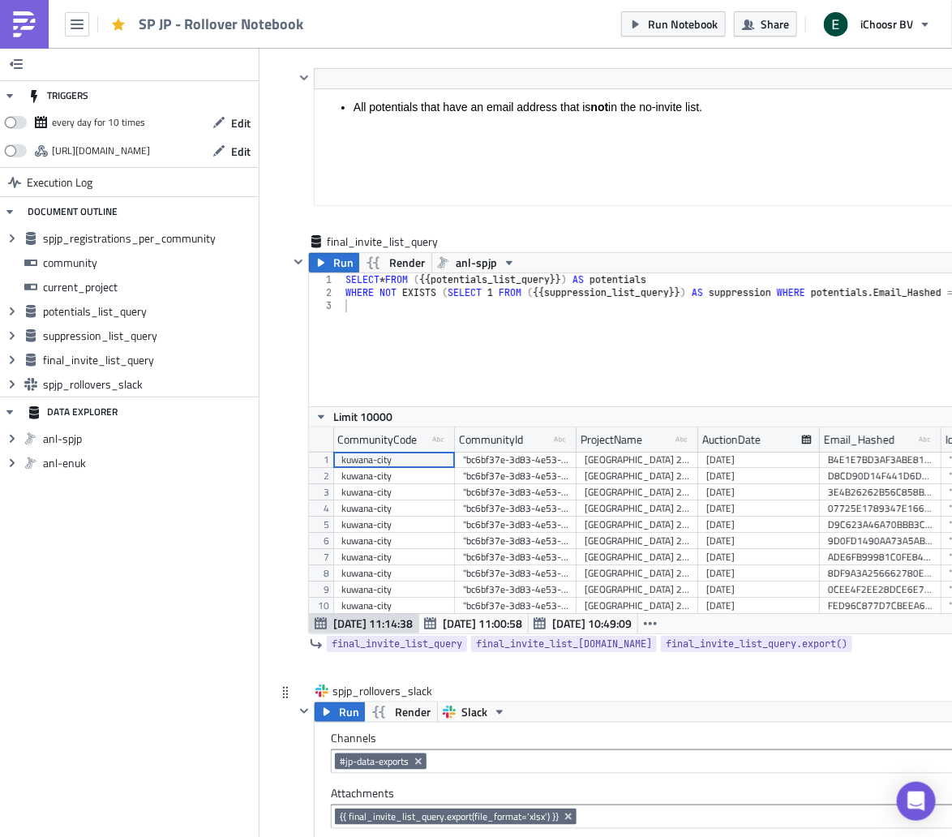
scroll to position [185, 872]
click at [336, 679] on button "Run" at bounding box center [340, 711] width 50 height 19
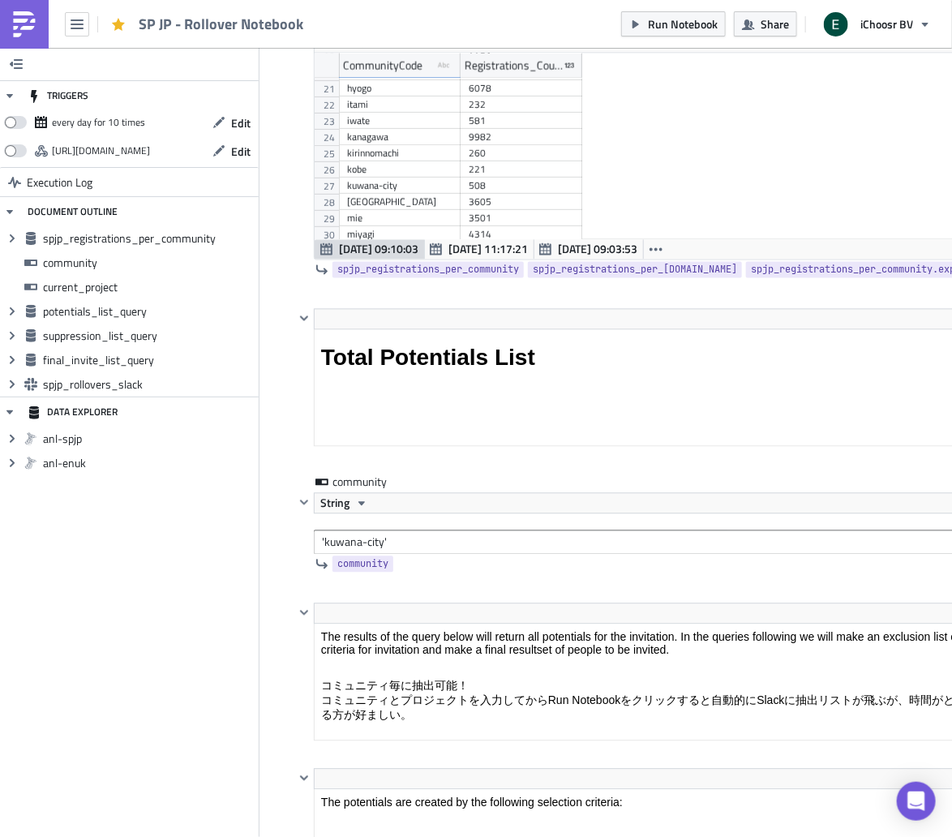
scroll to position [1048, 0]
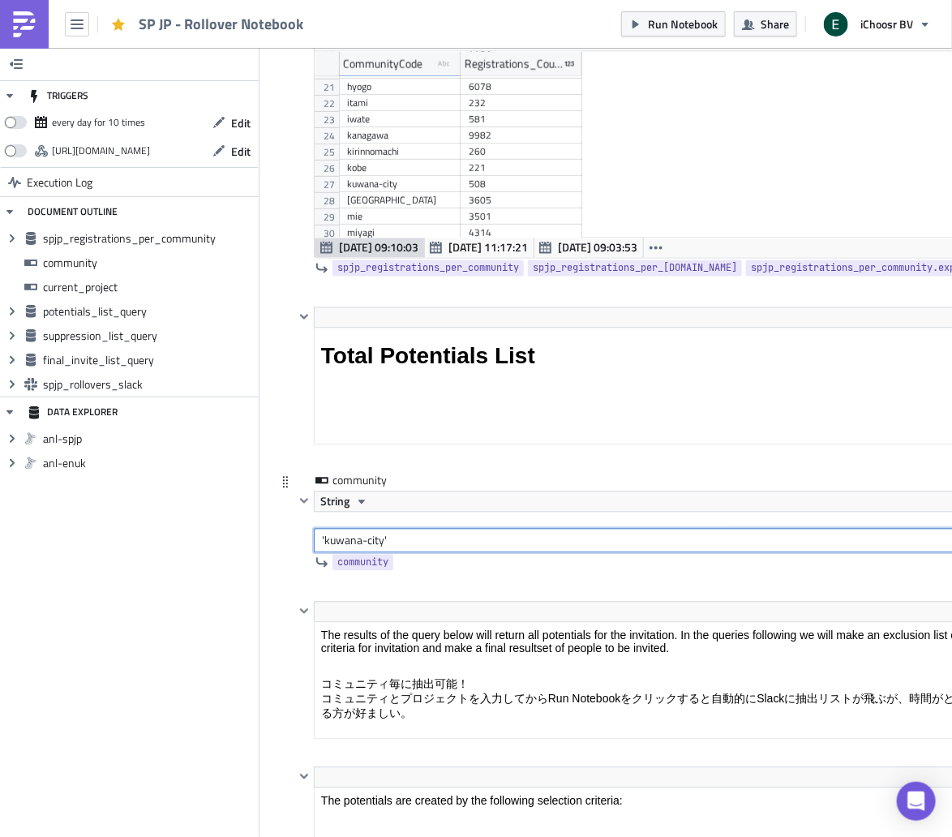
click at [350, 537] on input "'kuwana-city'" at bounding box center [741, 541] width 854 height 24
click at [375, 535] on input "'kuwana-city'" at bounding box center [741, 541] width 854 height 24
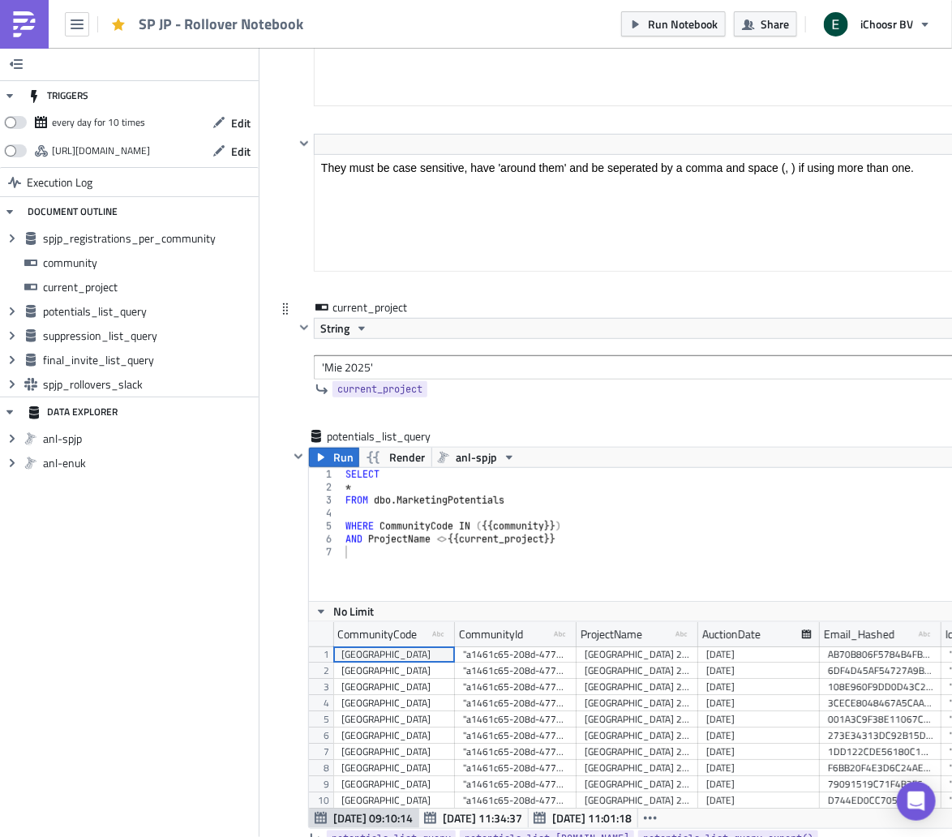
type input "'[GEOGRAPHIC_DATA]'"
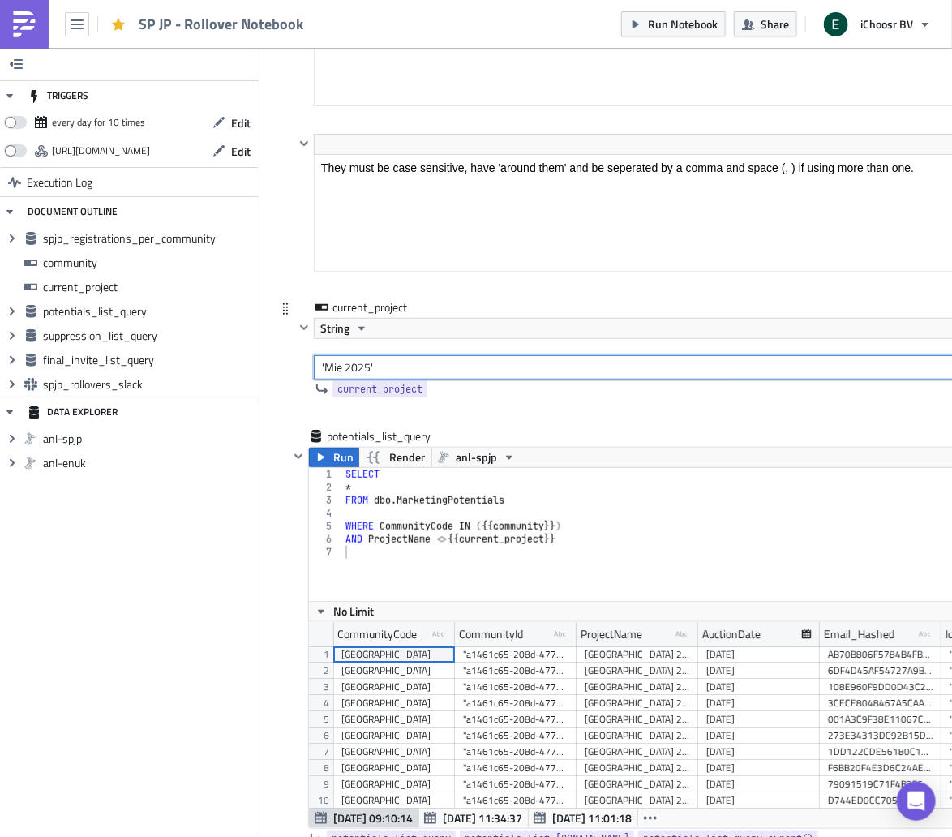
click at [331, 357] on input "'Mie 2025'" at bounding box center [741, 367] width 854 height 24
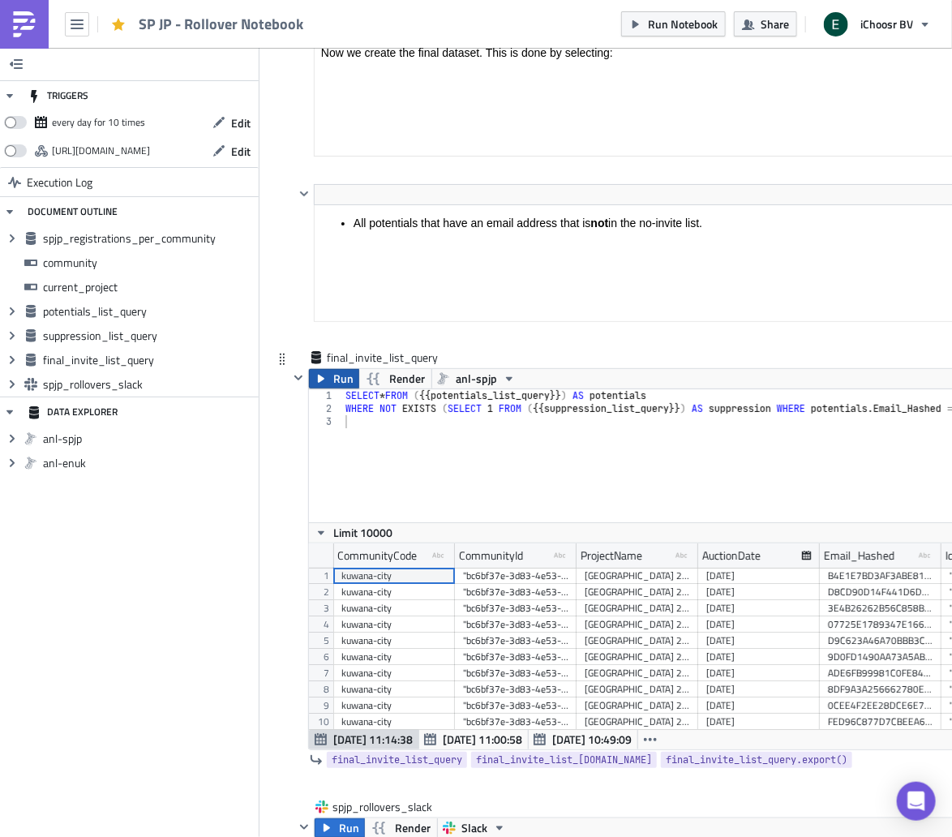
type input "'[GEOGRAPHIC_DATA] 2025'"
click at [339, 369] on span "Run" at bounding box center [343, 378] width 20 height 19
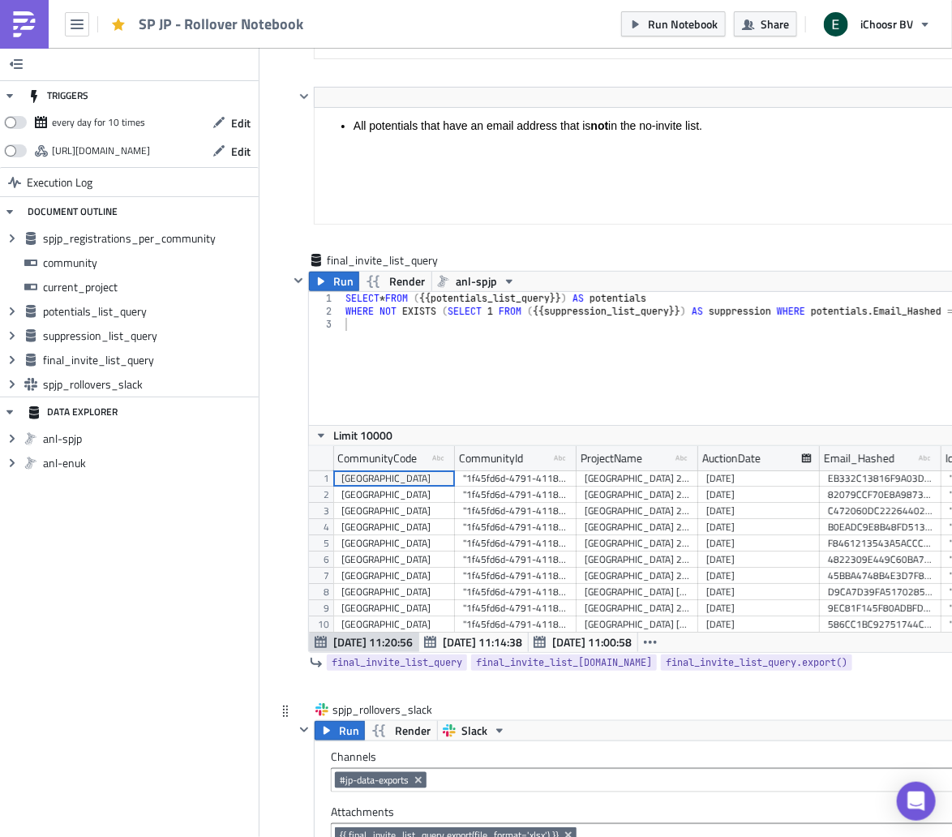
scroll to position [4481, 0]
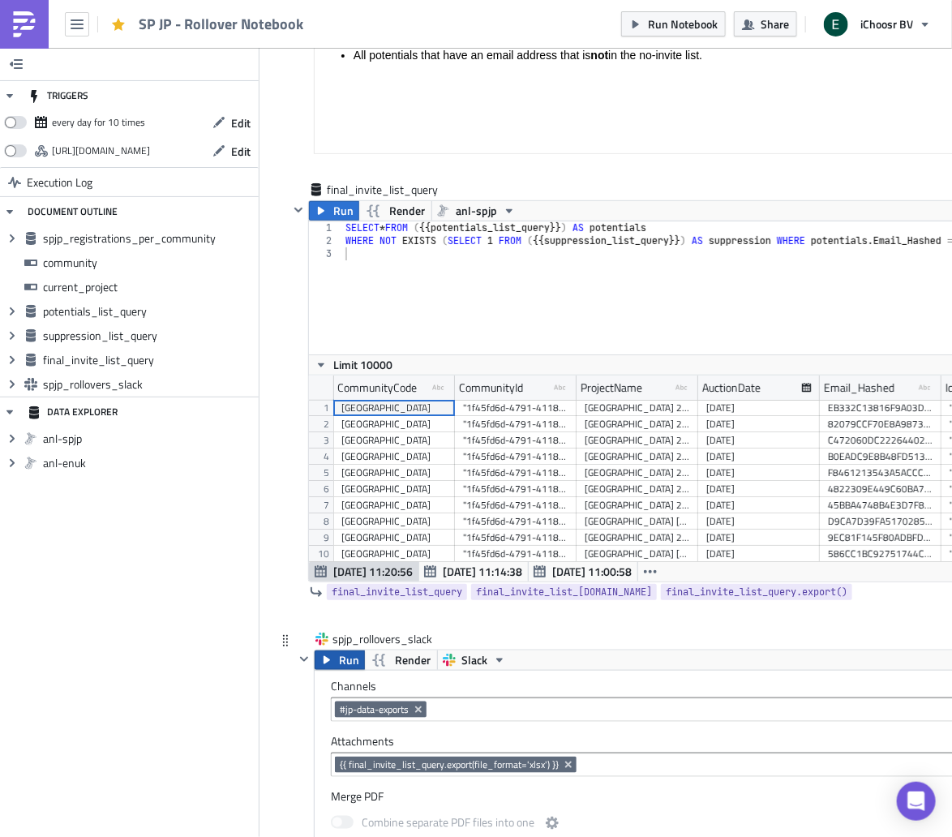
click at [341, 650] on span "Run" at bounding box center [349, 659] width 20 height 19
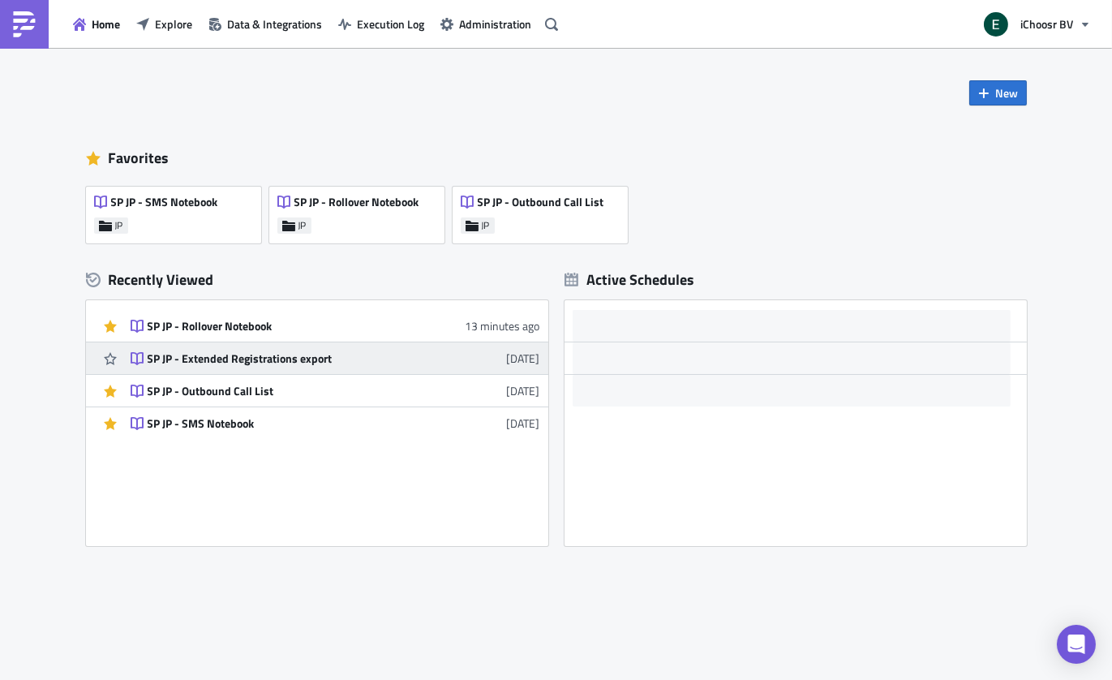
click at [242, 359] on div "SP JP - Extended Registrations export" at bounding box center [290, 358] width 284 height 15
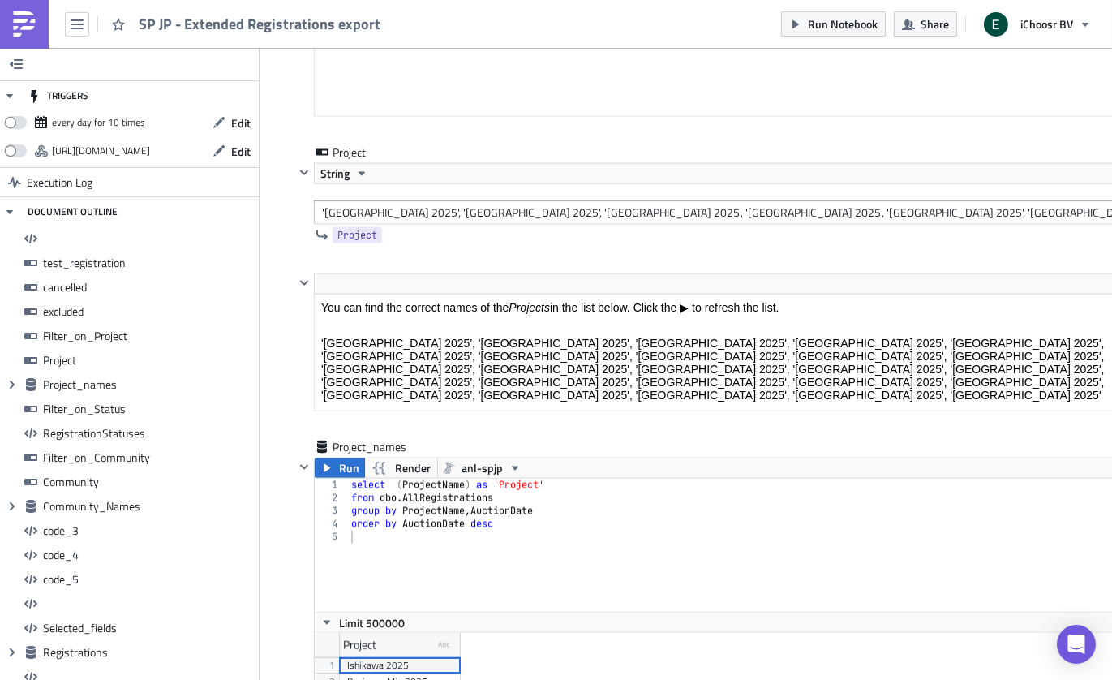
scroll to position [3771, 0]
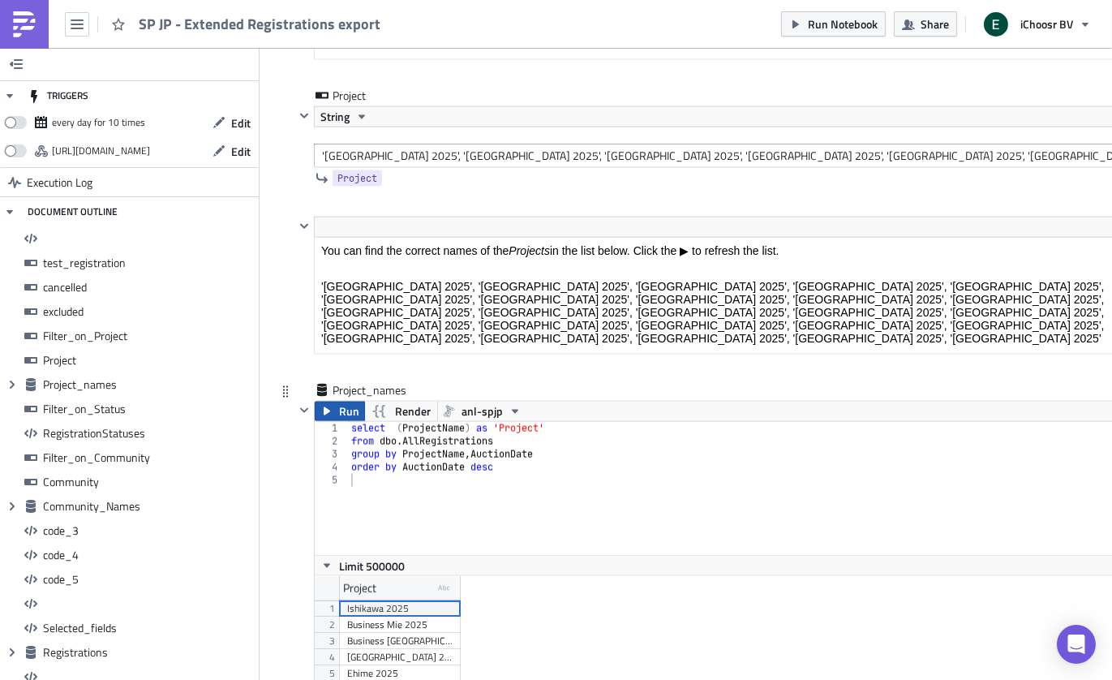
click at [341, 402] on span "Run" at bounding box center [349, 410] width 20 height 19
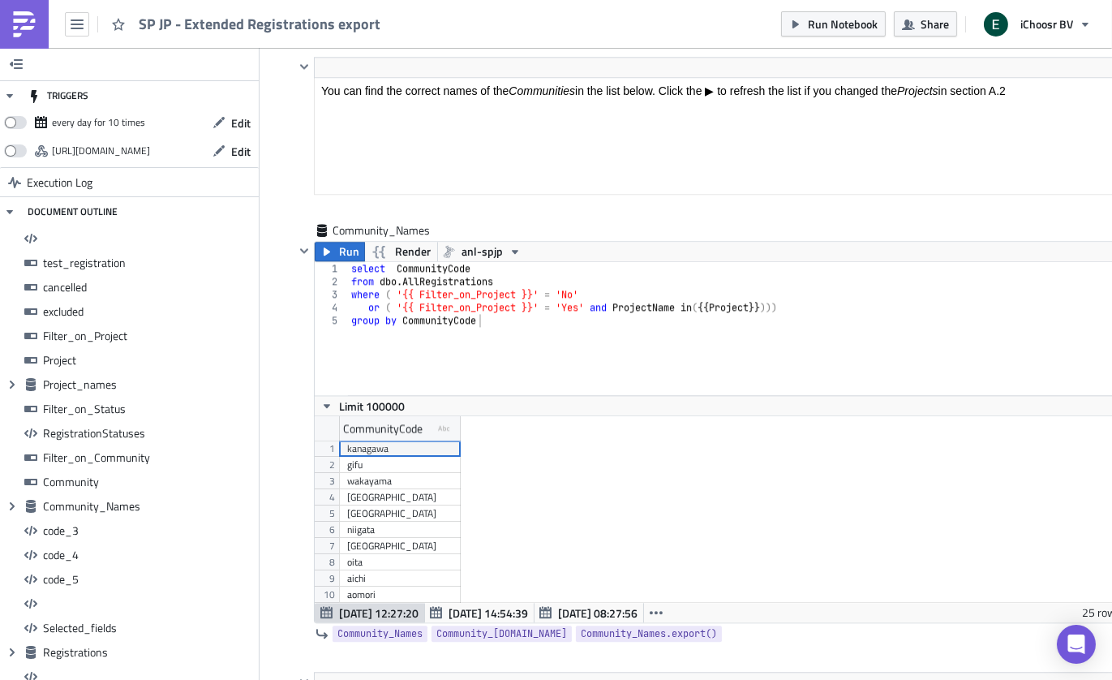
scroll to position [6434, 0]
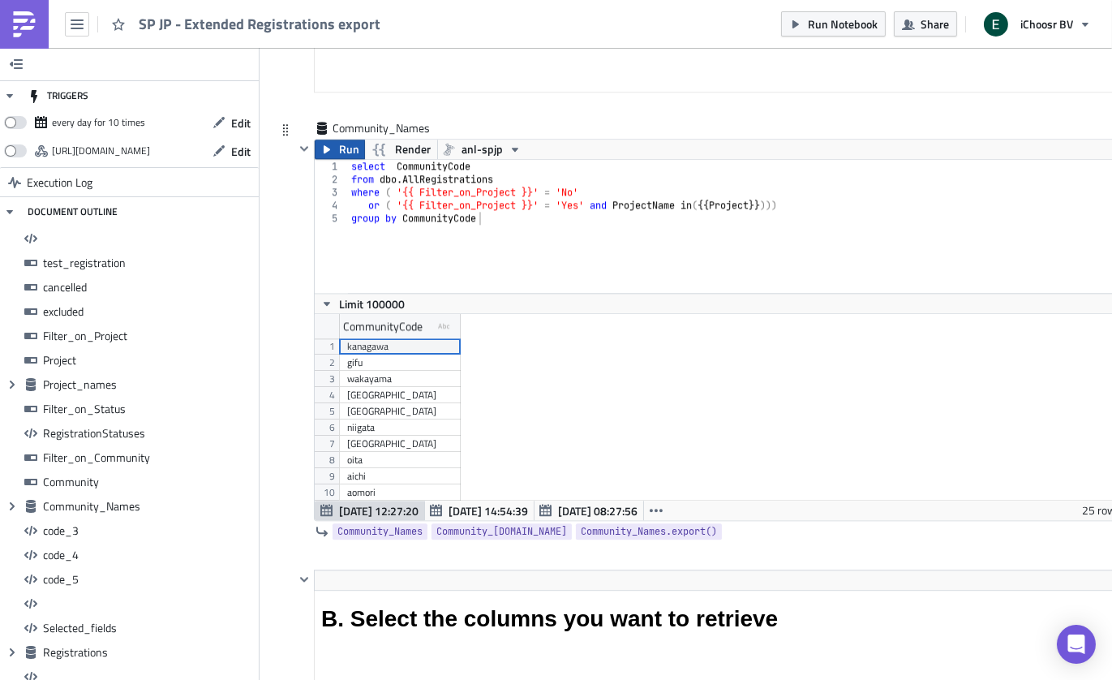
click at [344, 139] on span "Run" at bounding box center [349, 148] width 20 height 19
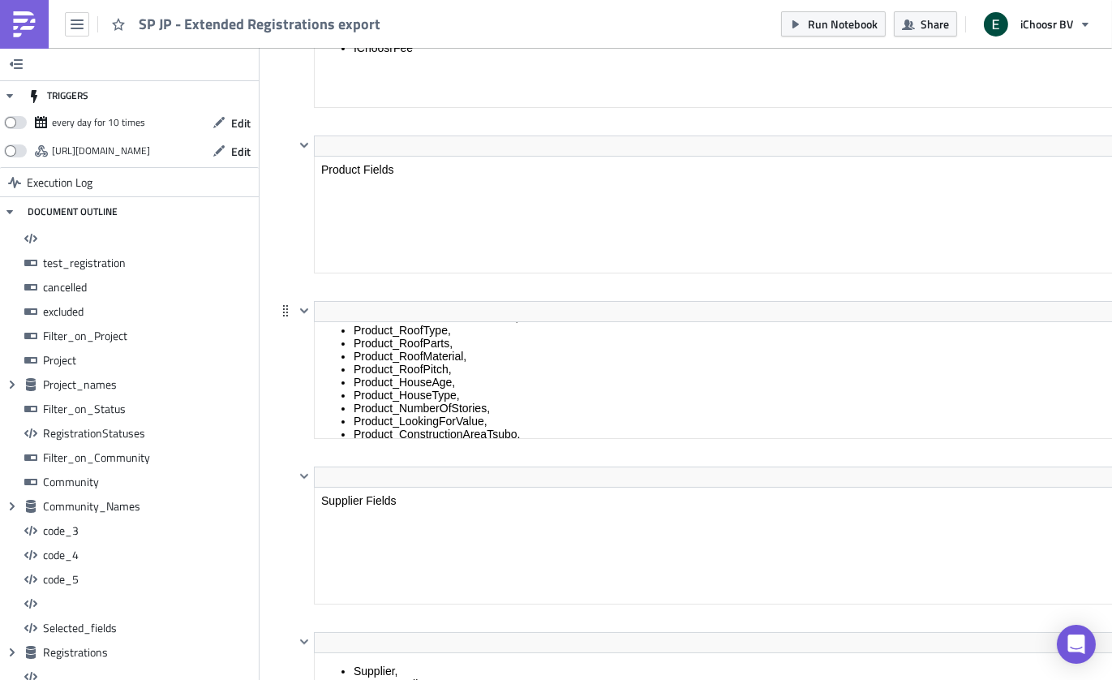
scroll to position [0, 0]
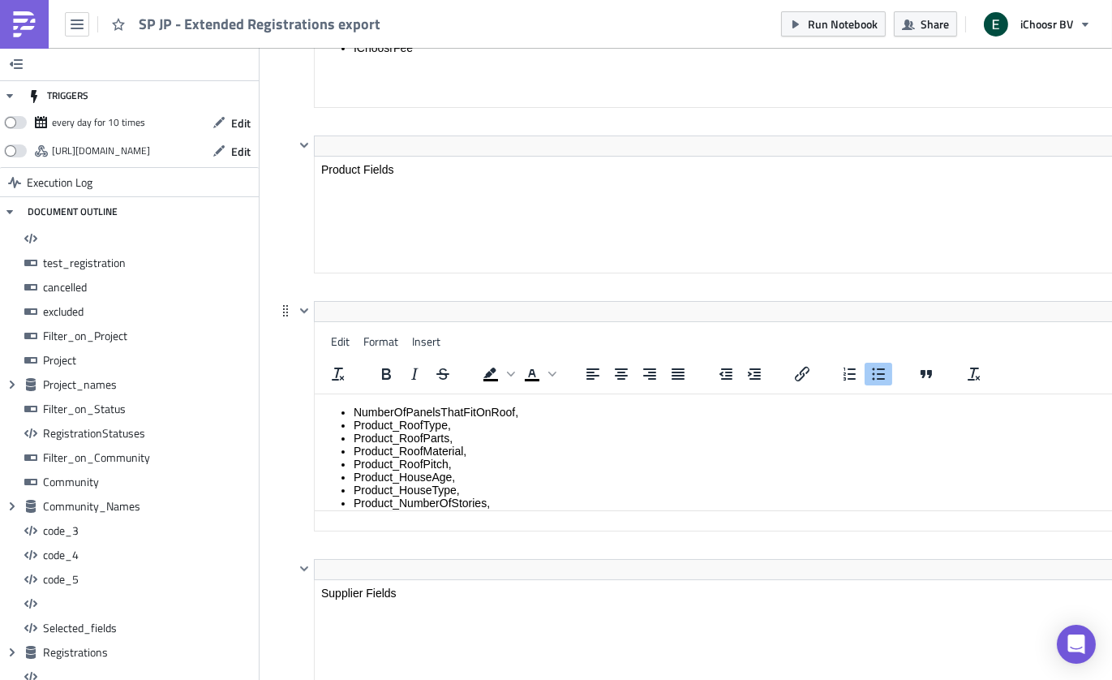
click at [355, 394] on html "NumberOfPanelsThatFitOnRoof, Product_RoofType, Product_RoofParts, Product_RoofM…" at bounding box center [741, 587] width 852 height 386
drag, startPoint x: 41, startPoint y: 18, endPoint x: 361, endPoint y: 296, distance: 424.2
click at [356, 325] on div "Edit Format Insert" at bounding box center [741, 341] width 852 height 32
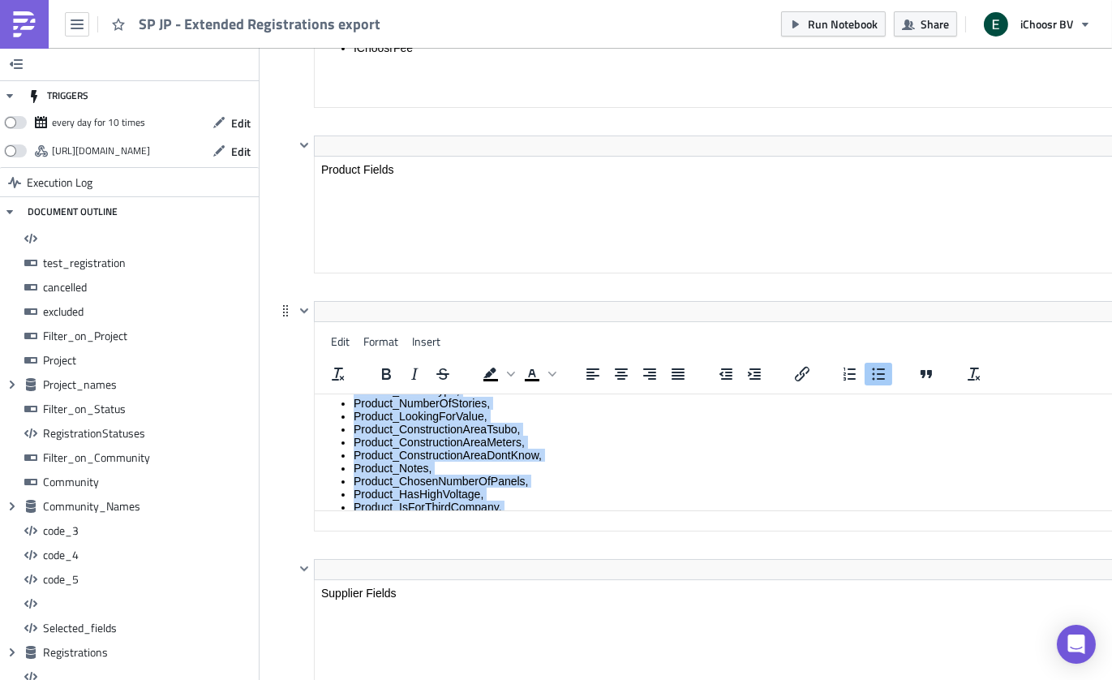
scroll to position [271, 0]
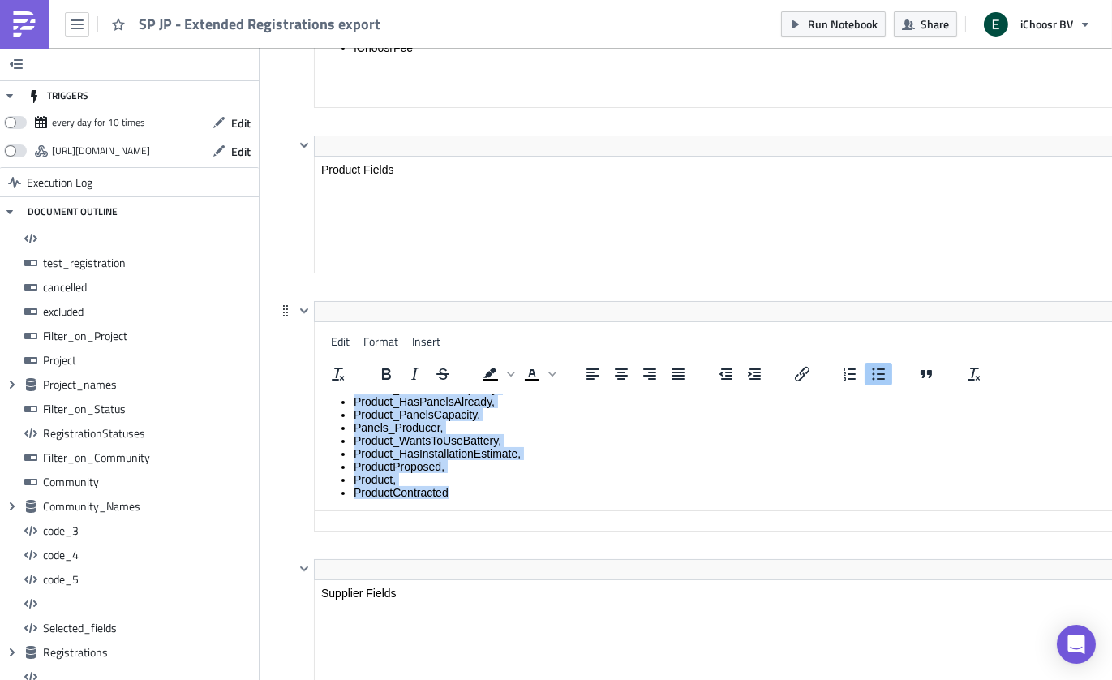
drag, startPoint x: 355, startPoint y: 413, endPoint x: 512, endPoint y: 532, distance: 196.7
click at [512, 510] on html "NumberOfPanelsThatFitOnRoof, Product_RoofType, Product_RoofParts, Product_RoofM…" at bounding box center [741, 317] width 852 height 386
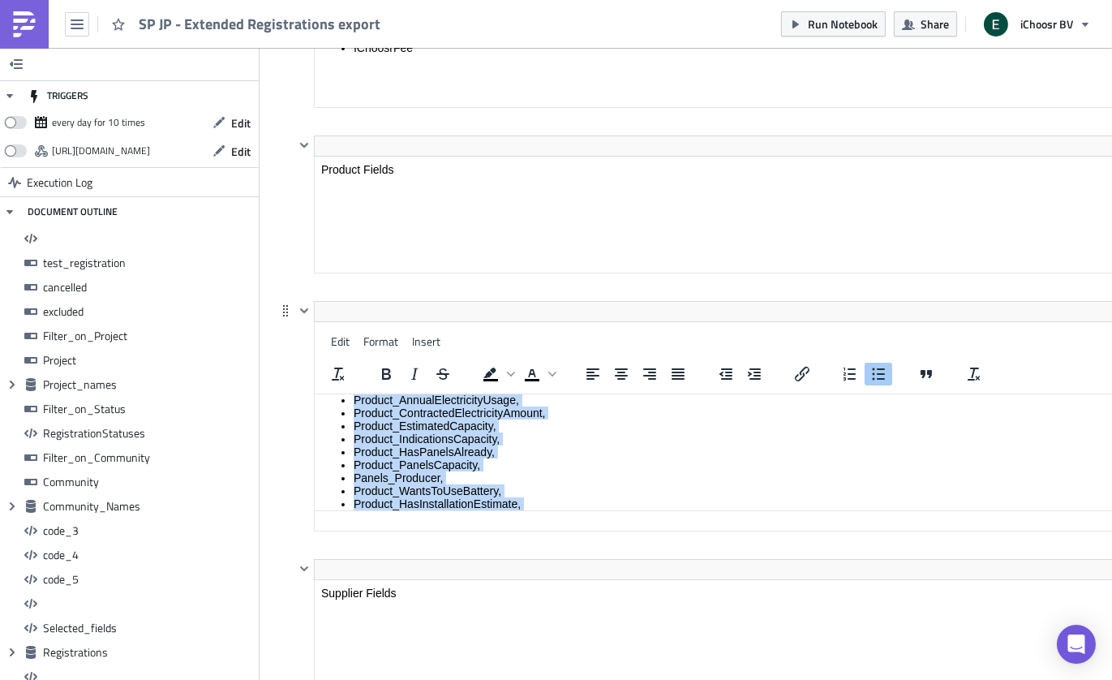
scroll to position [219, 0]
click at [466, 469] on li "Product_PanelsCapacity," at bounding box center [757, 465] width 807 height 13
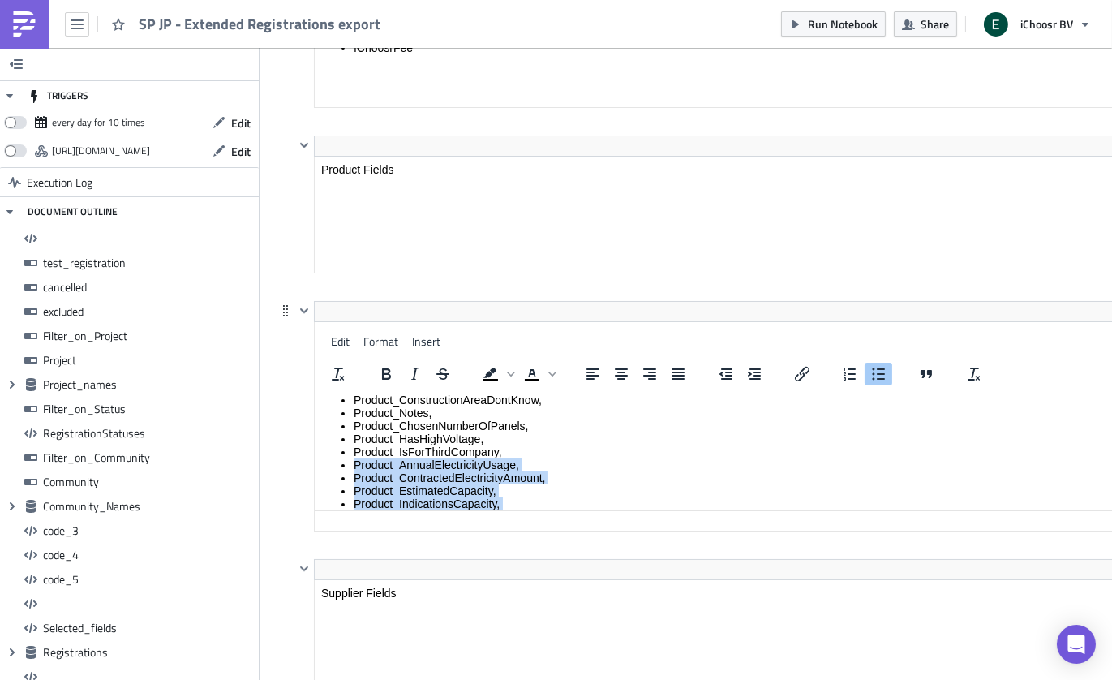
scroll to position [160, 0]
drag, startPoint x: 491, startPoint y: 436, endPoint x: 349, endPoint y: 486, distance: 150.3
click at [349, 486] on ul "NumberOfPanelsThatFitOnRoof, Product_RoofType, Product_RoofParts, Product_RoofM…" at bounding box center [740, 427] width 839 height 363
copy ul "Product_EstimatedCapacity, Product_IndicationsCapacity, Product_HasPanelsAlread…"
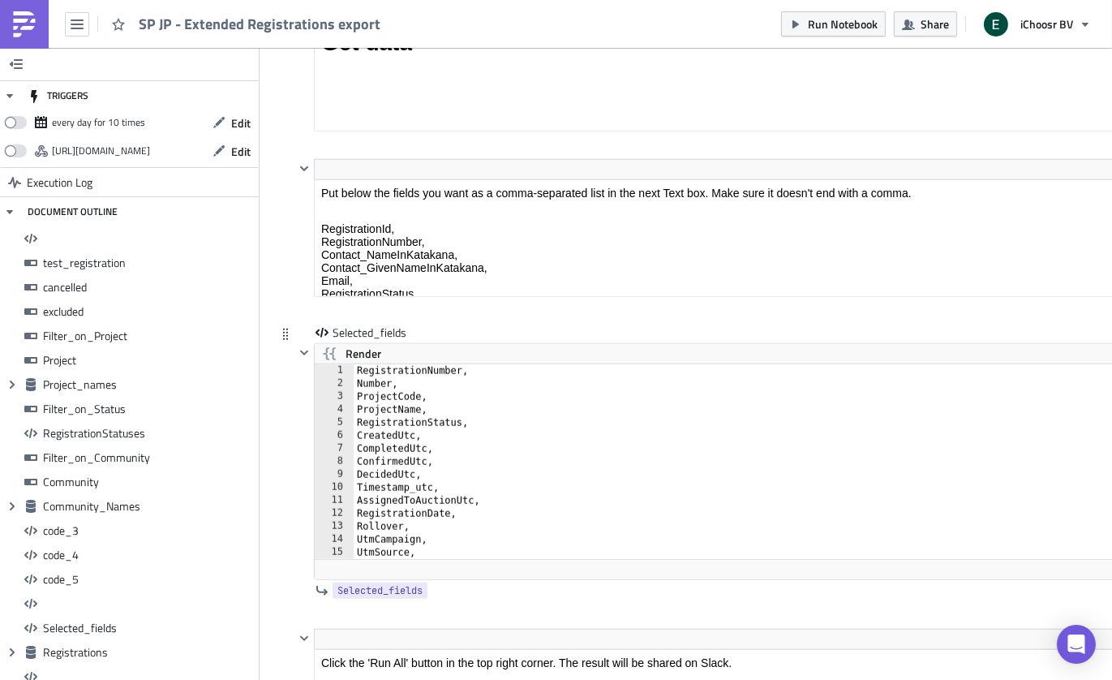
scroll to position [12905, 0]
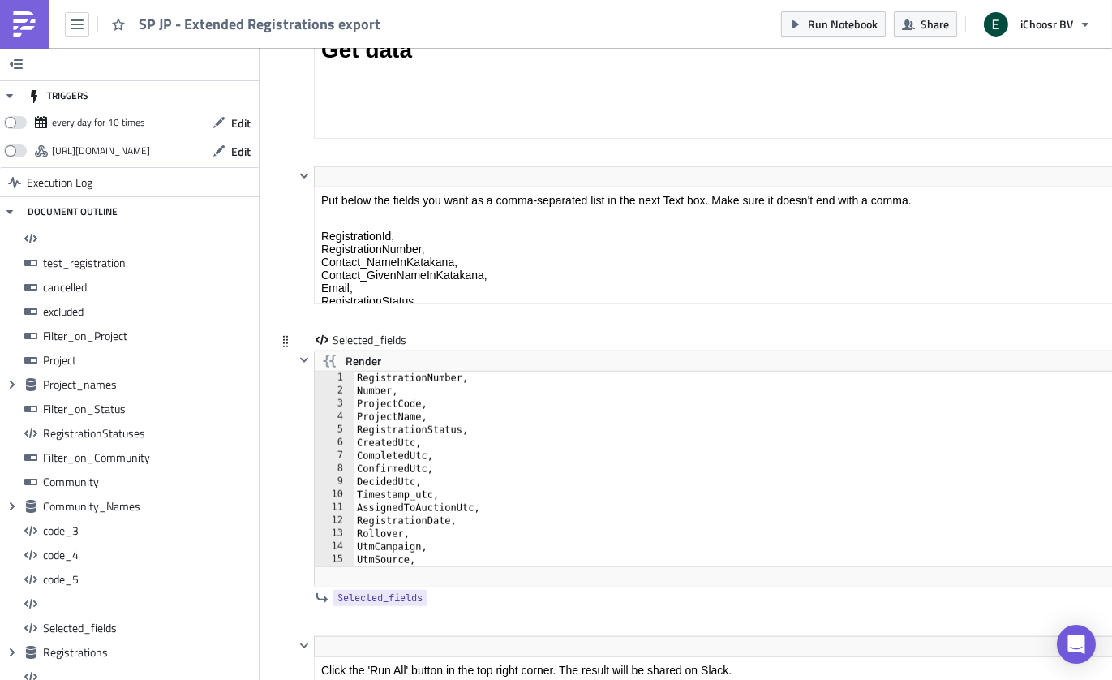
click at [371, 388] on div "RegistrationNumber, Number, ProjectCode, ProjectName, RegistrationStatus, Creat…" at bounding box center [760, 481] width 813 height 221
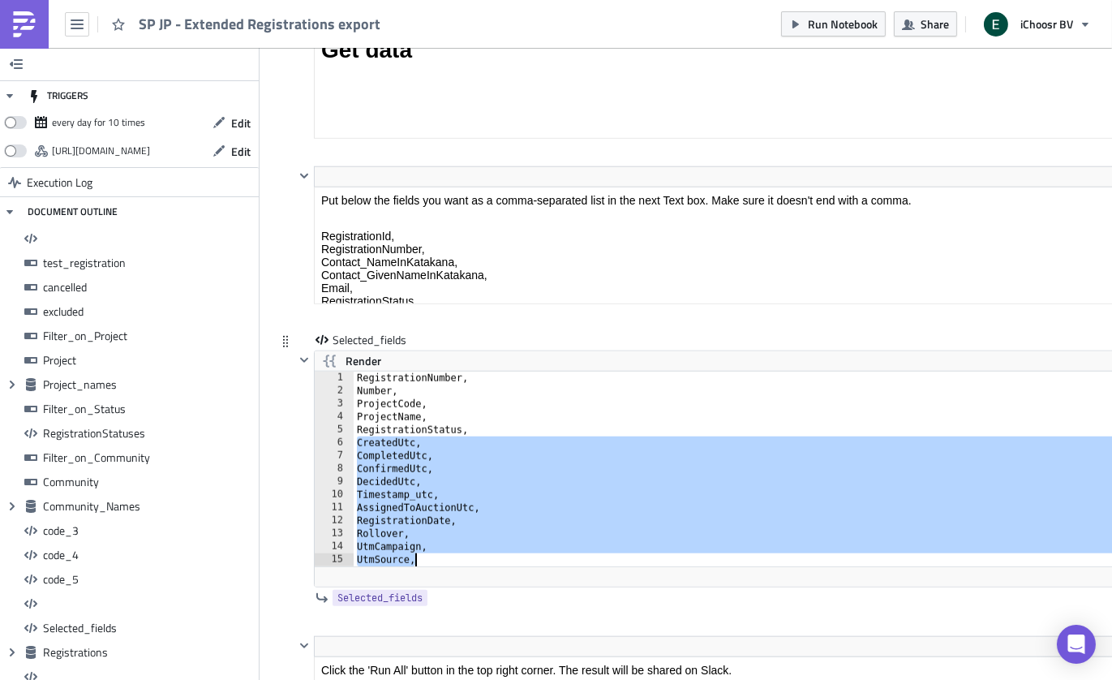
scroll to position [38, 0]
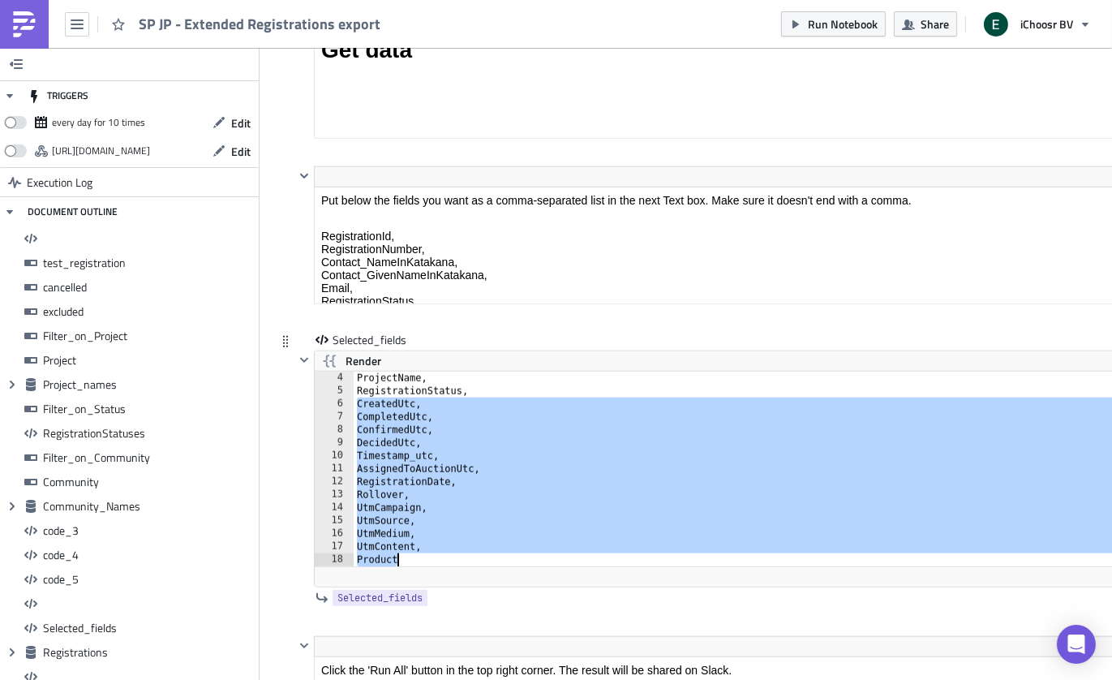
drag, startPoint x: 356, startPoint y: 389, endPoint x: 433, endPoint y: 511, distance: 144.0
click at [433, 511] on div "CreatedUtc, 4 5 6 7 8 9 10 11 12 13 14 15 16 17 18 ProjectName, RegistrationSta…" at bounding box center [741, 479] width 852 height 216
click at [433, 566] on div "Text" at bounding box center [741, 576] width 852 height 20
click at [367, 371] on div "ProjectName, RegistrationStatus, CreatedUtc, CompletedUtc, ConfirmedUtc, Decide…" at bounding box center [760, 481] width 813 height 221
drag, startPoint x: 356, startPoint y: 349, endPoint x: 410, endPoint y: 514, distance: 173.9
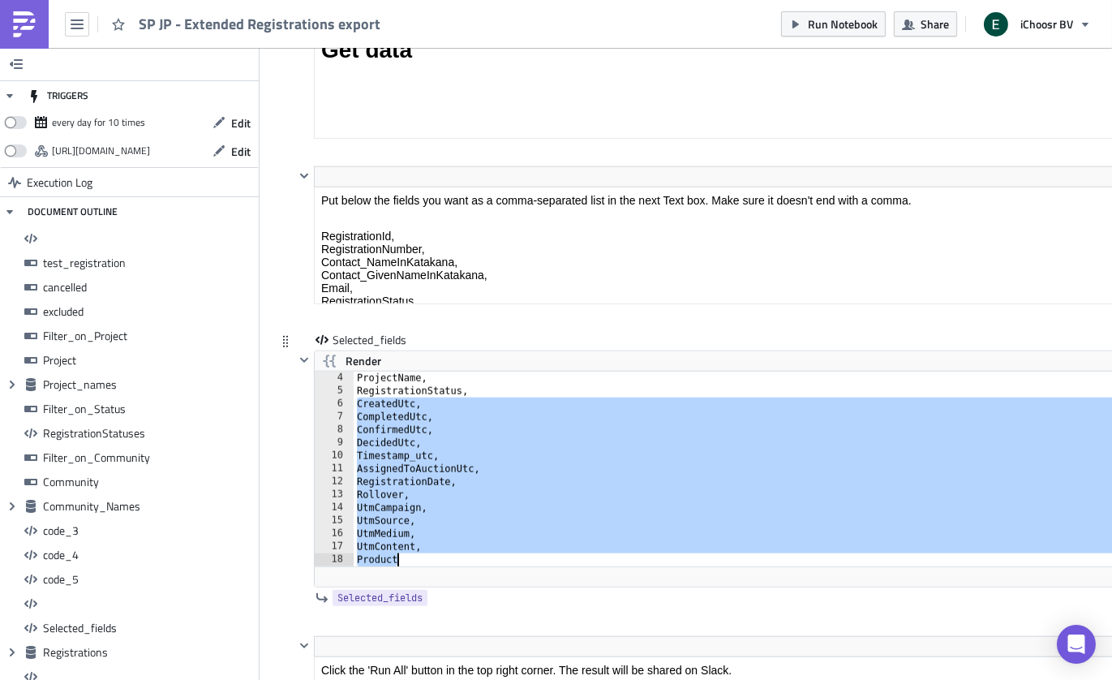
click at [410, 514] on div "CompletedUtc, 4 5 6 7 8 9 10 11 12 13 14 15 16 17 18 ProjectName, RegistrationS…" at bounding box center [741, 479] width 852 height 216
paste textarea "Product_PanelsCapacity,"
type textarea "Product_PanelsCapacity,"
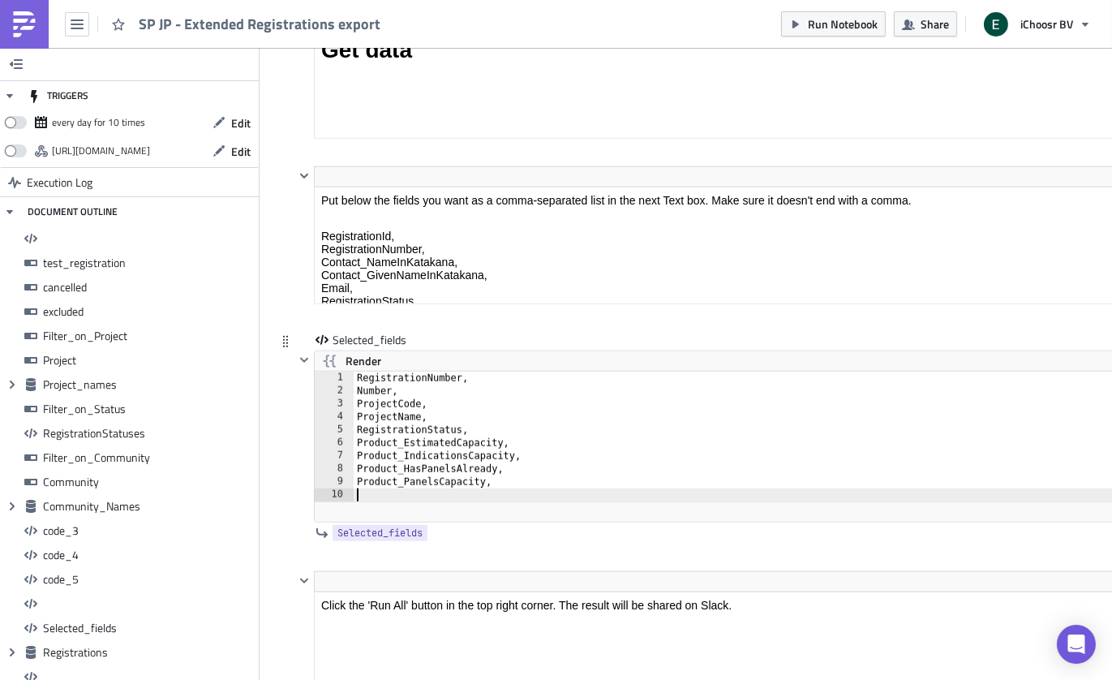
click at [388, 413] on div "RegistrationNumber, Number, ProjectCode, ProjectName, RegistrationStatus, Produ…" at bounding box center [761, 449] width 814 height 156
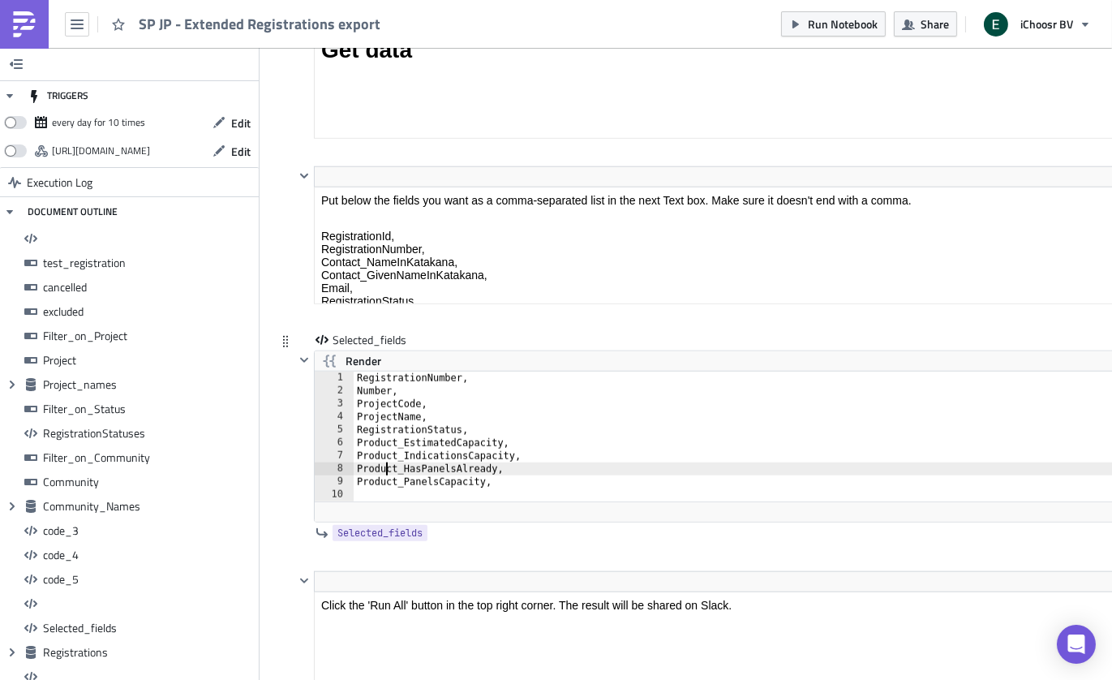
click at [388, 413] on div "RegistrationNumber, Number, ProjectCode, ProjectName, RegistrationStatus, Produ…" at bounding box center [761, 449] width 814 height 156
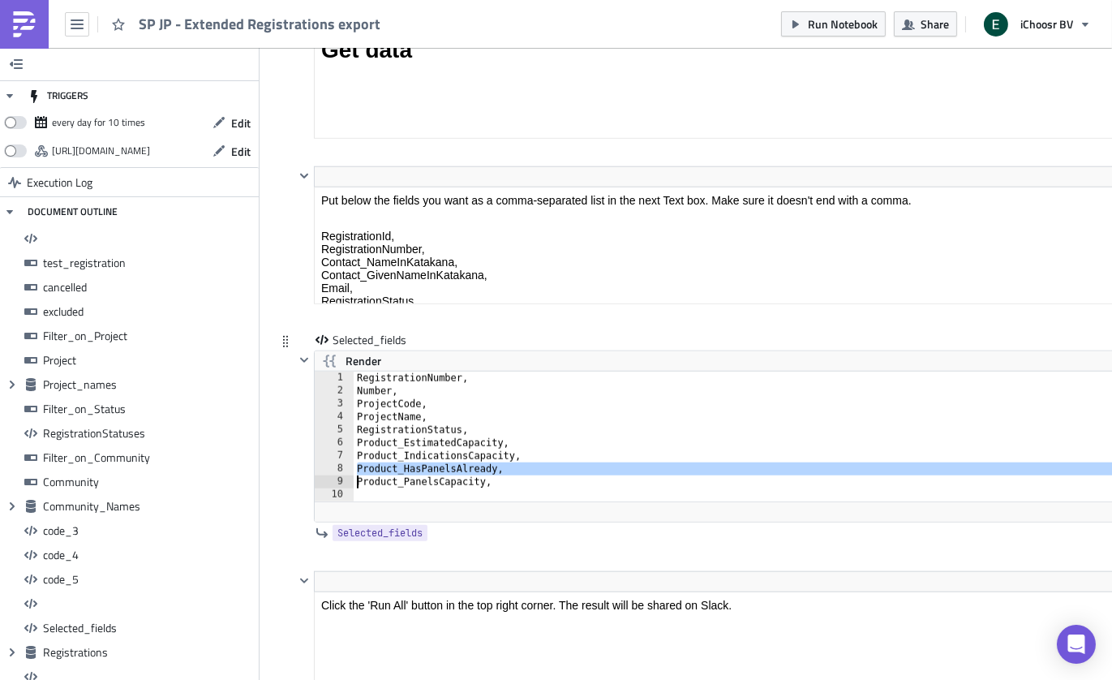
click at [292, 356] on div "Selected_fields Render Product_HasPanelsAlready, Product_PanelsCapacity, 1 2 3 …" at bounding box center [722, 451] width 892 height 239
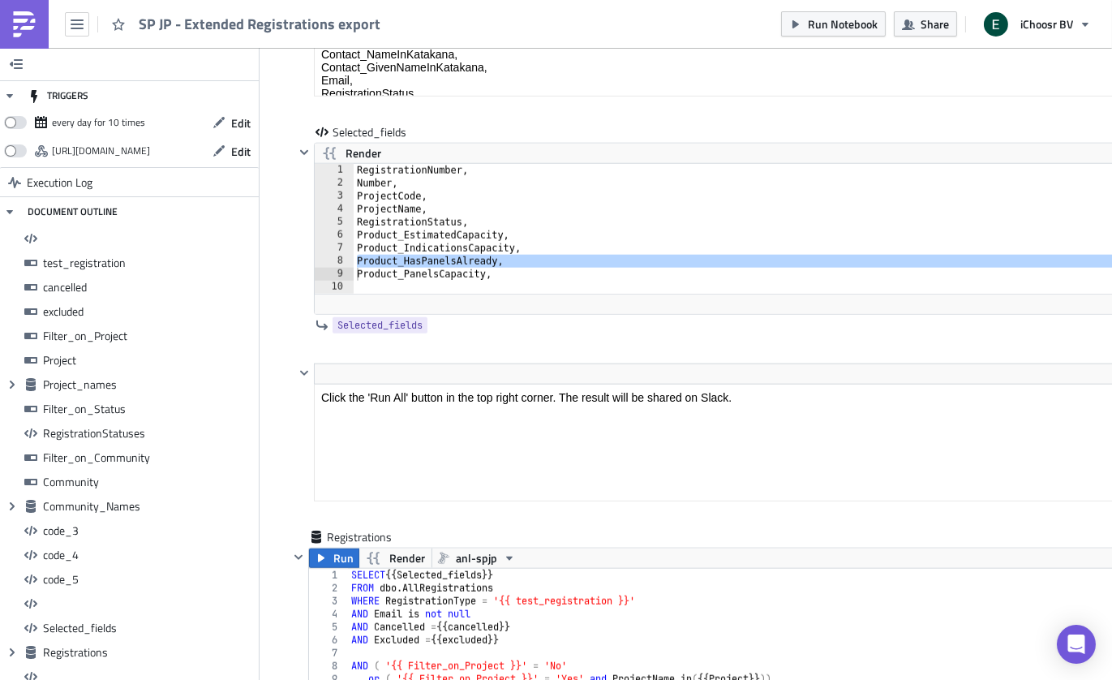
scroll to position [13008, 0]
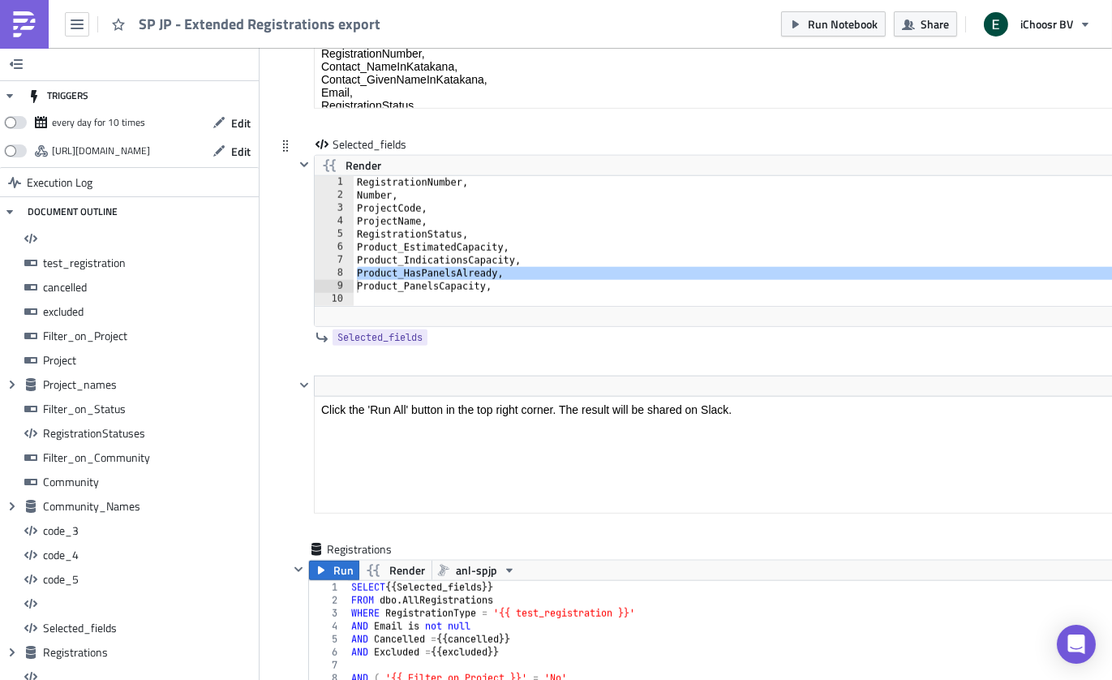
click at [501, 233] on div "RegistrationNumber, Number, ProjectCode, ProjectName, RegistrationStatus, Produ…" at bounding box center [761, 254] width 814 height 156
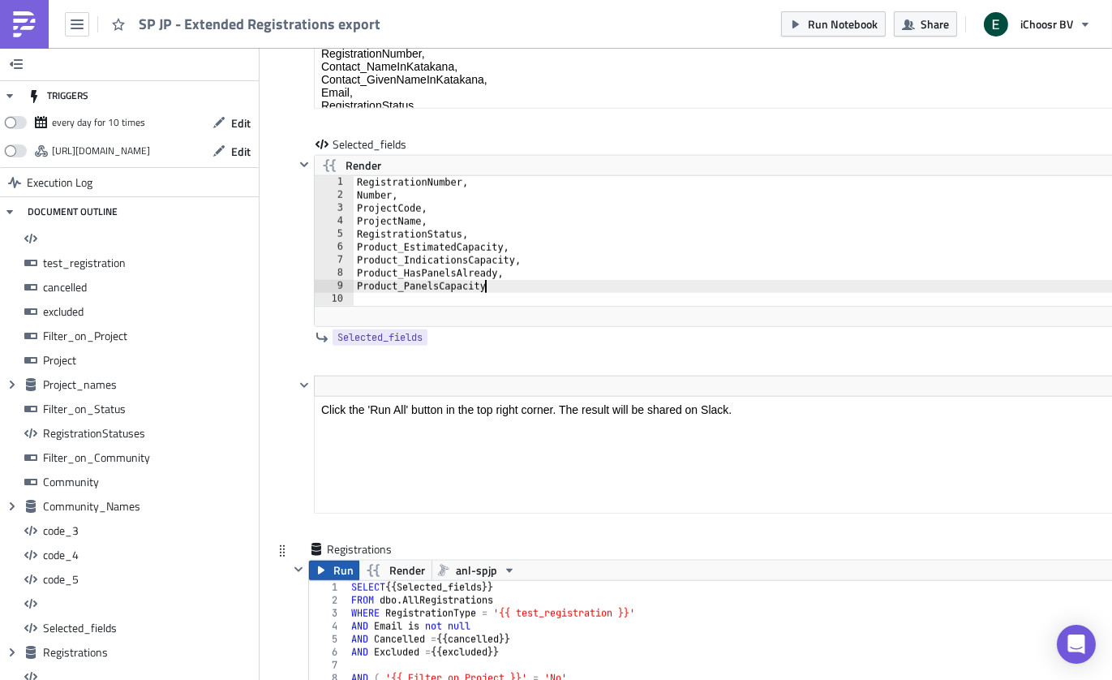
click at [332, 560] on button "Run" at bounding box center [334, 569] width 50 height 19
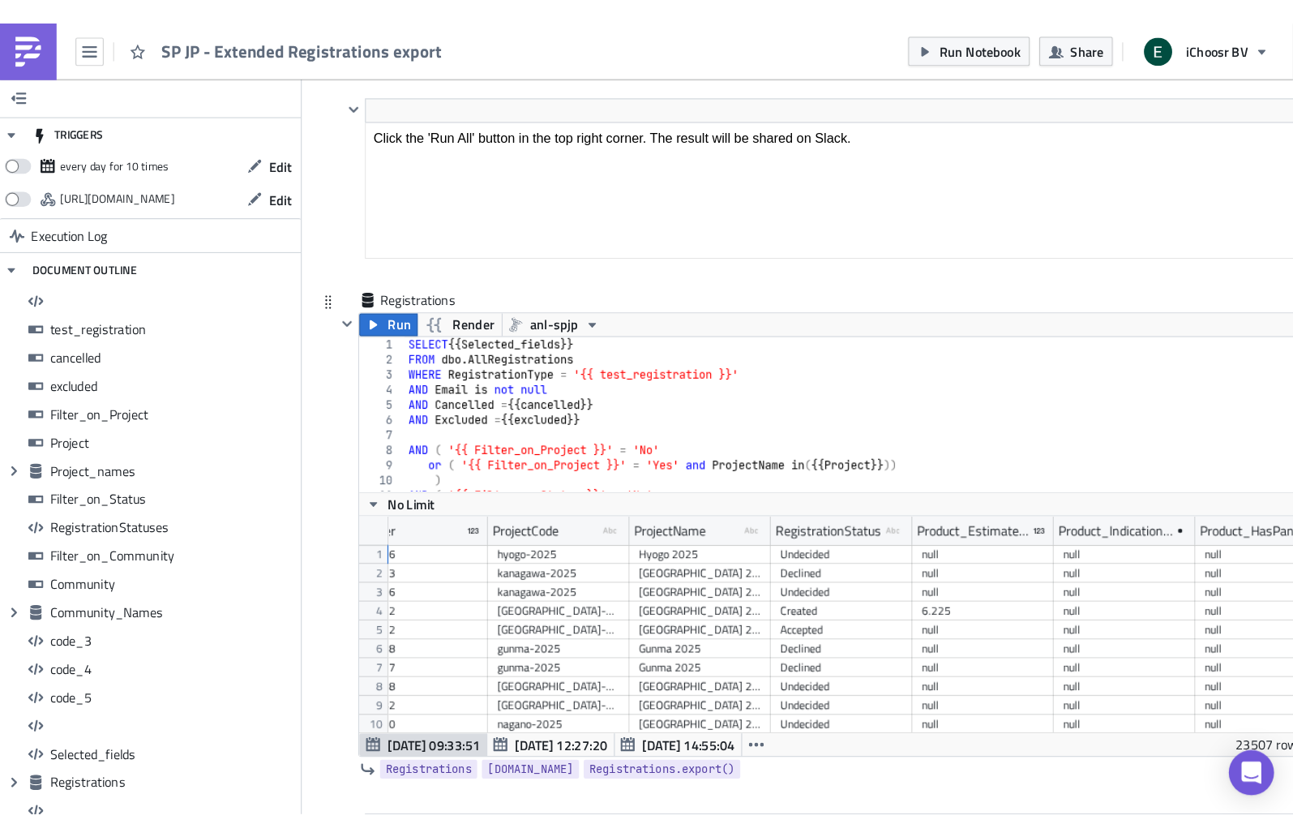
scroll to position [0, 247]
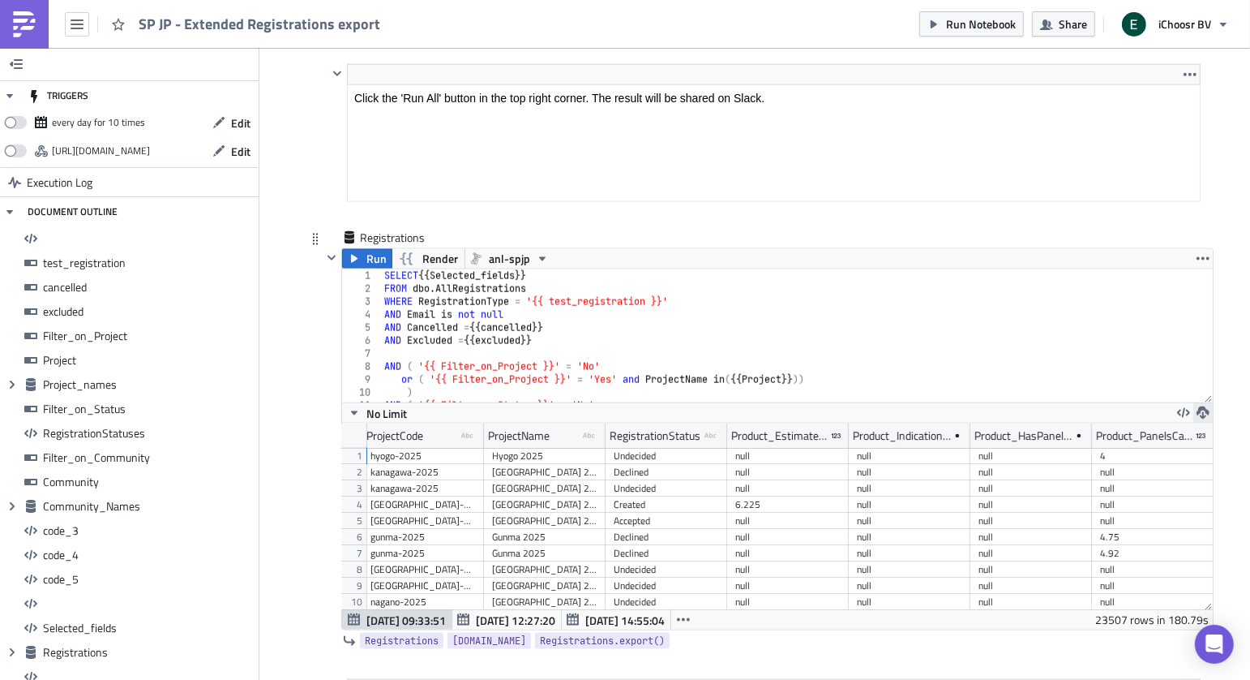
click at [1111, 406] on icon "button" at bounding box center [1203, 412] width 13 height 13
click at [1100, 318] on div "XLSX" at bounding box center [1140, 316] width 127 height 16
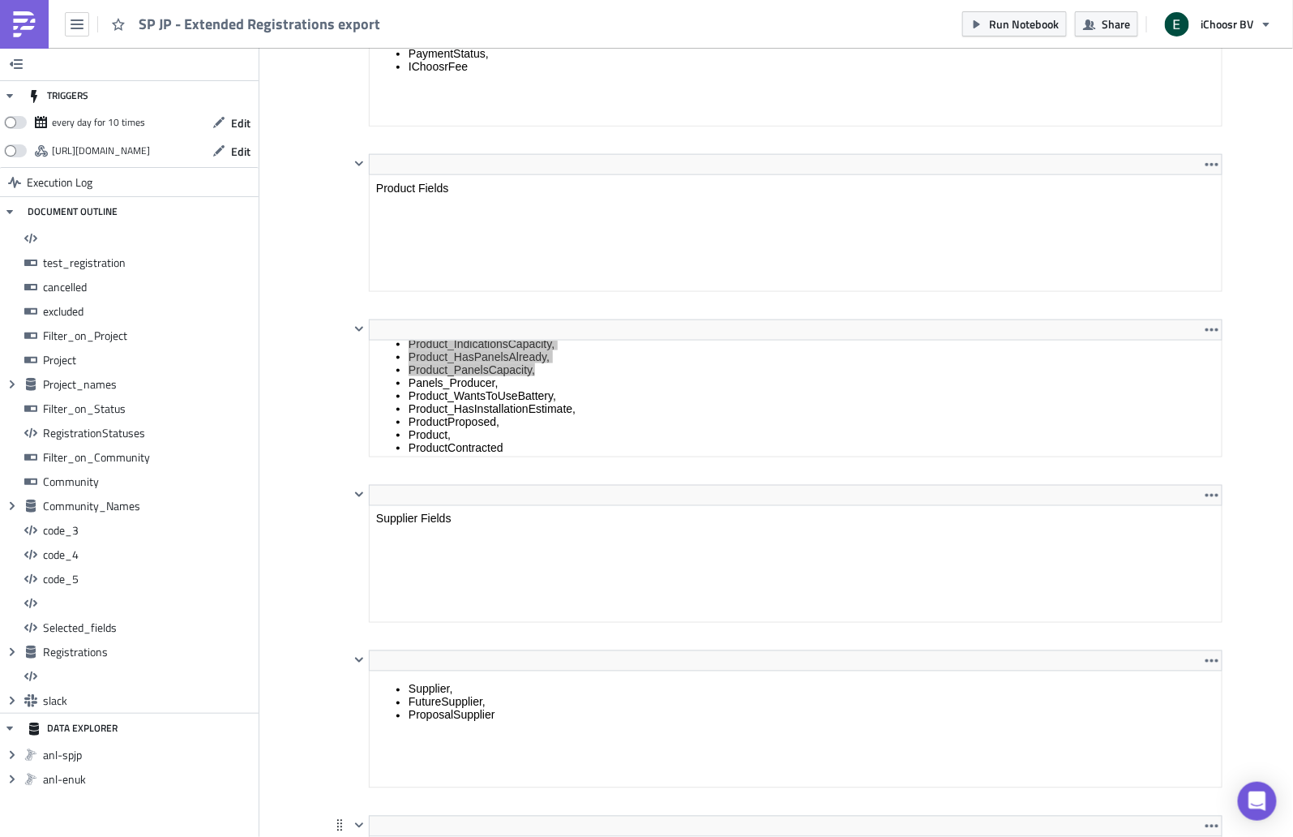
scroll to position [272, 0]
click at [524, 326] on html "NumberOfPanelsThatFitOnRoof, Product_RoofType, Product_RoofParts, Product_RoofM…" at bounding box center [795, 263] width 852 height 386
click at [0, 0] on div "To open the popup, press Shift+Enter To open the popup, press Shift+Enter" at bounding box center [0, 0] width 0 height 0
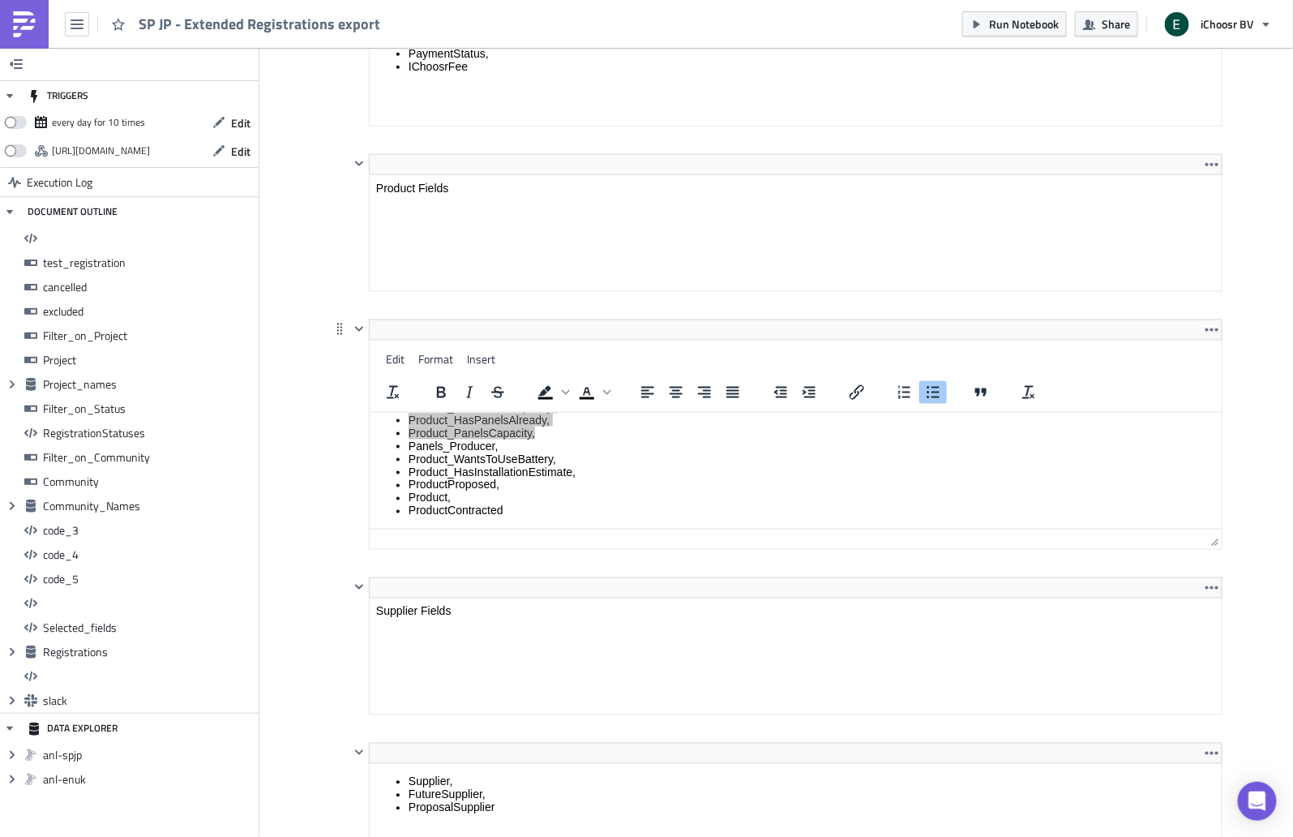
scroll to position [271, 0]
click at [507, 474] on li "Product_HasInstallationEstimate," at bounding box center [811, 471] width 807 height 13
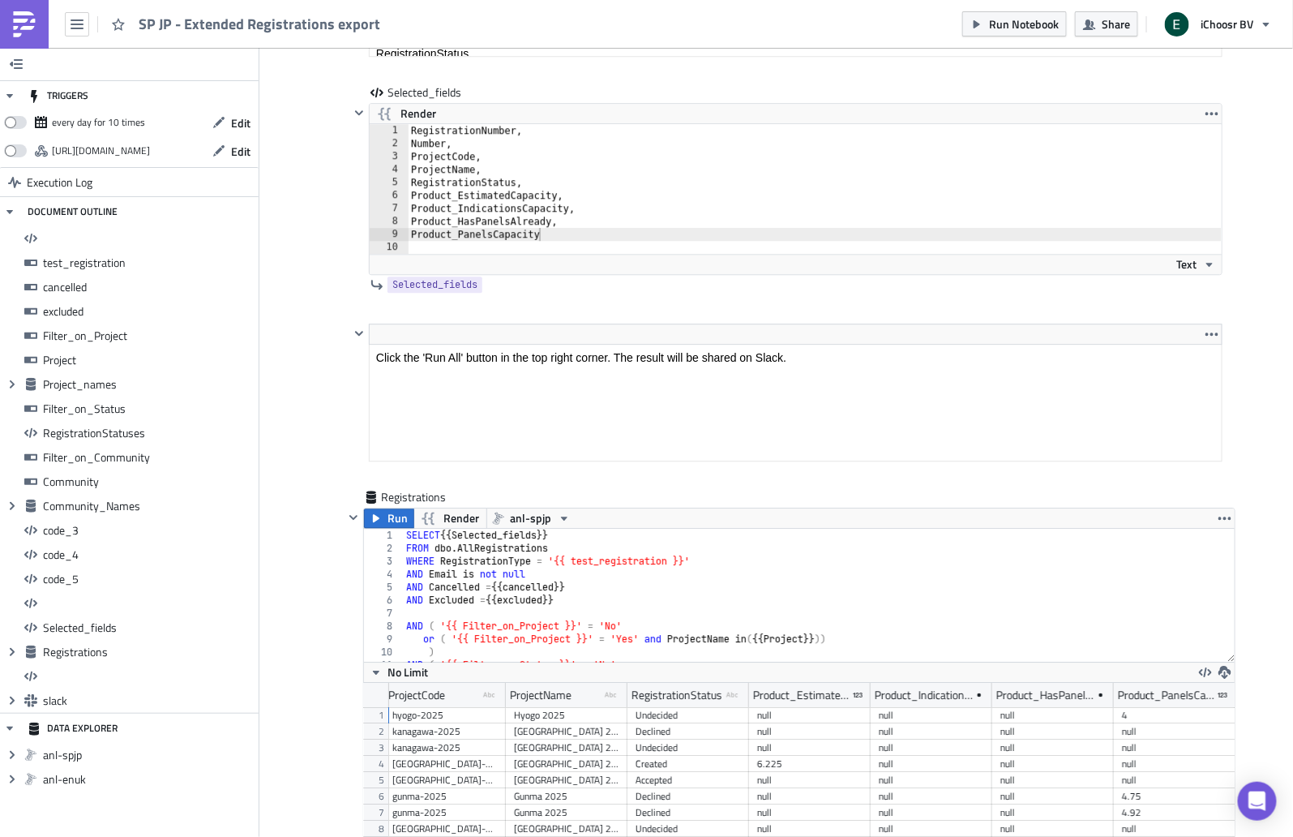
scroll to position [13197, 0]
click at [572, 178] on div "RegistrationNumber, Number, ProjectCode, ProjectName, RegistrationStatus, Produ…" at bounding box center [815, 205] width 814 height 156
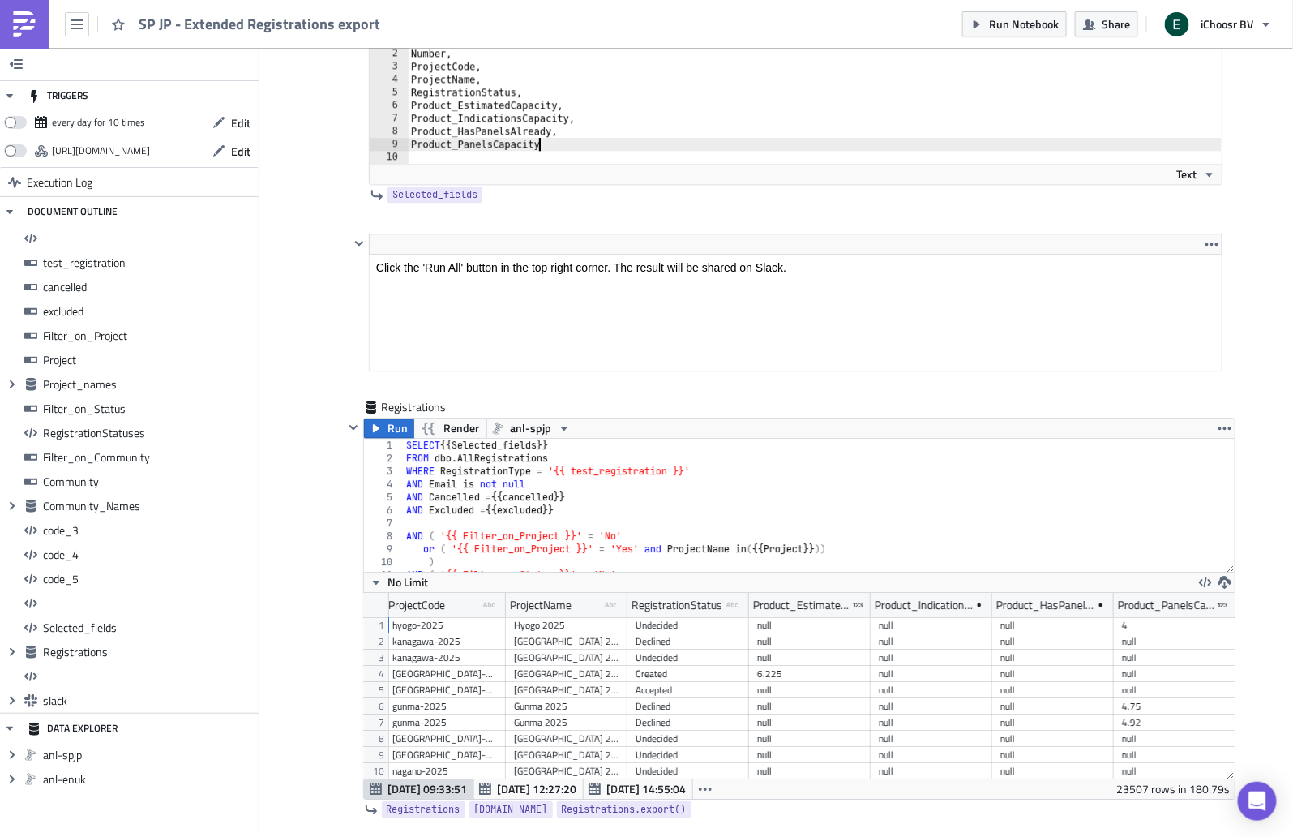
scroll to position [13105, 0]
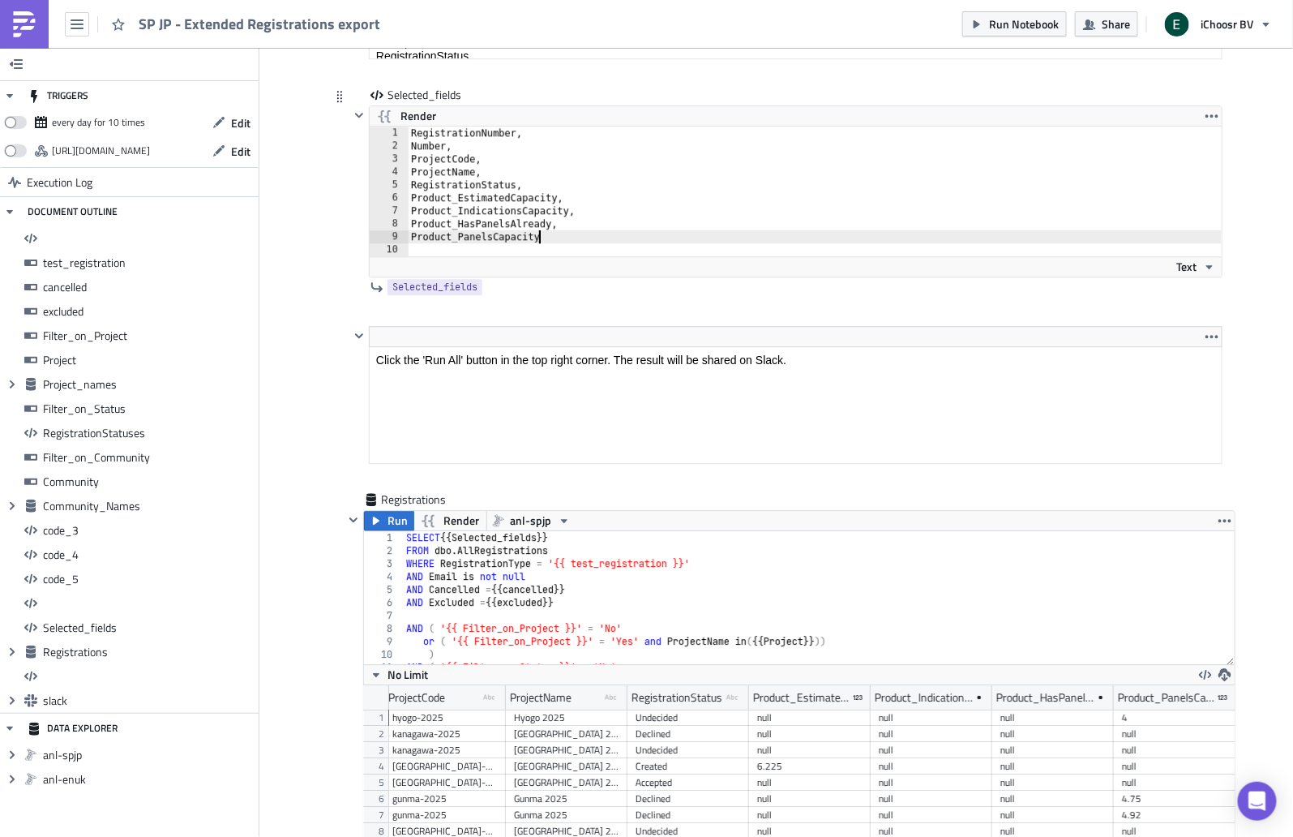
type textarea "Product_PanelsCapacity,"
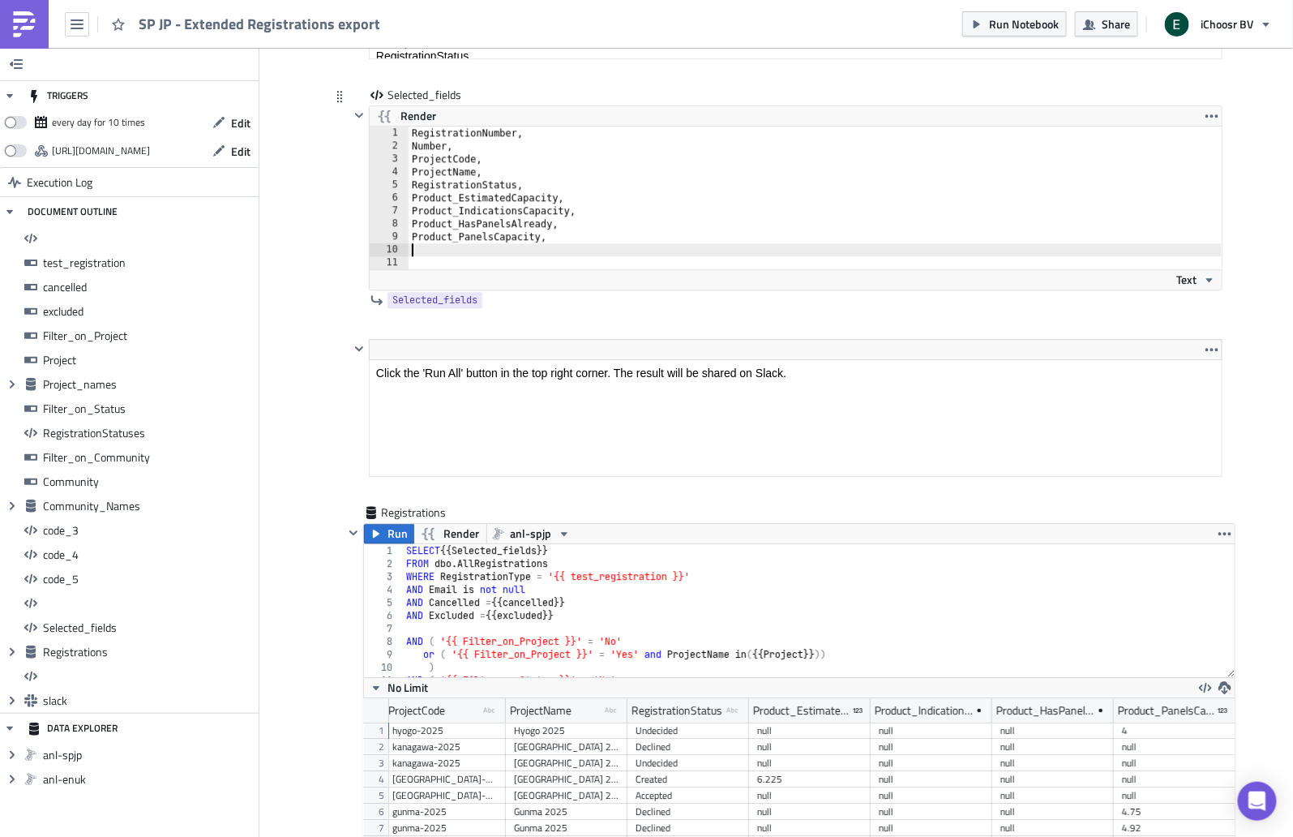
paste textarea "Product_HasInstallationEstimate"
type textarea "Product_HasInstallationEstimate"
click at [378, 524] on button "Run" at bounding box center [389, 533] width 50 height 19
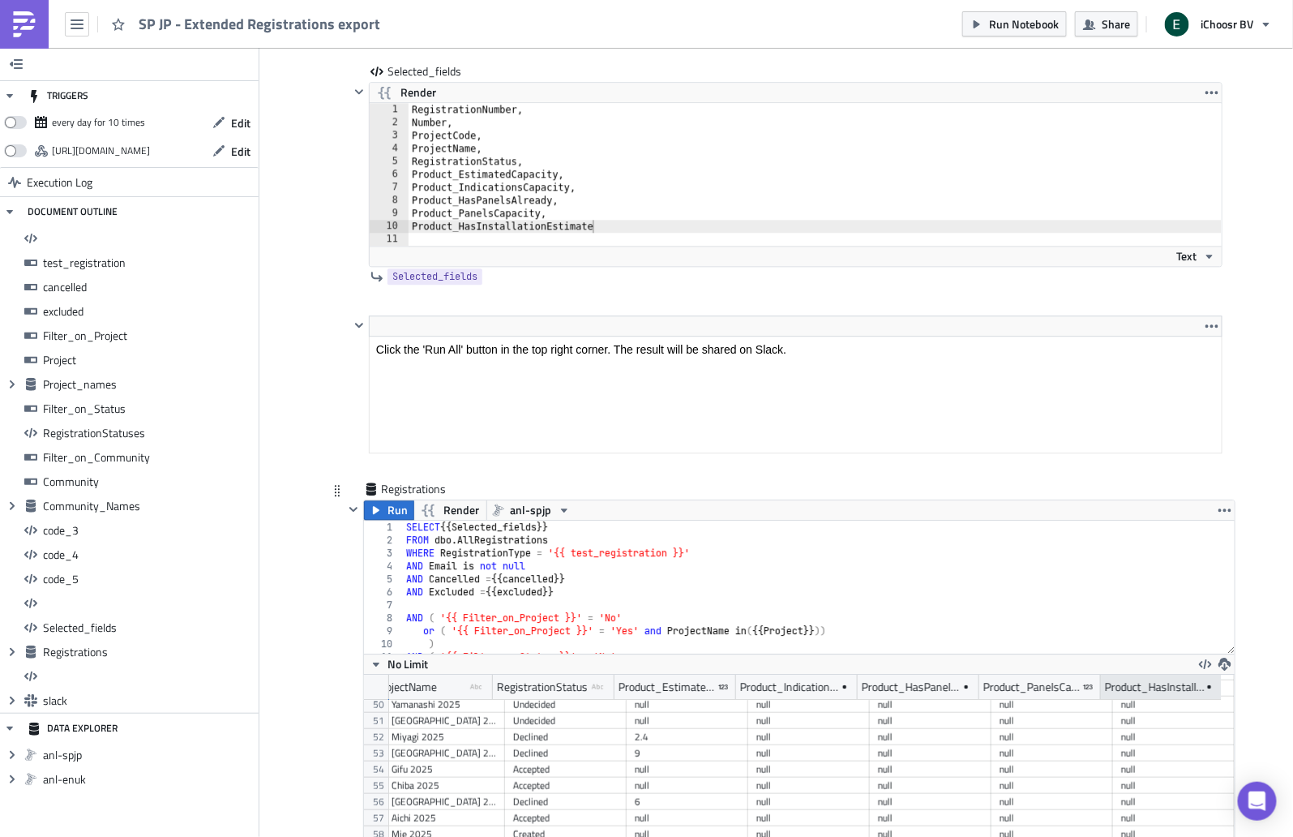
scroll to position [13072, 0]
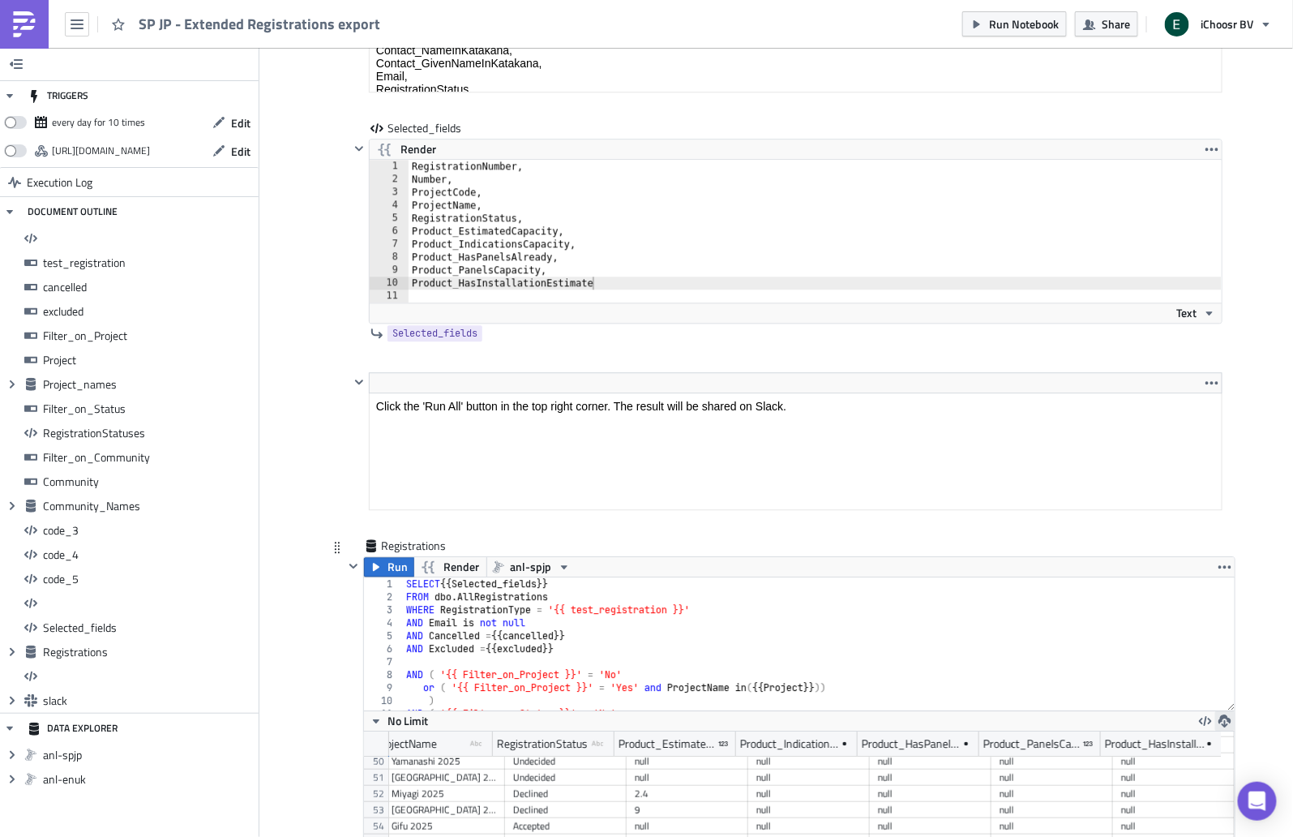
click at [1111, 679] on icon "button" at bounding box center [1225, 720] width 13 height 13
click at [1111, 633] on link "XLSX" at bounding box center [1155, 623] width 138 height 24
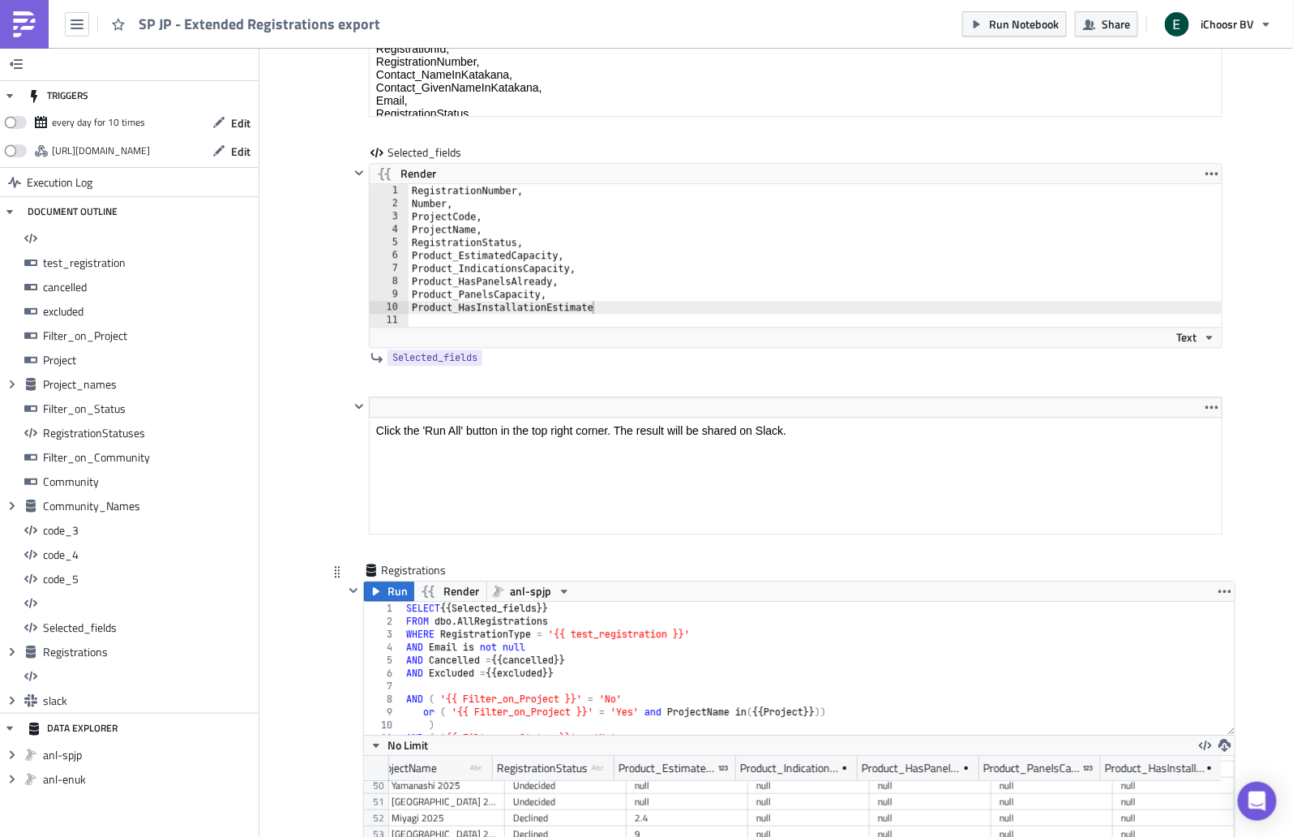
scroll to position [13046, 0]
